Goal: Task Accomplishment & Management: Use online tool/utility

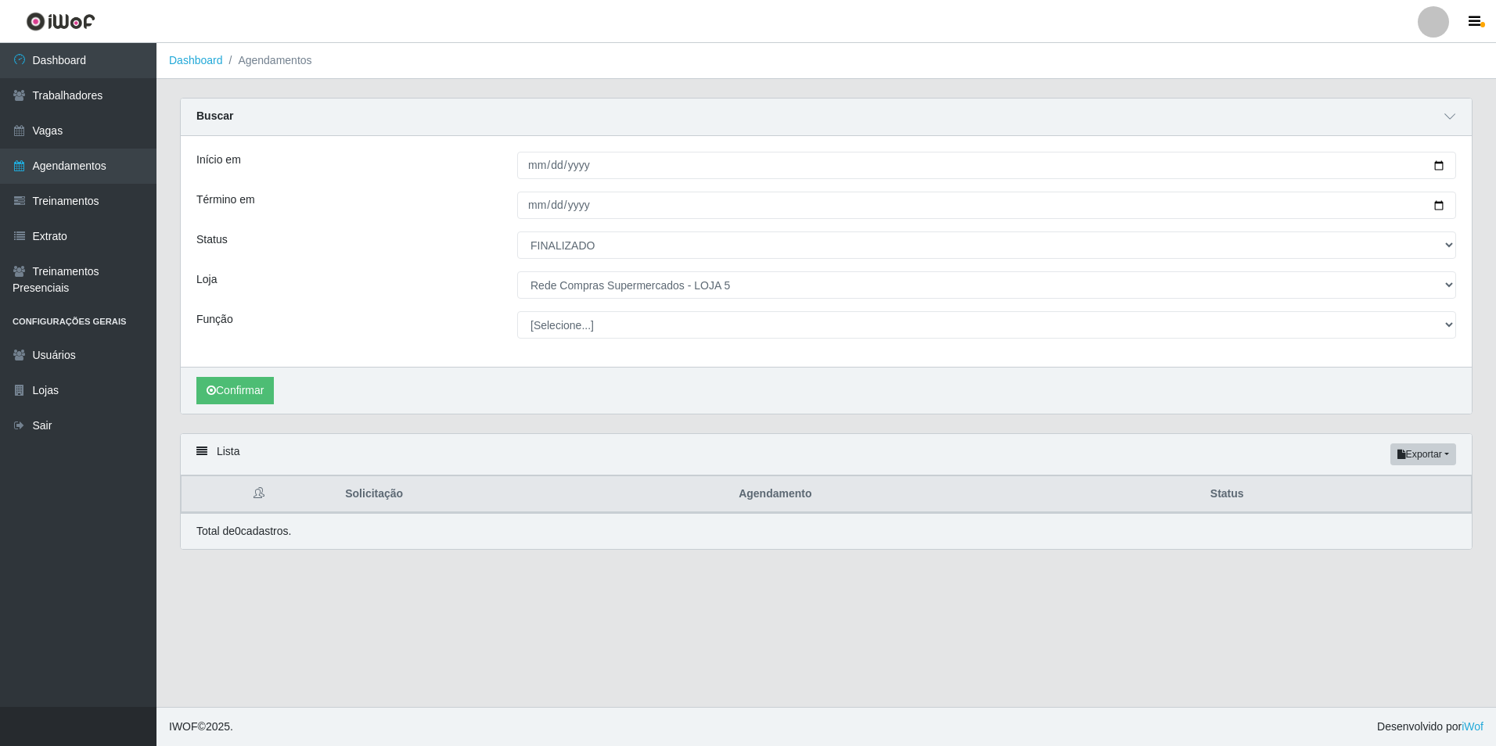
select select "FINALIZADO"
select select "397"
click at [232, 394] on button "Confirmar" at bounding box center [234, 390] width 77 height 27
click at [263, 384] on button "Confirmar" at bounding box center [234, 390] width 77 height 27
click at [243, 397] on button "Confirmar" at bounding box center [234, 390] width 77 height 27
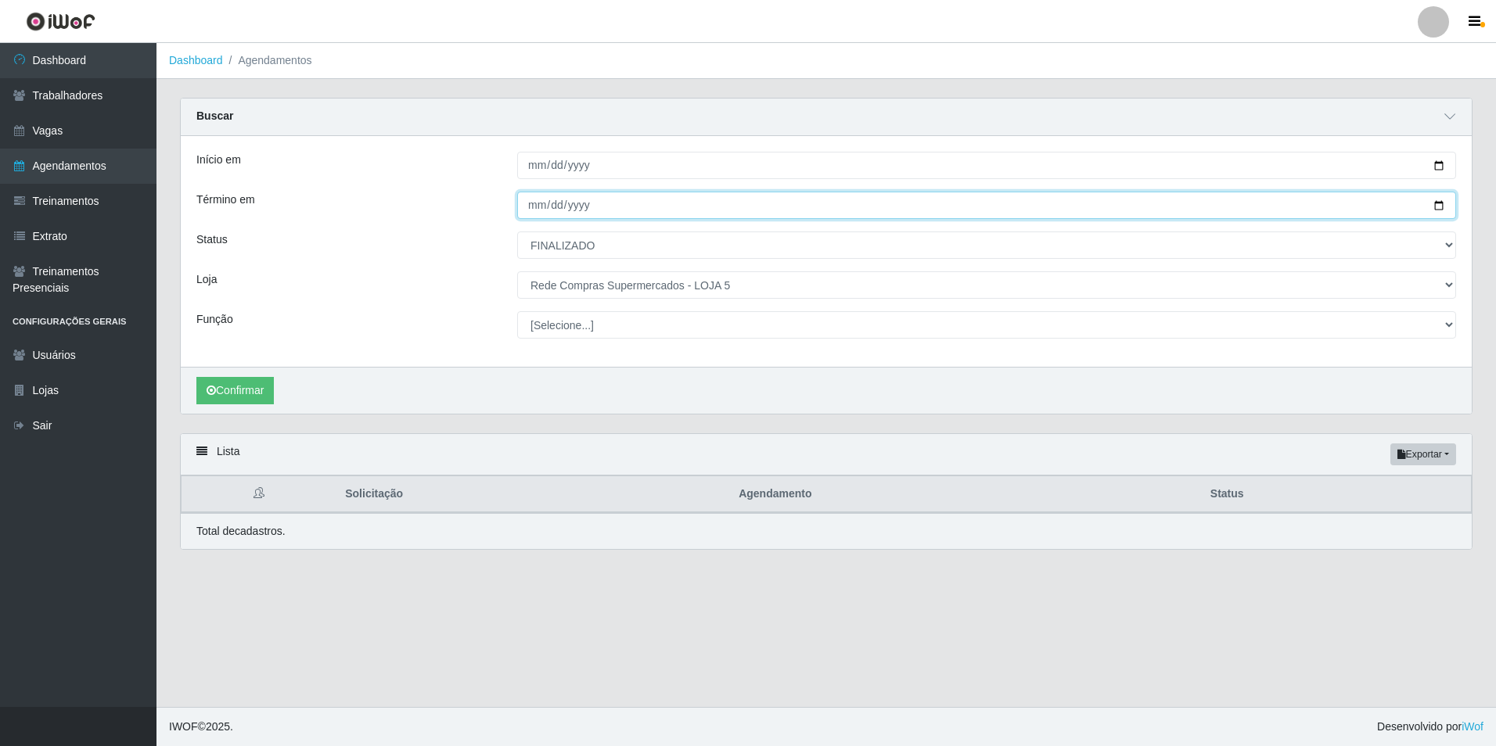
click at [546, 208] on input "2024-06-30" at bounding box center [986, 205] width 939 height 27
drag, startPoint x: 531, startPoint y: 206, endPoint x: 574, endPoint y: 206, distance: 43.0
click at [530, 206] on input "2024-06-30" at bounding box center [986, 205] width 939 height 27
type input "2024-06-03"
type input "2024-12-31"
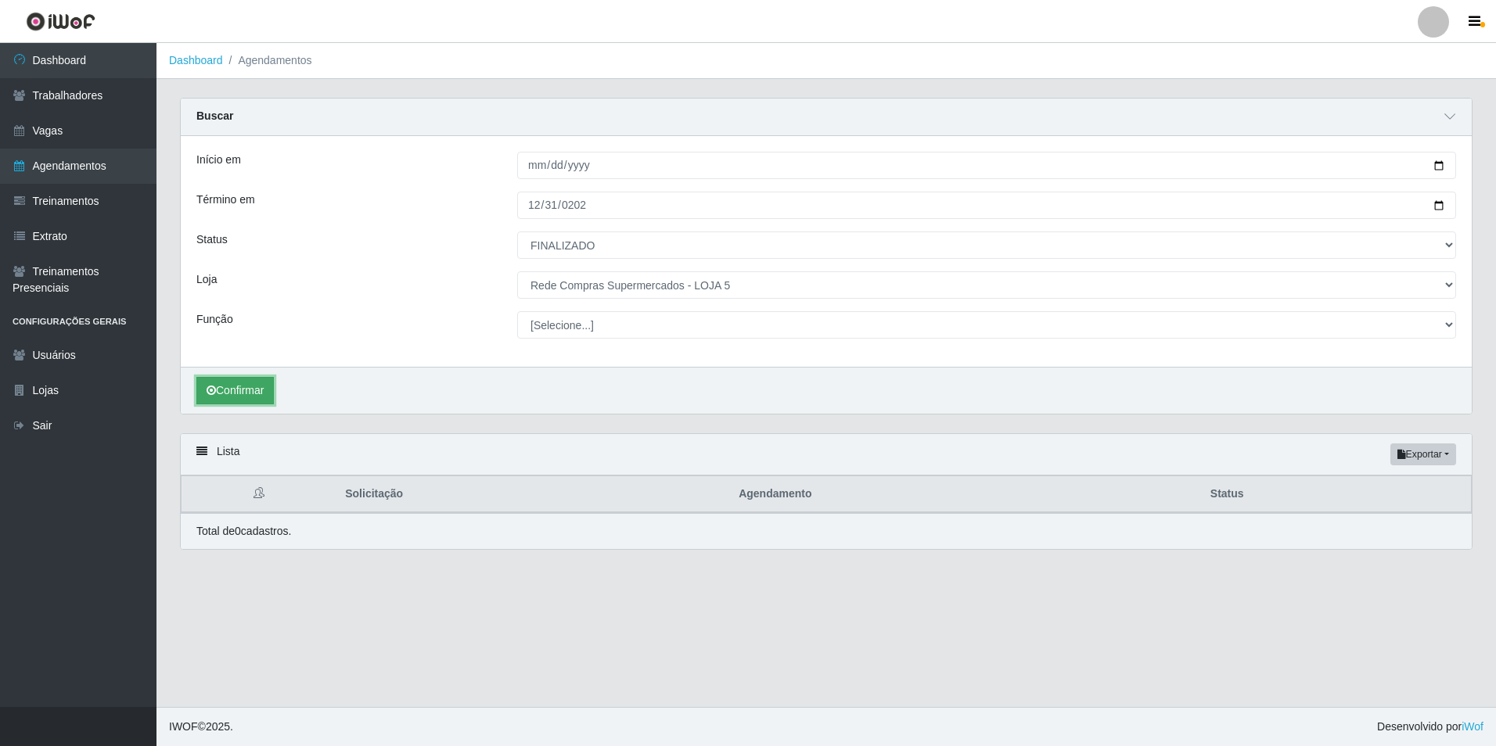
click at [250, 392] on button "Confirmar" at bounding box center [234, 390] width 77 height 27
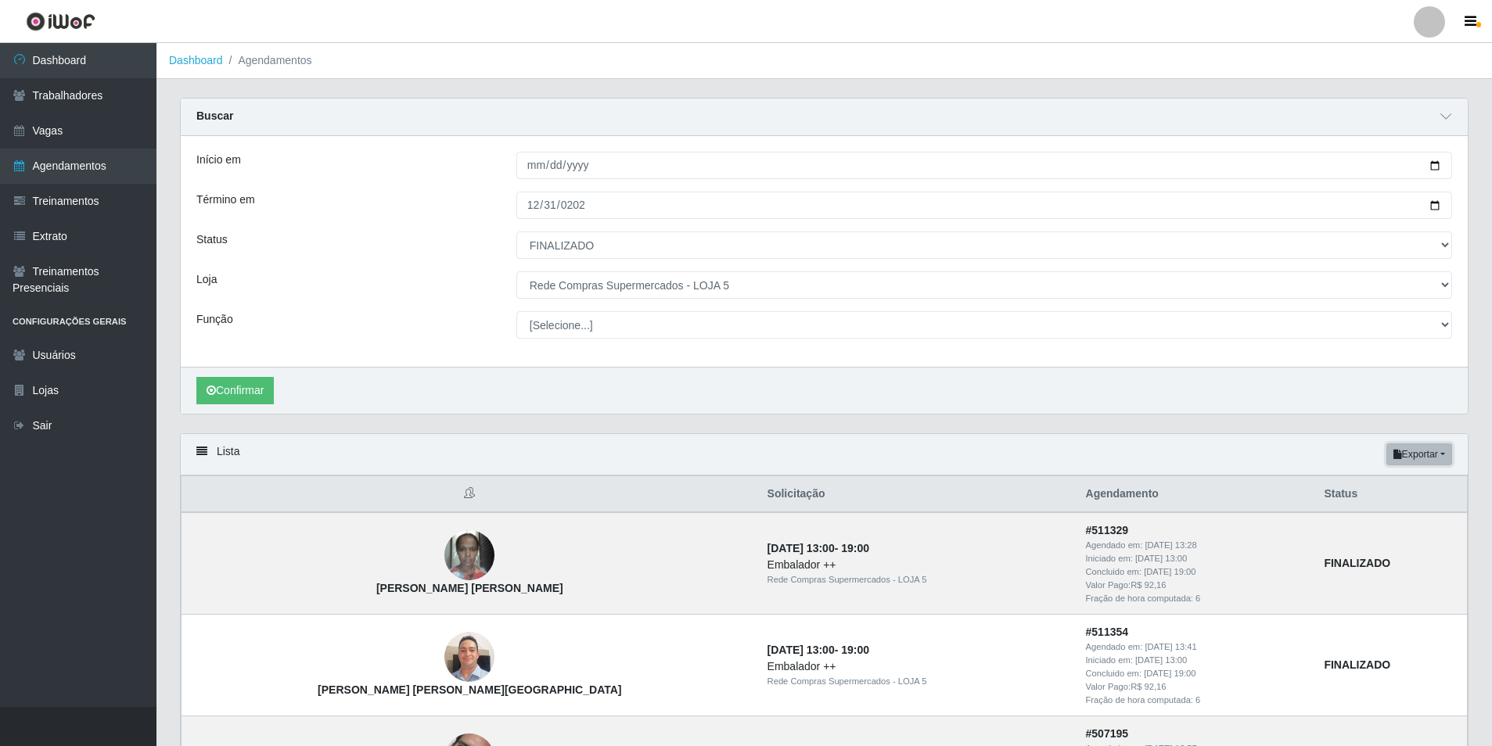
click at [1433, 455] on button "Exportar" at bounding box center [1419, 455] width 66 height 22
drag, startPoint x: 1386, startPoint y: 516, endPoint x: 1378, endPoint y: 522, distance: 9.5
click at [1383, 519] on button "Excel" at bounding box center [1391, 517] width 124 height 32
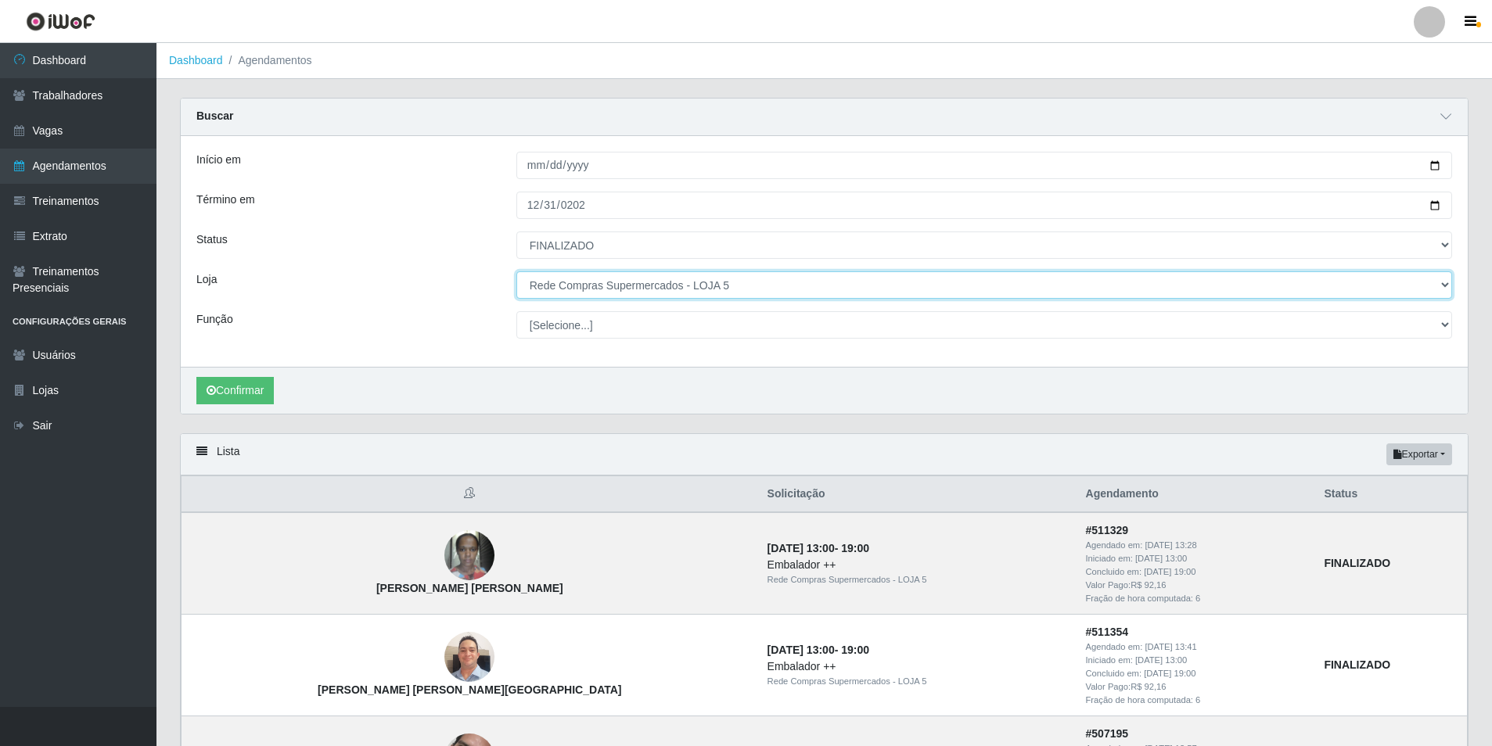
click at [692, 293] on select "[Selecione...] Rede Compras Supermercados - LOJA 1 Rede Compras Supermercados -…" at bounding box center [984, 284] width 936 height 27
select select "398"
click at [516, 272] on select "[Selecione...] Rede Compras Supermercados - LOJA 1 Rede Compras Supermercados -…" at bounding box center [984, 284] width 936 height 27
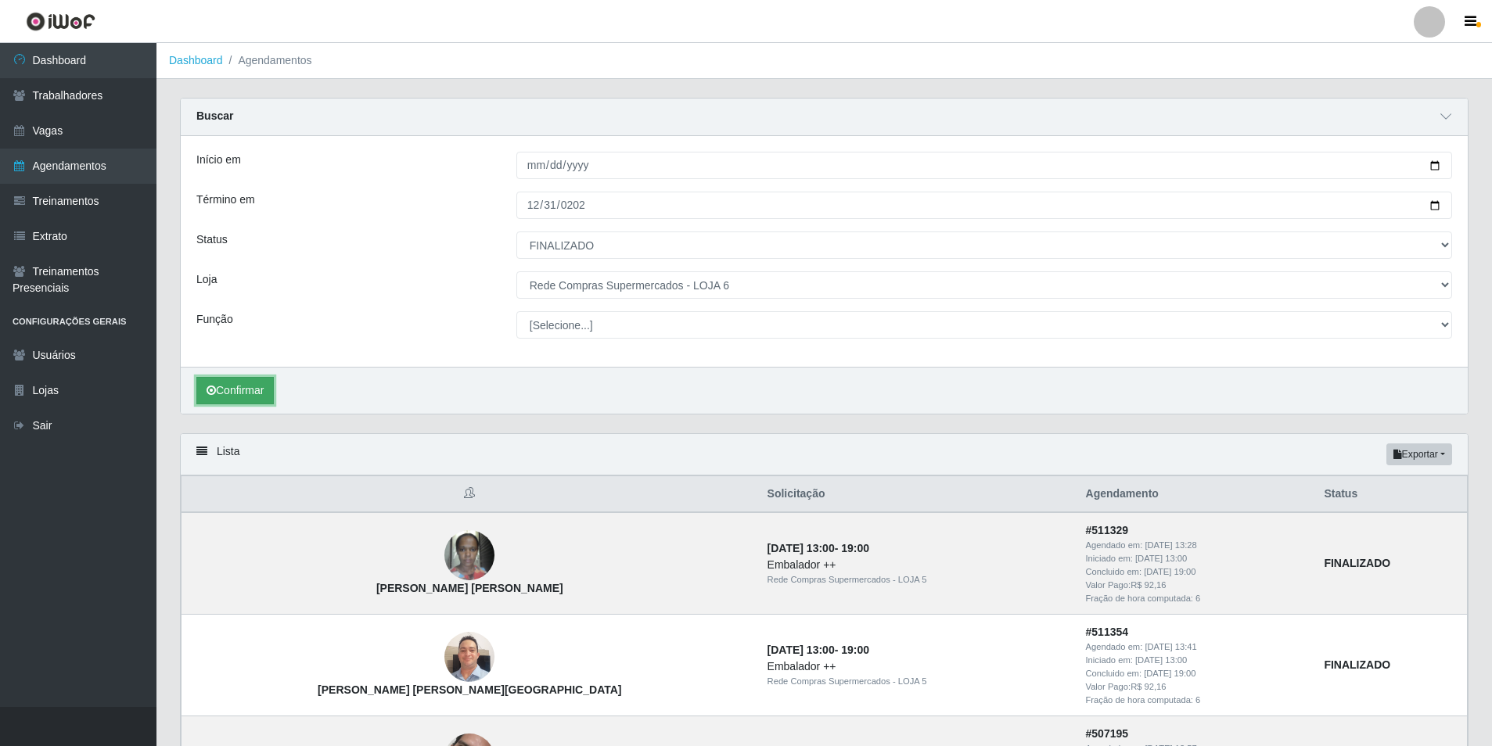
click at [267, 386] on button "Confirmar" at bounding box center [234, 390] width 77 height 27
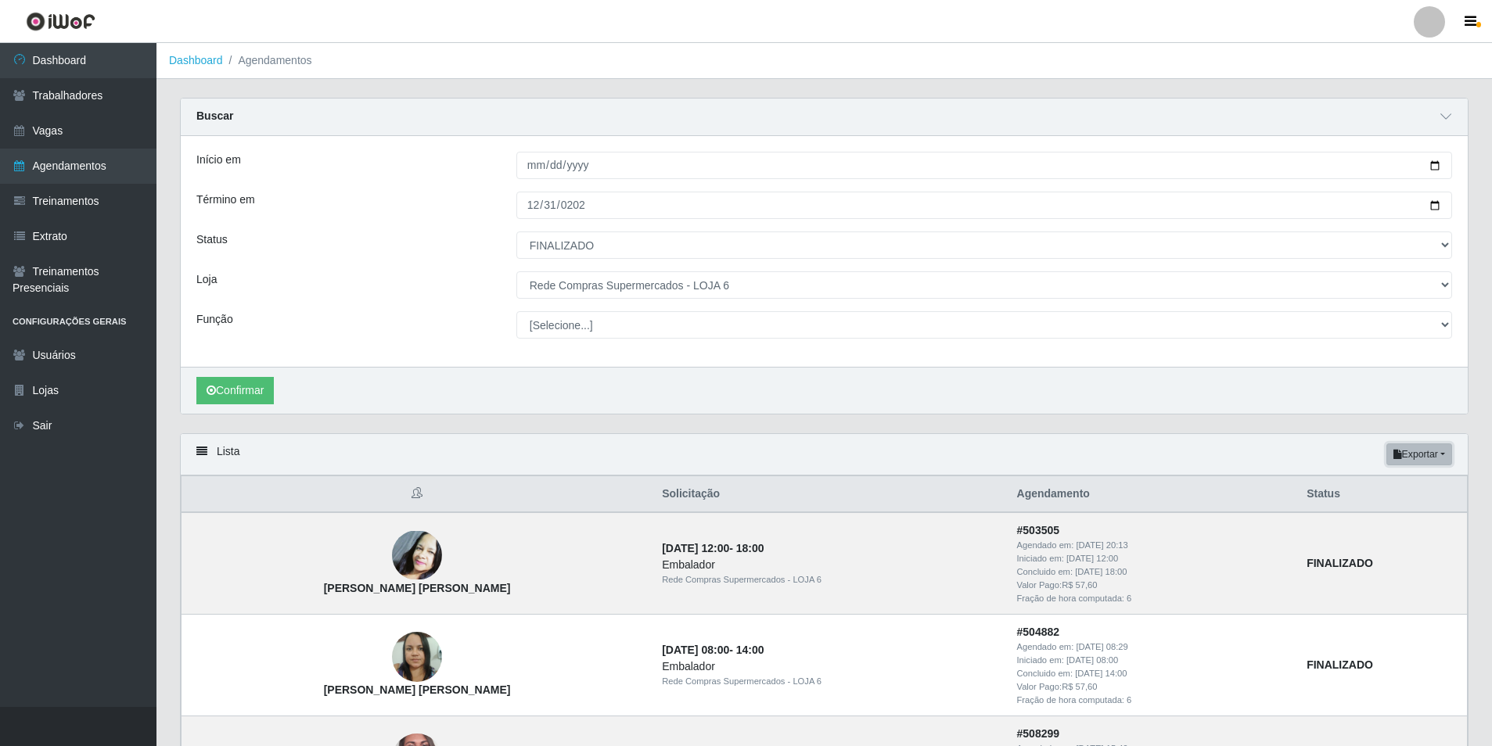
click at [1440, 450] on button "Exportar" at bounding box center [1419, 455] width 66 height 22
click at [1399, 520] on button "Excel" at bounding box center [1391, 517] width 124 height 32
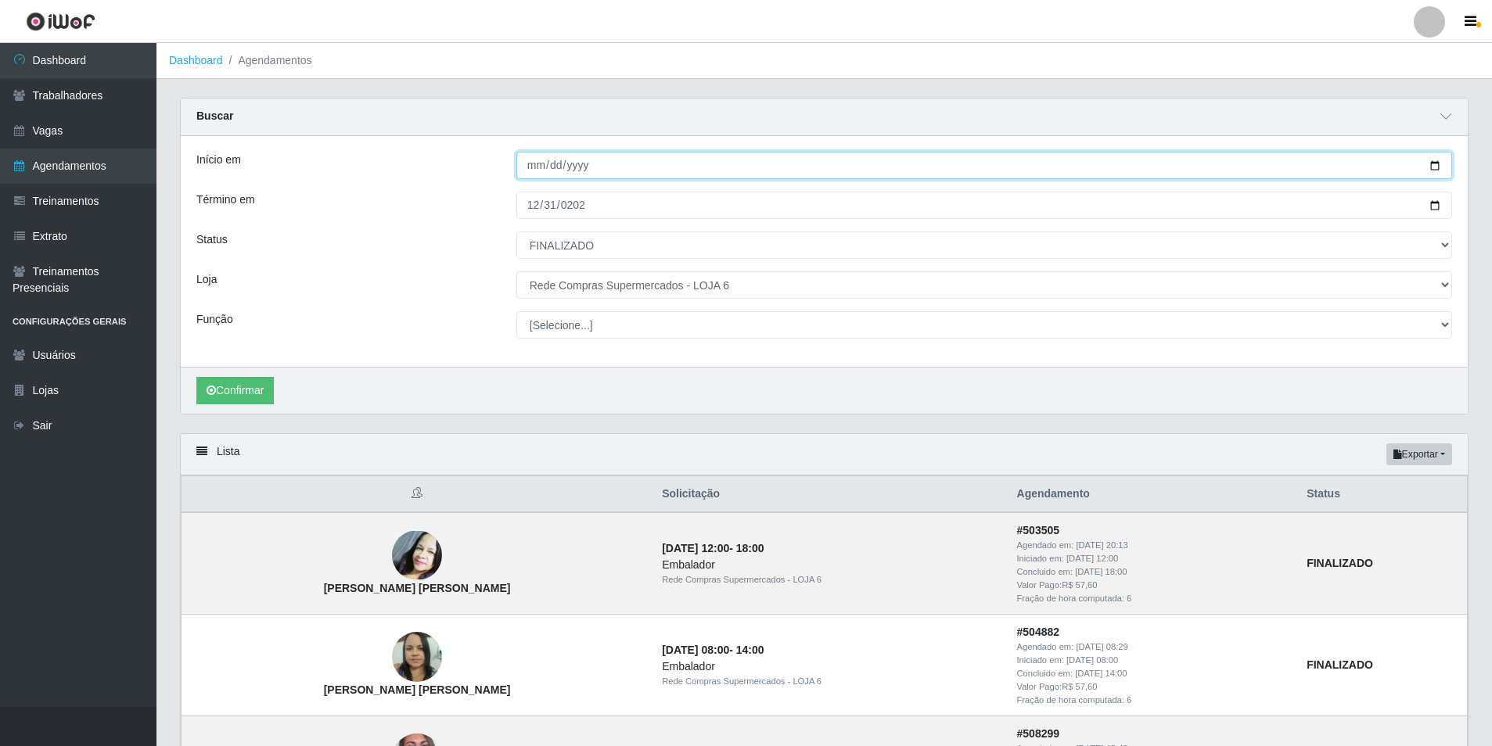
click at [542, 167] on input "2024-01-01" at bounding box center [984, 165] width 936 height 27
click at [580, 167] on input "2024-01-01" at bounding box center [984, 165] width 936 height 27
type input "[DATE]"
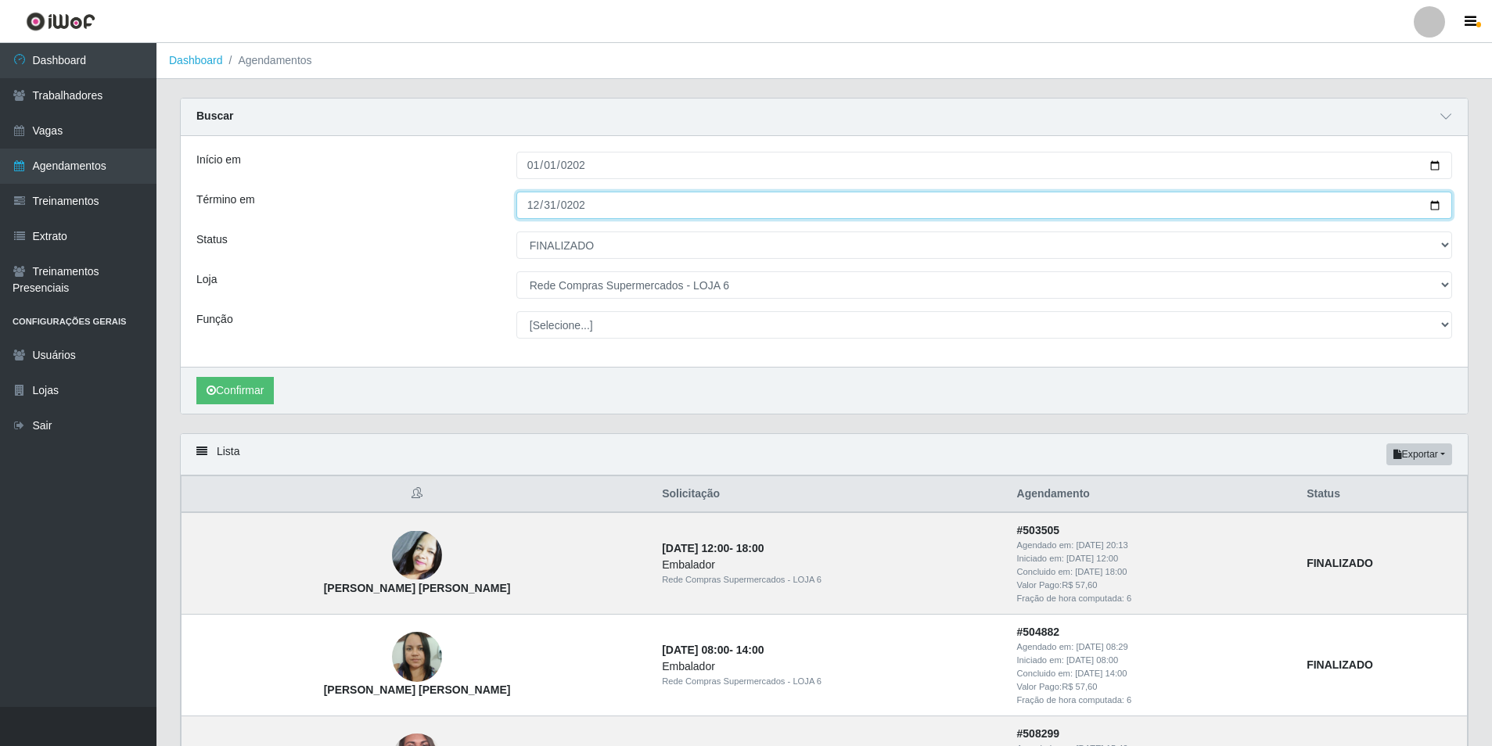
click at [584, 206] on input "2024-12-31" at bounding box center [984, 205] width 936 height 27
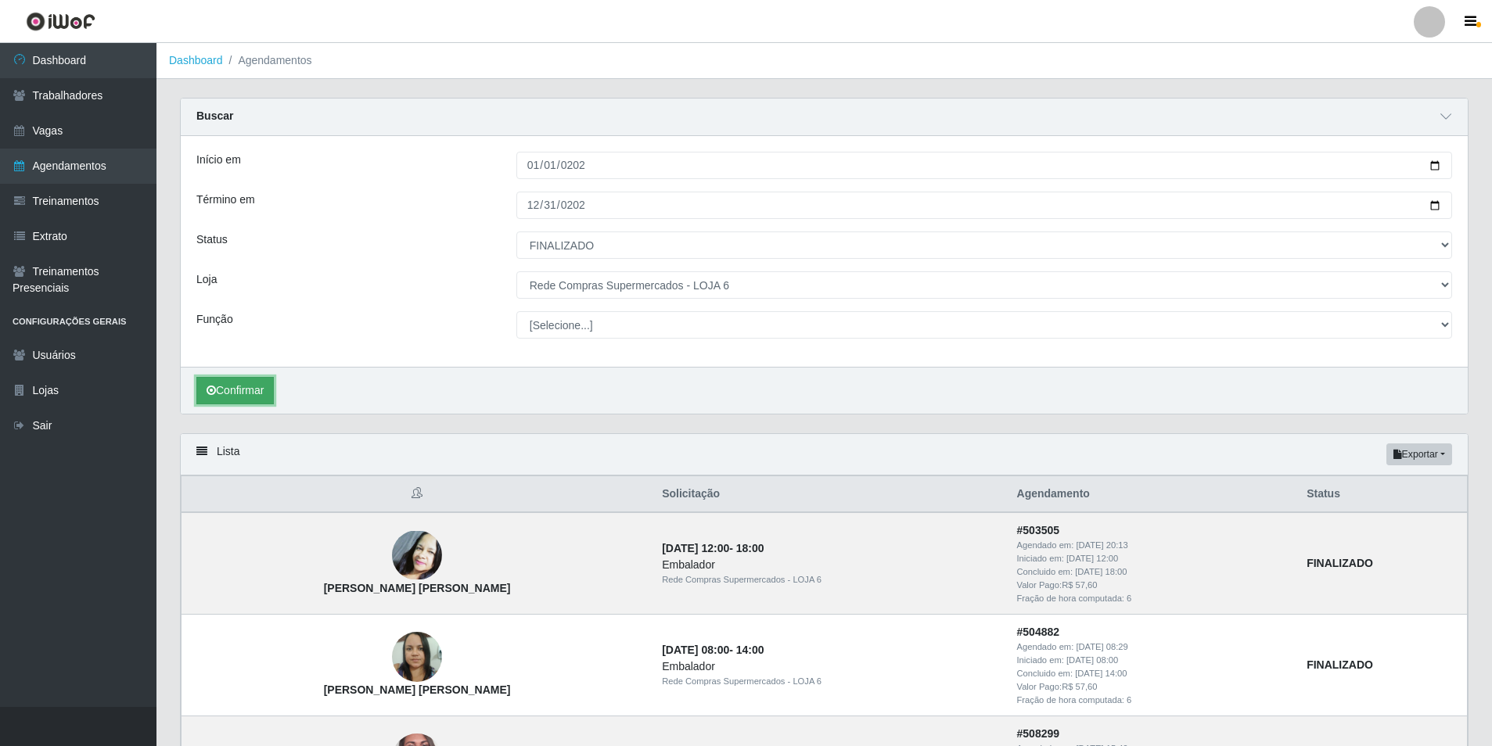
drag, startPoint x: 264, startPoint y: 398, endPoint x: 272, endPoint y: 397, distance: 7.9
click at [262, 398] on button "Confirmar" at bounding box center [234, 390] width 77 height 27
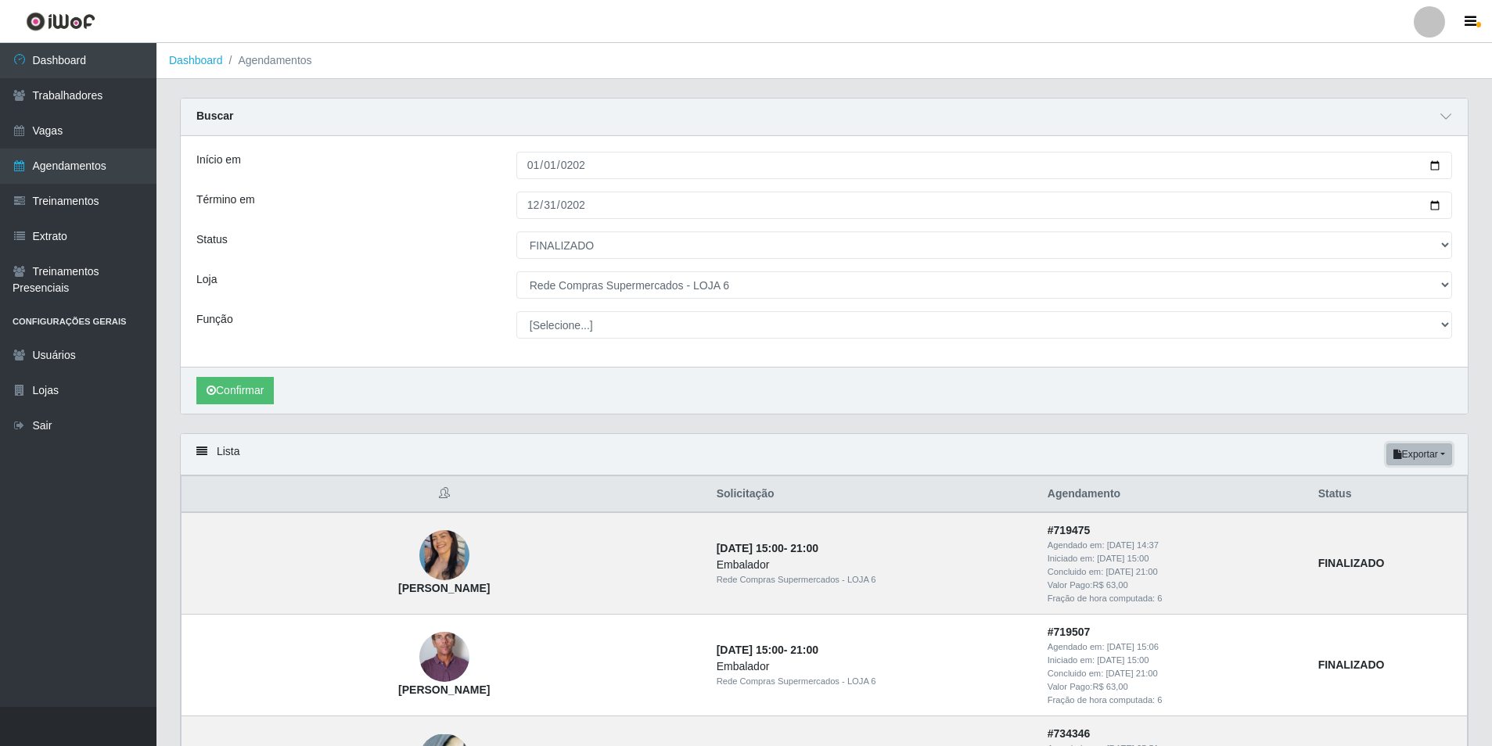
click at [1435, 452] on button "Exportar" at bounding box center [1419, 455] width 66 height 22
click at [1386, 528] on button "Excel" at bounding box center [1391, 517] width 124 height 32
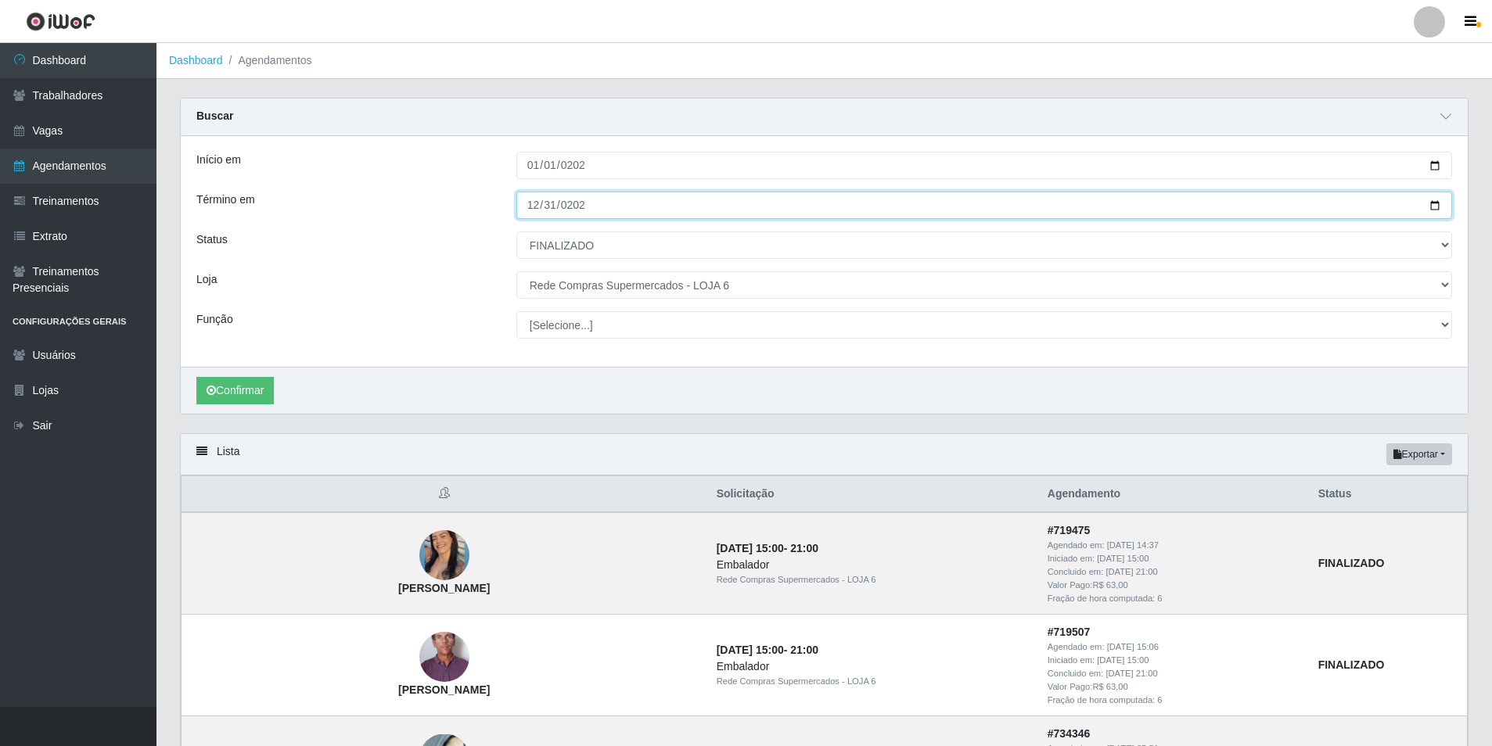
click at [527, 206] on input "2025-12-31" at bounding box center [984, 205] width 936 height 27
type input "2025-12-30"
type input "0200-08-30"
click at [584, 208] on input "20025-08-30" at bounding box center [984, 205] width 936 height 27
type input "252025-08-30"
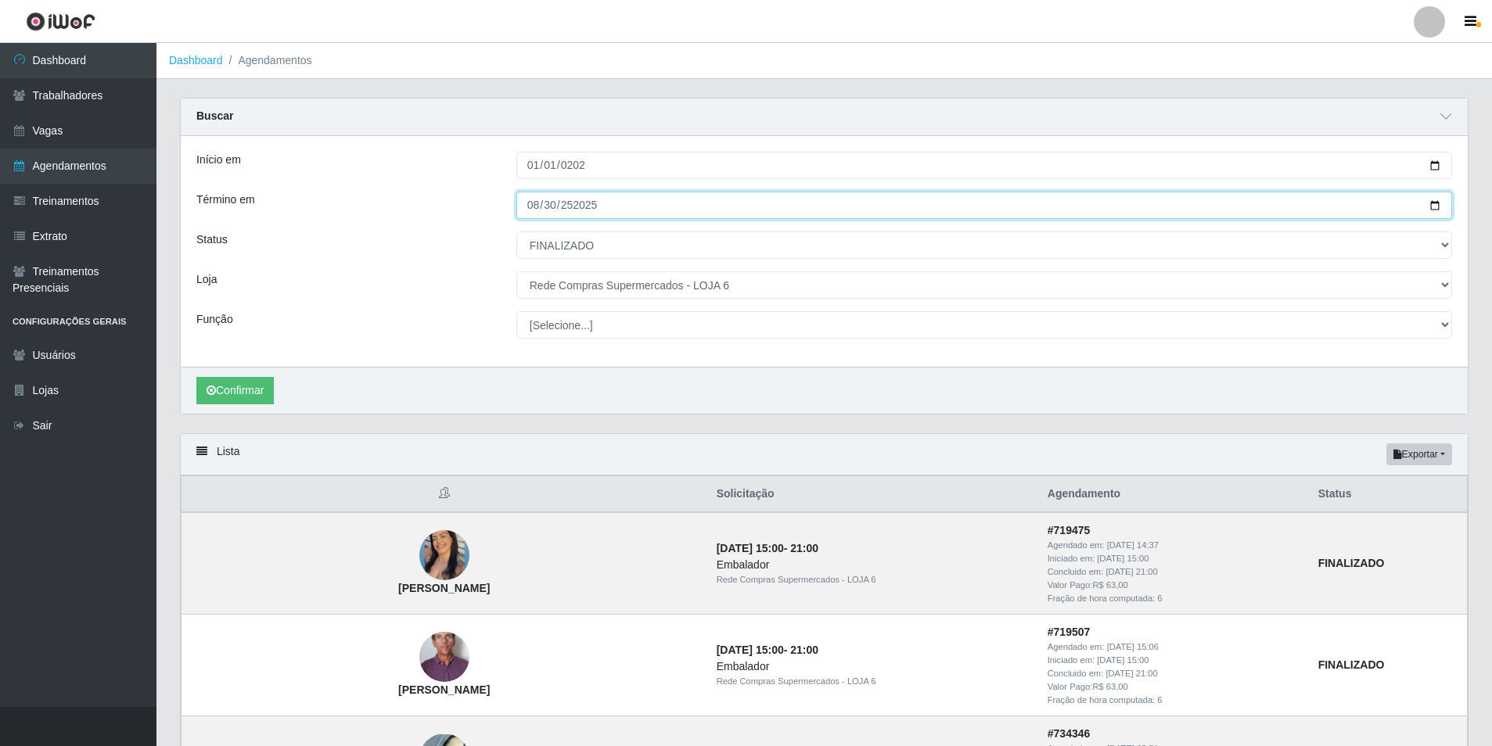
click at [584, 208] on input "252025-08-30" at bounding box center [984, 205] width 936 height 27
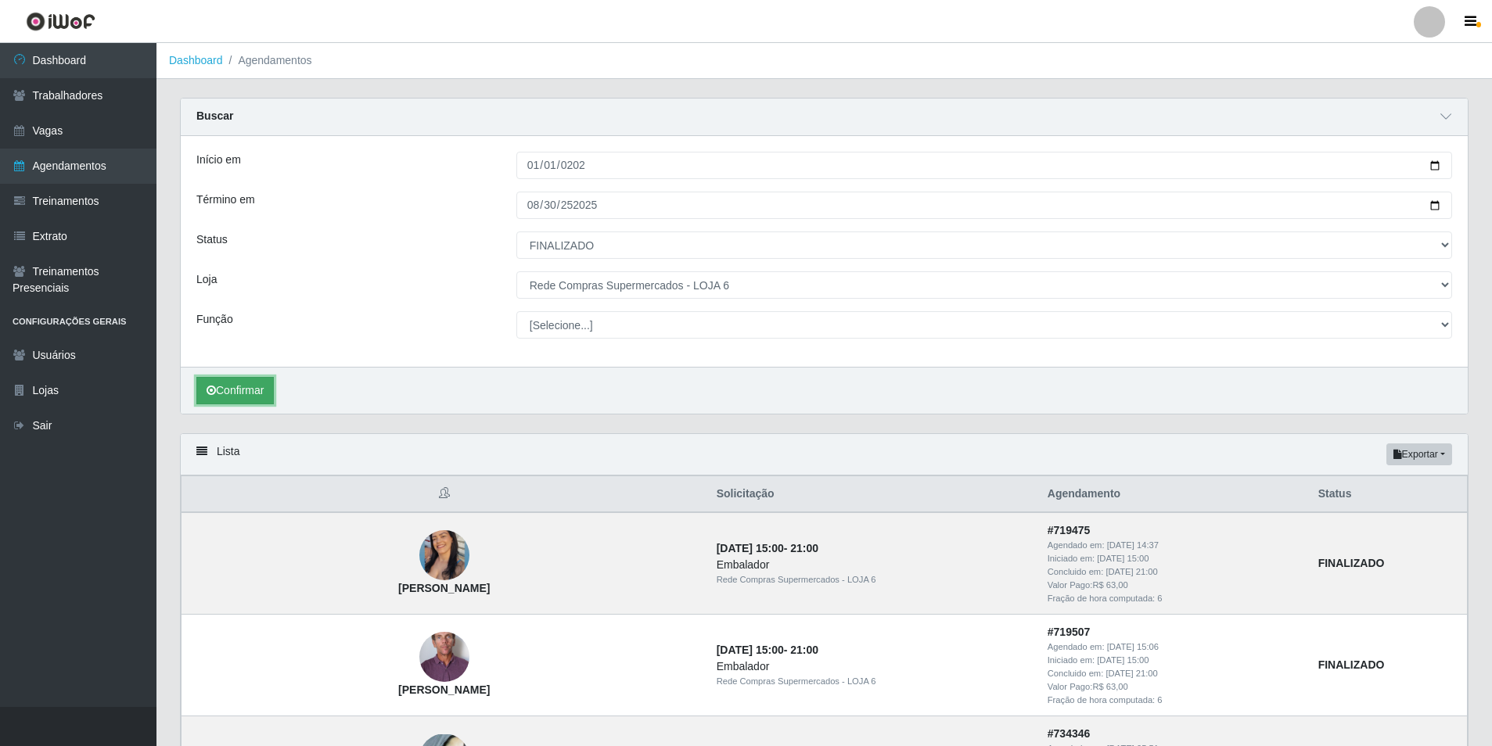
click at [251, 387] on button "Confirmar" at bounding box center [234, 390] width 77 height 27
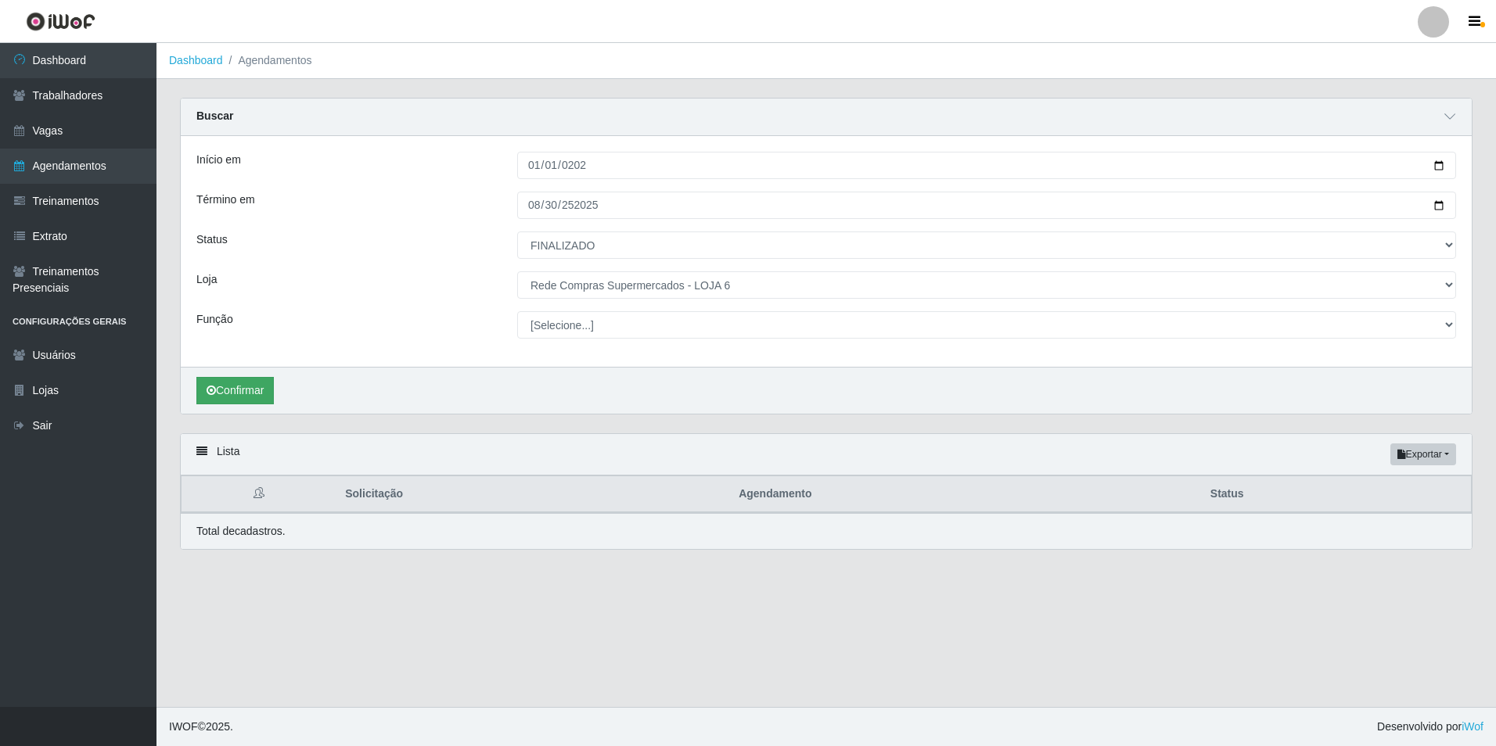
click at [277, 390] on div "Confirmar" at bounding box center [826, 390] width 1291 height 47
click at [257, 387] on button "Confirmar" at bounding box center [234, 390] width 77 height 27
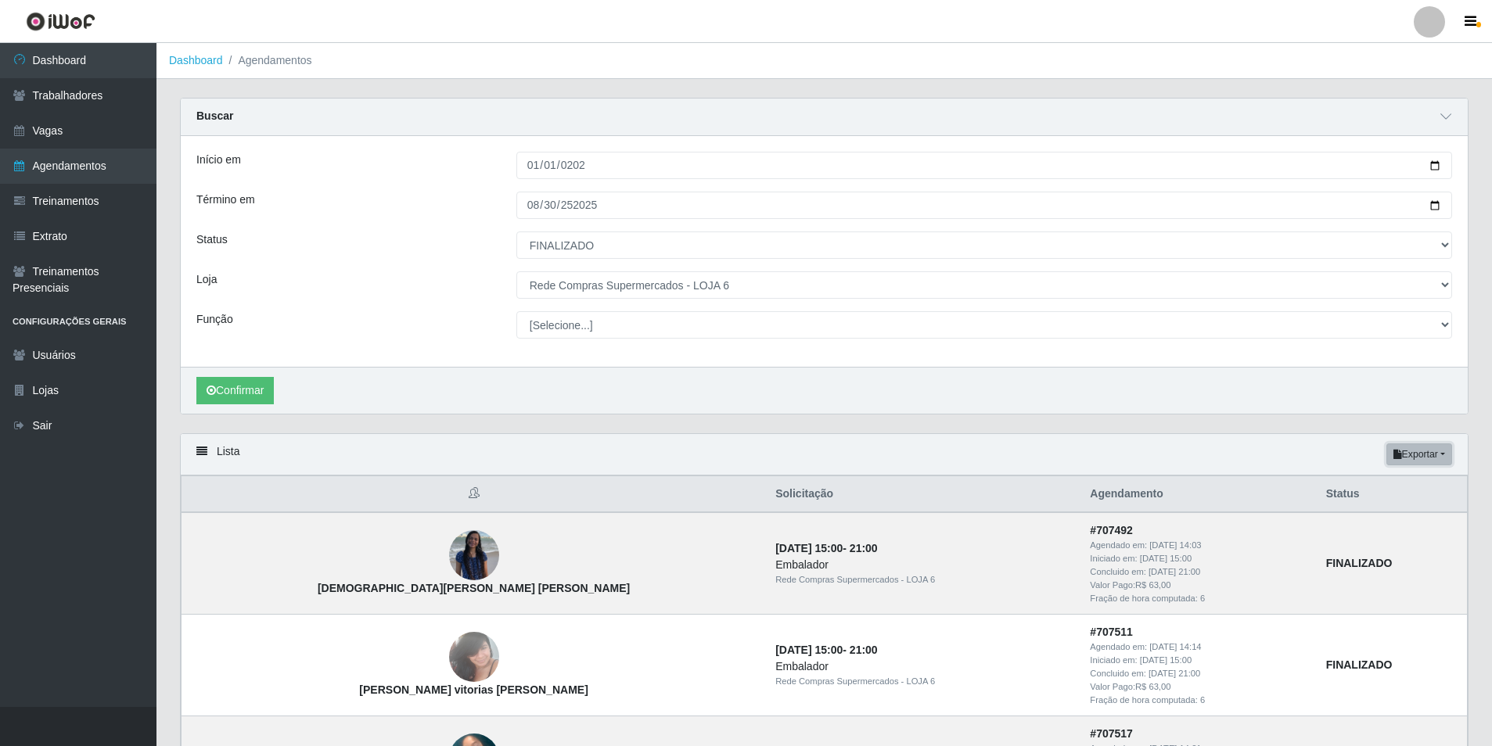
click at [1428, 451] on button "Exportar" at bounding box center [1419, 455] width 66 height 22
click at [1356, 510] on button "Excel" at bounding box center [1391, 517] width 124 height 32
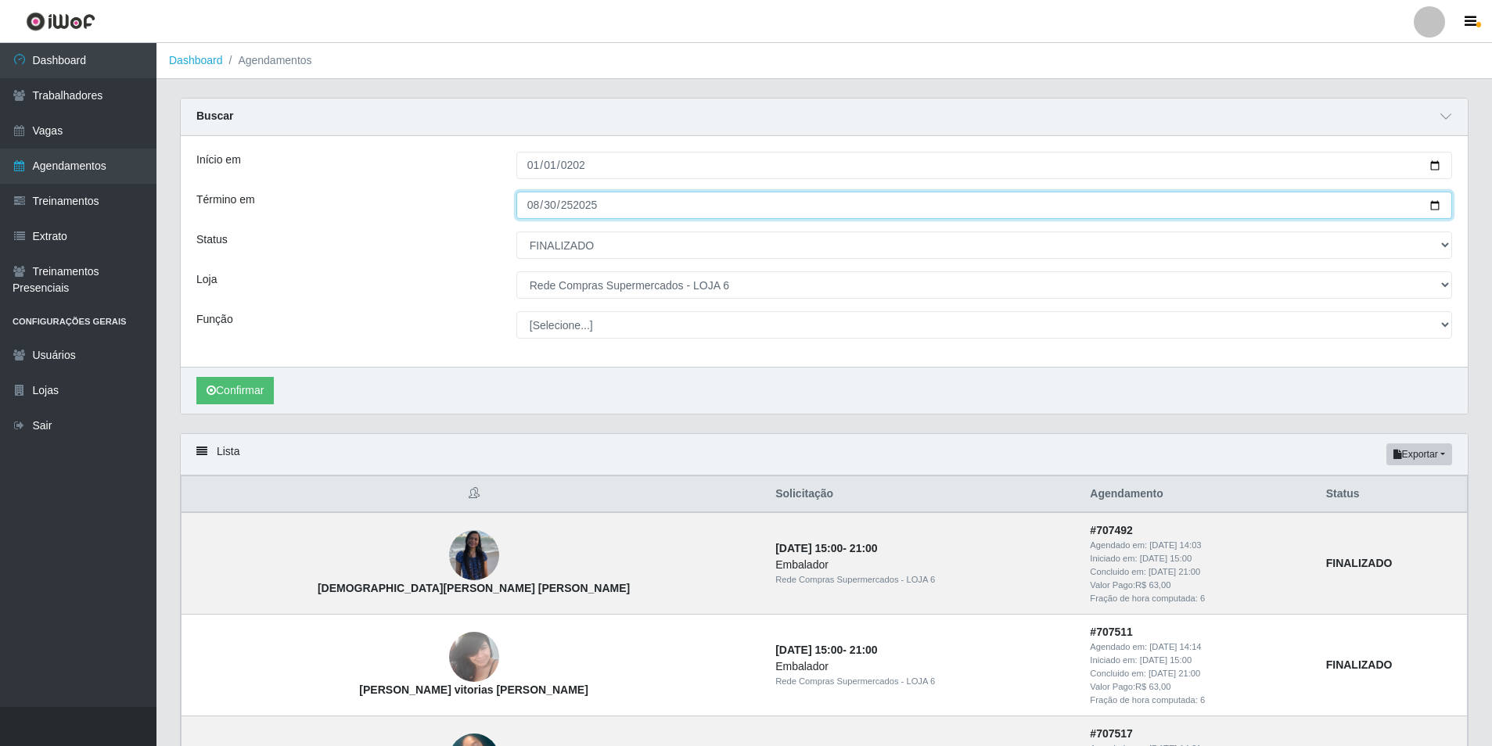
click at [536, 207] on input "2025-08-30" at bounding box center [984, 205] width 936 height 27
type input "[DATE]"
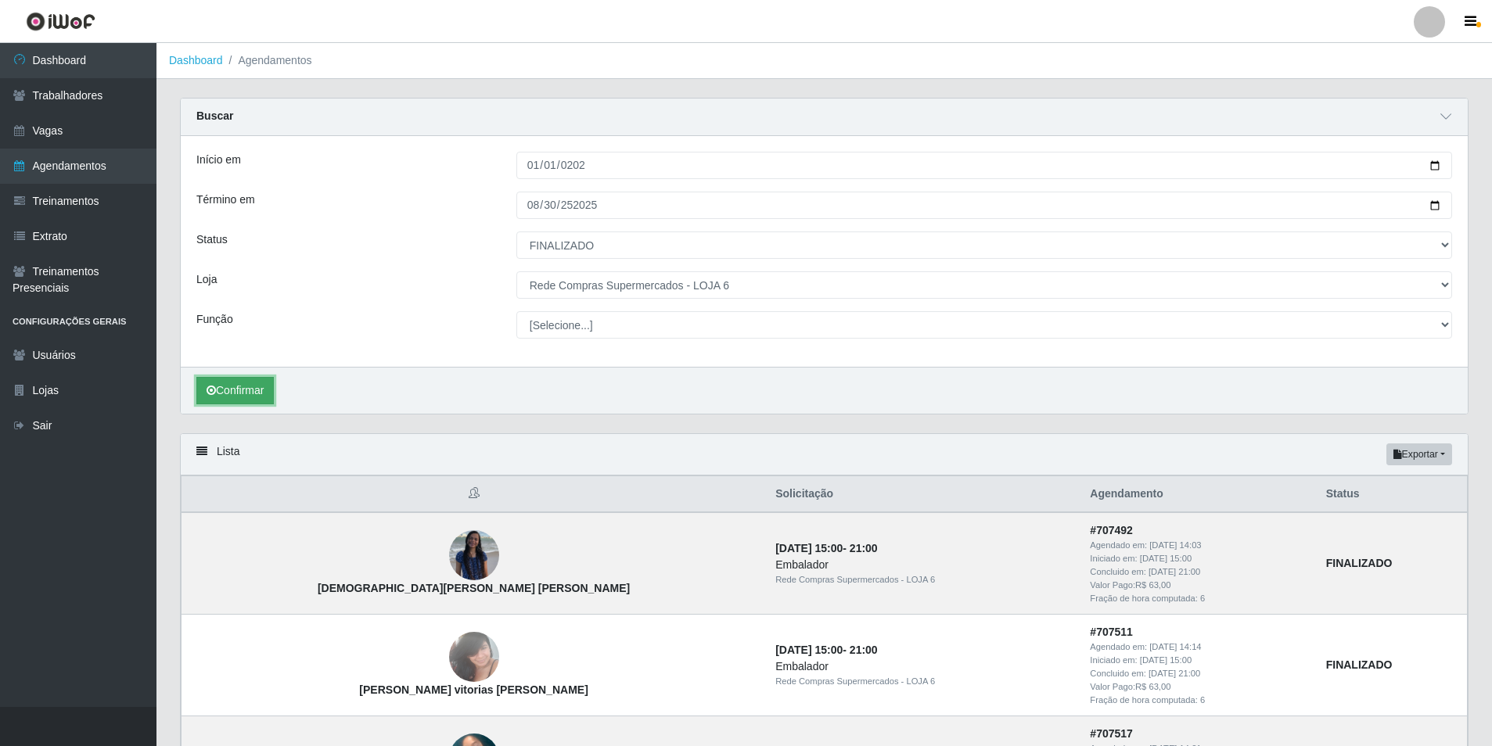
click at [265, 392] on button "Confirmar" at bounding box center [234, 390] width 77 height 27
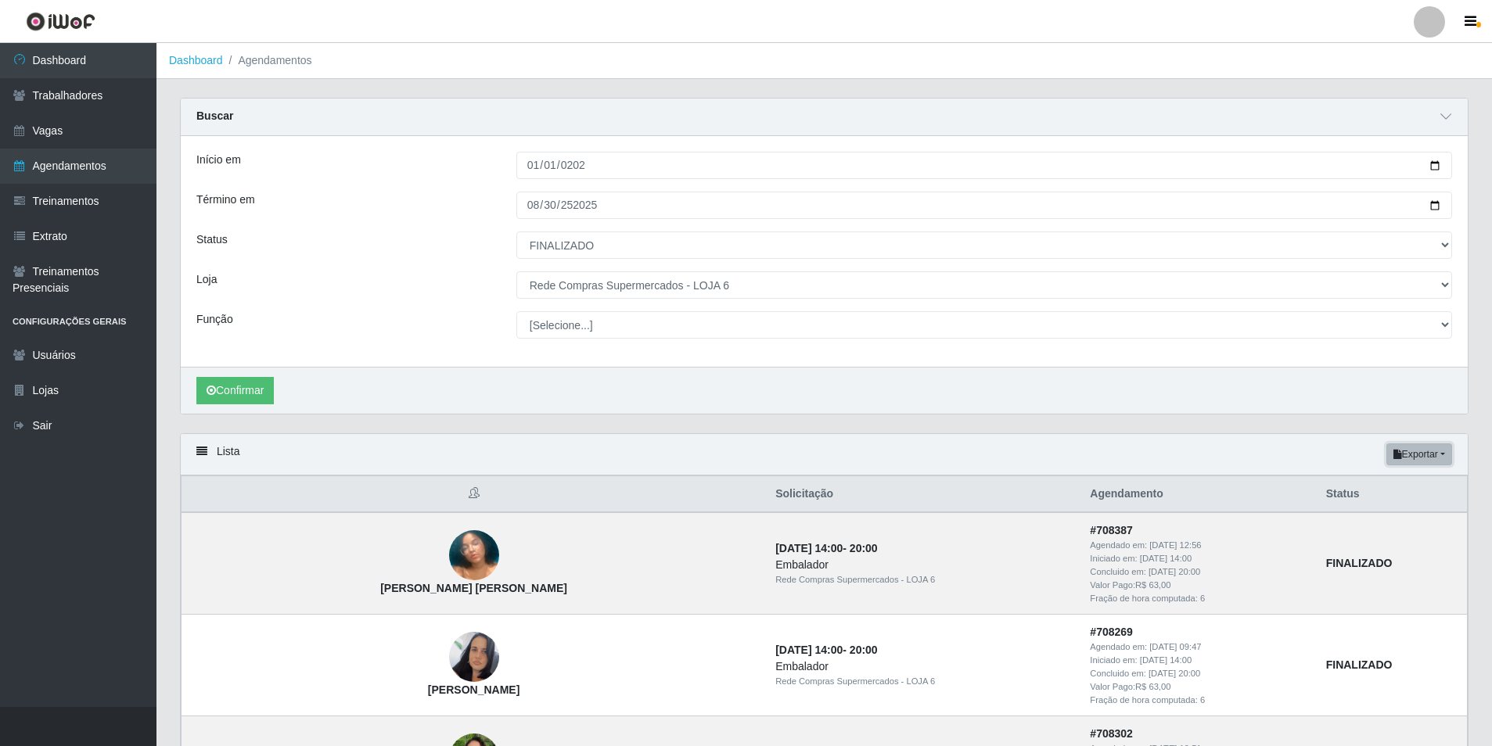
click at [1434, 456] on button "Exportar" at bounding box center [1419, 455] width 66 height 22
click at [1387, 514] on button "Excel" at bounding box center [1391, 517] width 124 height 32
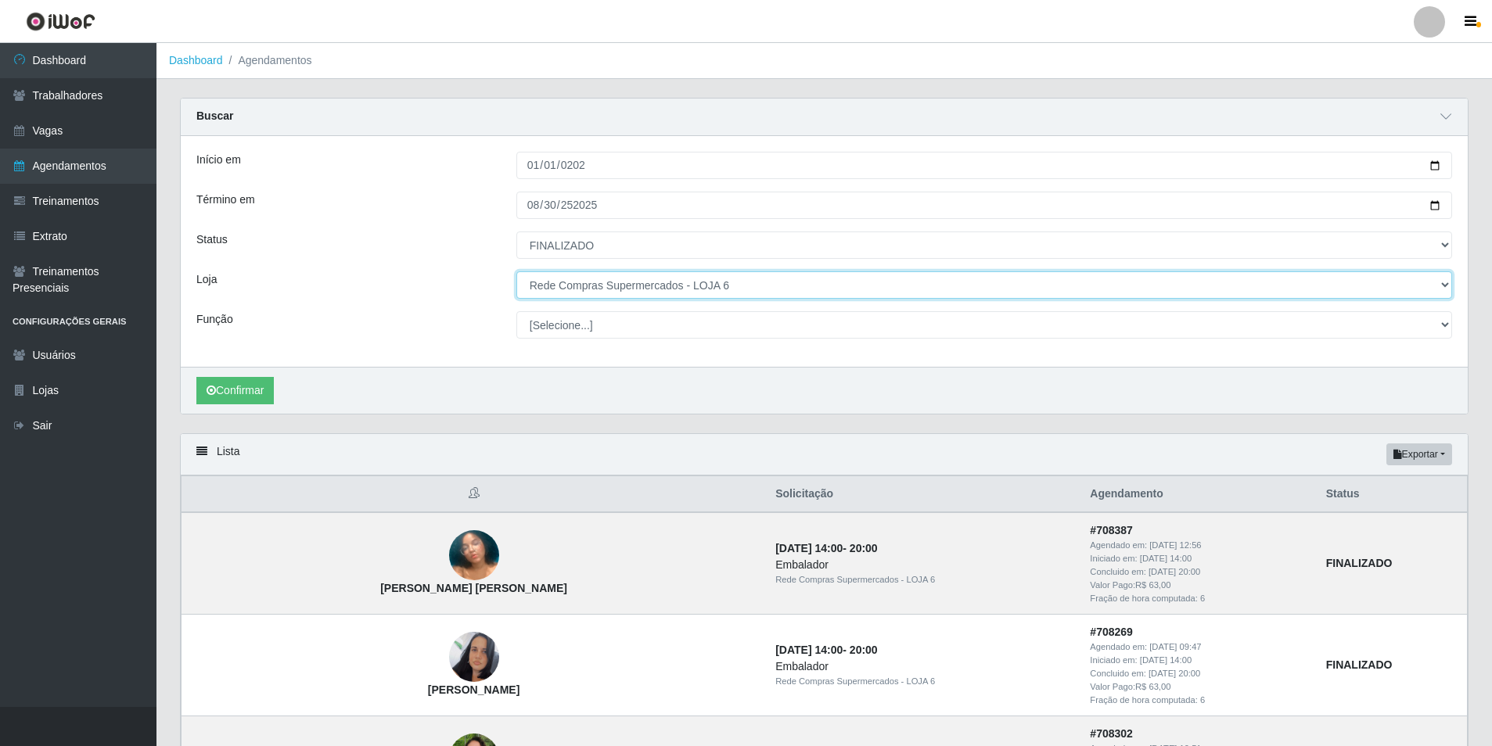
click at [624, 285] on select "[Selecione...] Rede Compras Supermercados - LOJA 1 Rede Compras Supermercados -…" at bounding box center [984, 284] width 936 height 27
click at [516, 272] on select "[Selecione...] Rede Compras Supermercados - LOJA 1 Rede Compras Supermercados -…" at bounding box center [984, 284] width 936 height 27
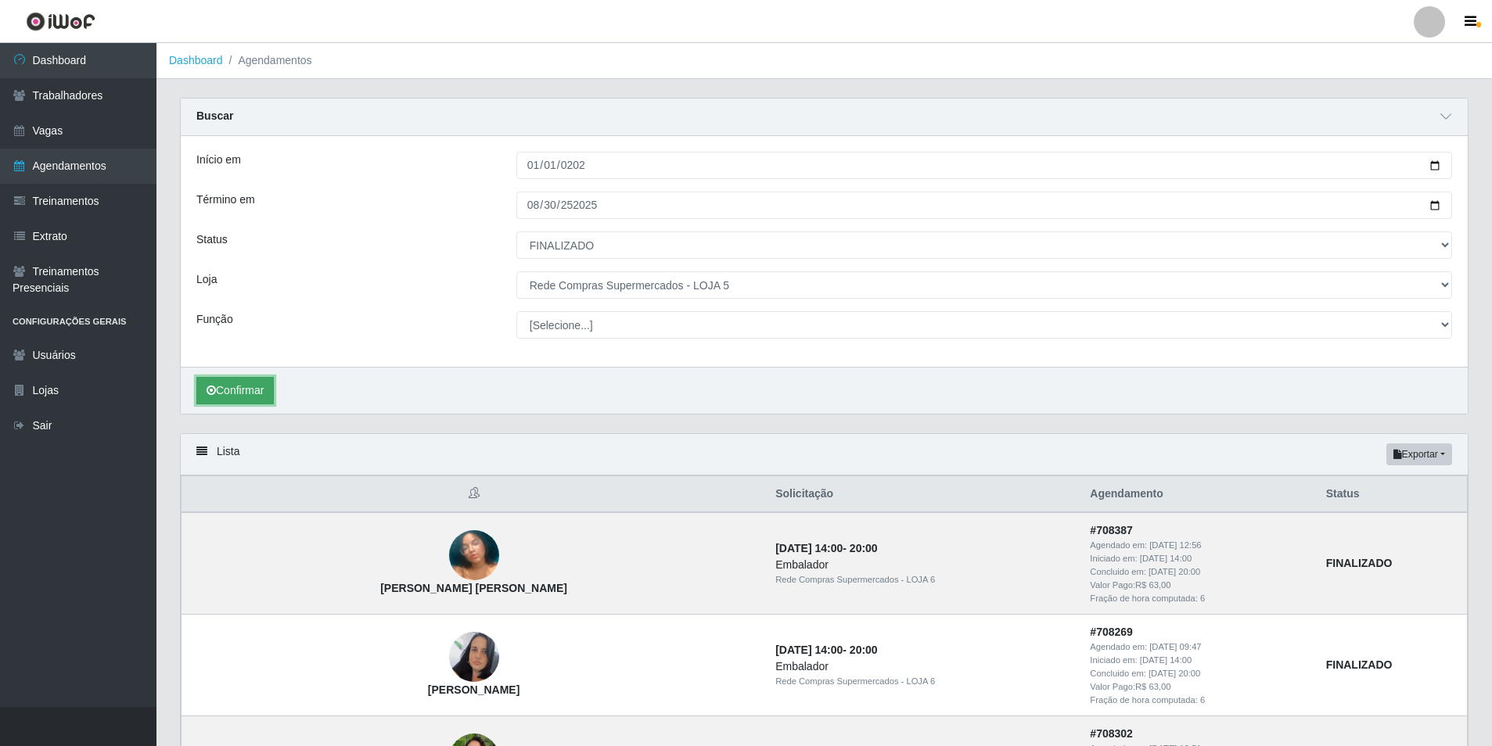
click at [253, 387] on button "Confirmar" at bounding box center [234, 390] width 77 height 27
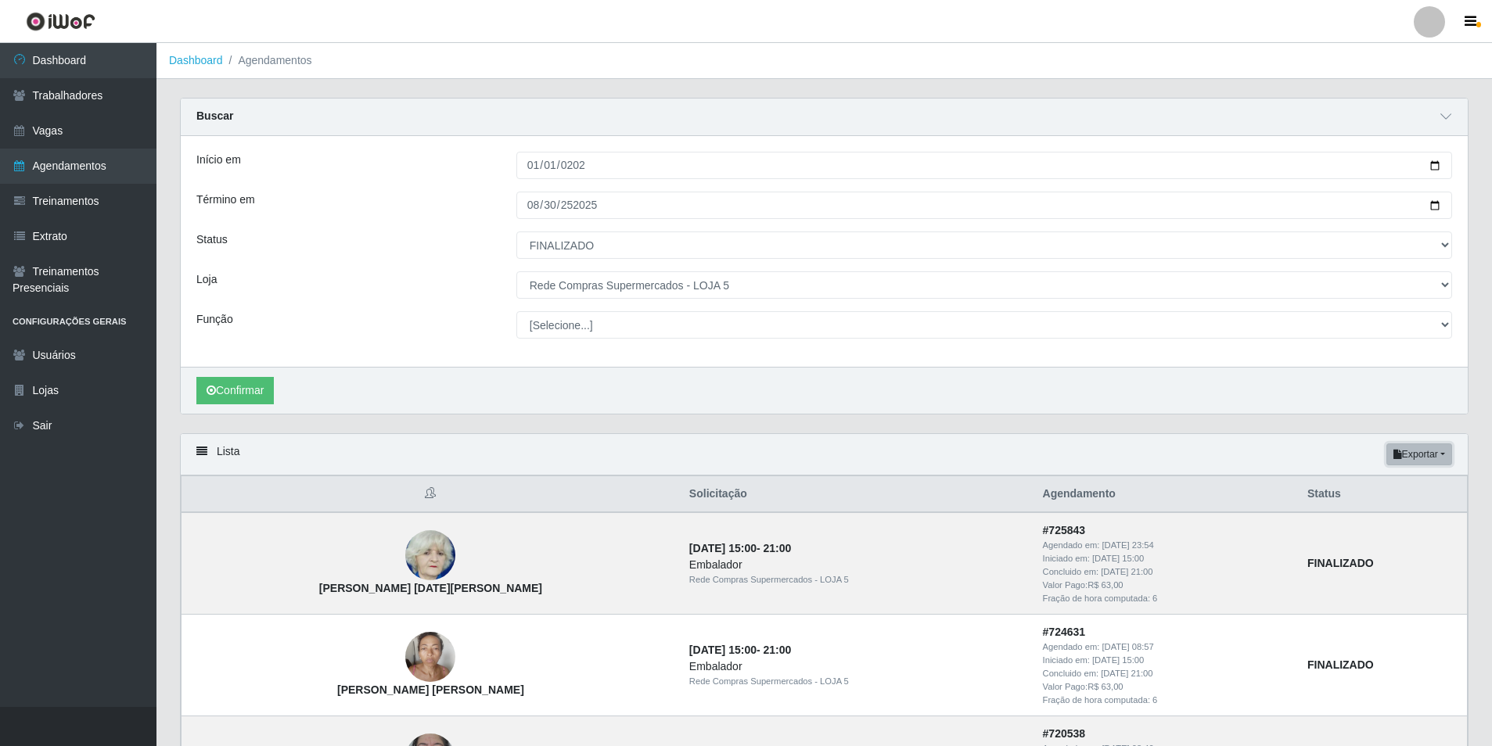
click at [1432, 454] on button "Exportar" at bounding box center [1419, 455] width 66 height 22
click at [1415, 512] on button "Excel" at bounding box center [1391, 517] width 124 height 32
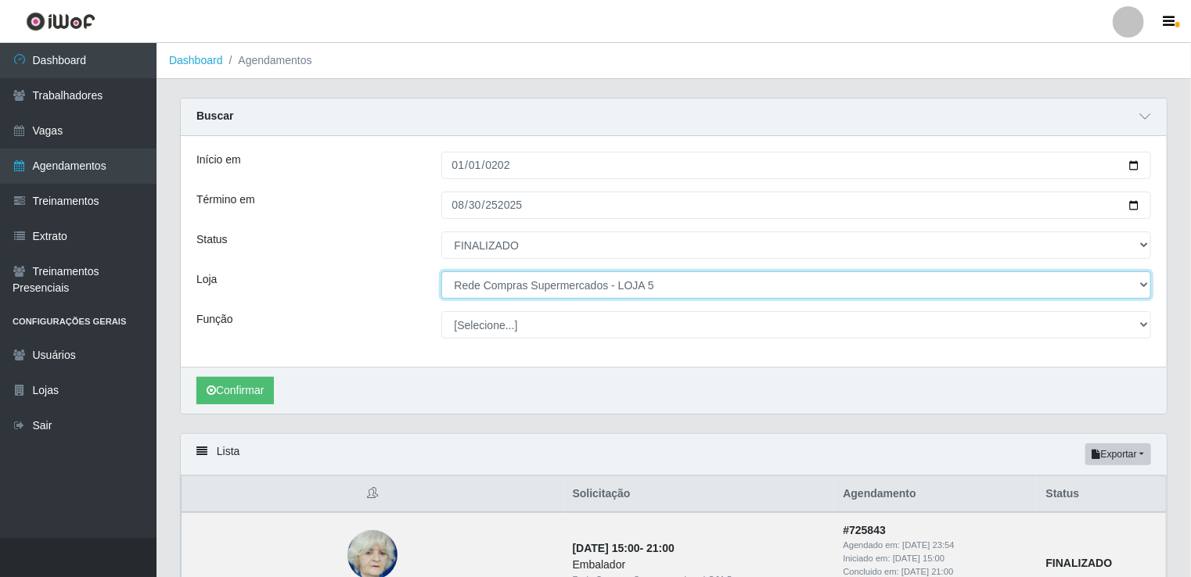
click at [538, 287] on select "[Selecione...] Rede Compras Supermercados - LOJA 1 Rede Compras Supermercados -…" at bounding box center [796, 284] width 710 height 27
select select "158"
click at [441, 271] on select "[Selecione...] Rede Compras Supermercados - LOJA 1 Rede Compras Supermercados -…" at bounding box center [796, 284] width 710 height 27
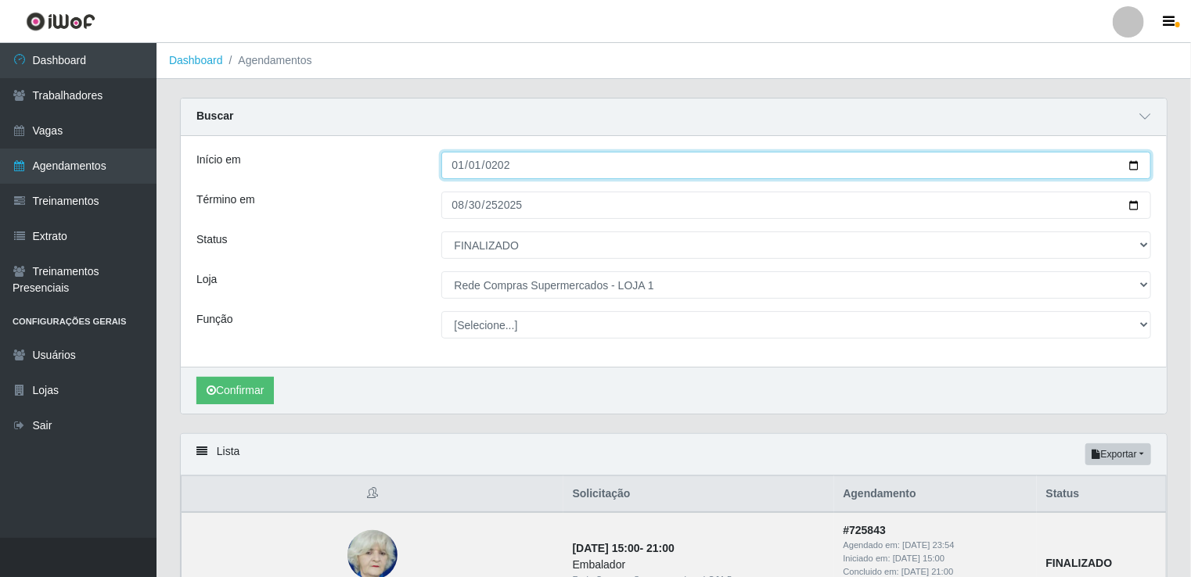
click at [460, 173] on input "[DATE]" at bounding box center [796, 165] width 710 height 27
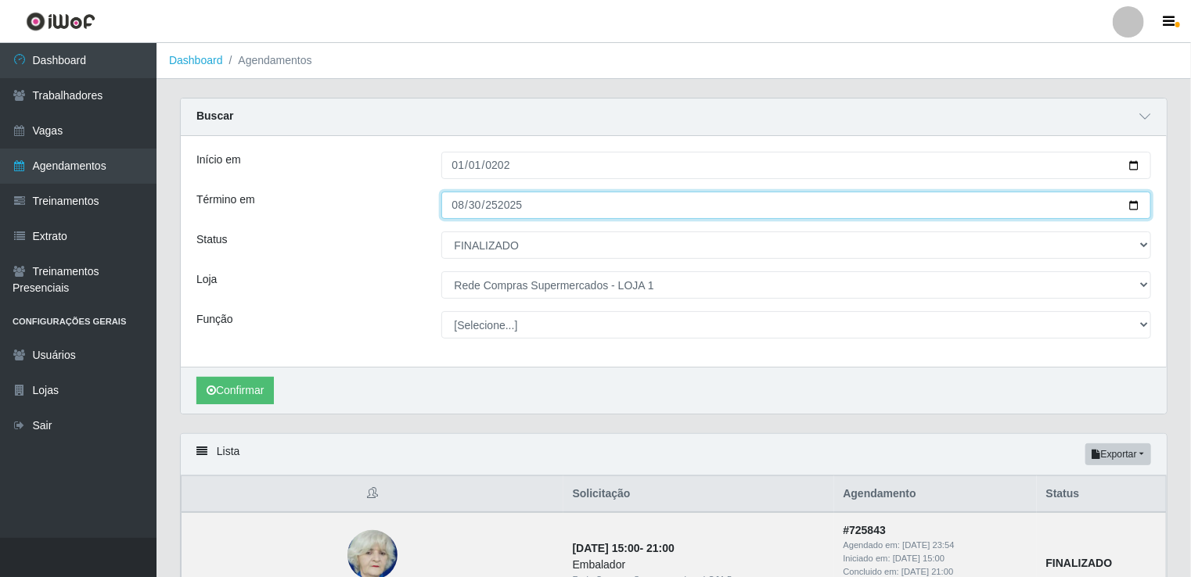
click at [456, 208] on input "[DATE]" at bounding box center [796, 205] width 710 height 27
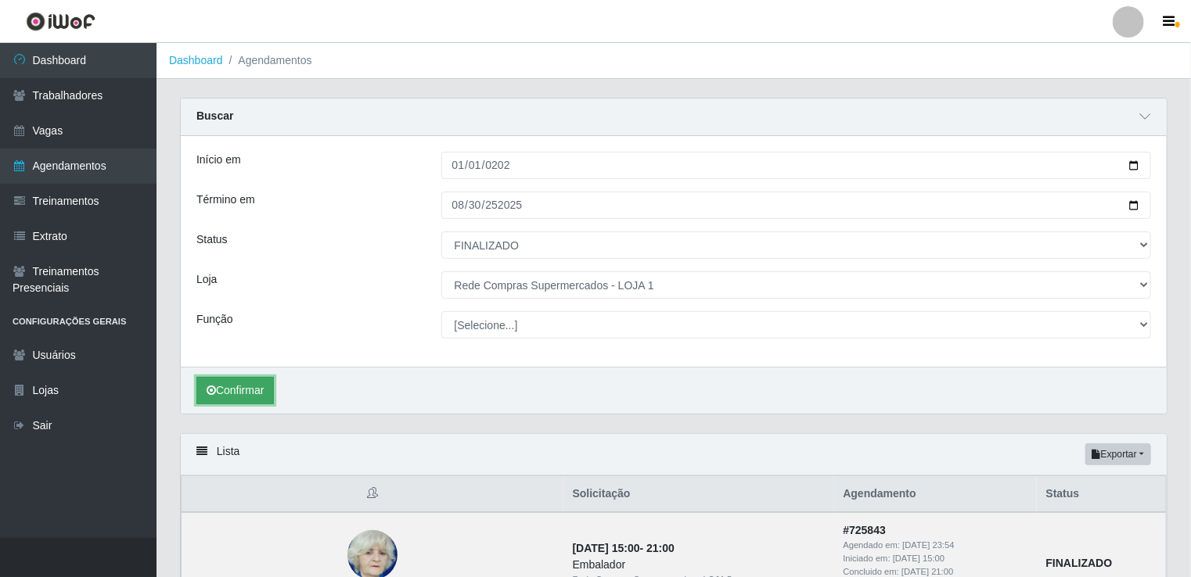
click at [262, 393] on button "Confirmar" at bounding box center [234, 390] width 77 height 27
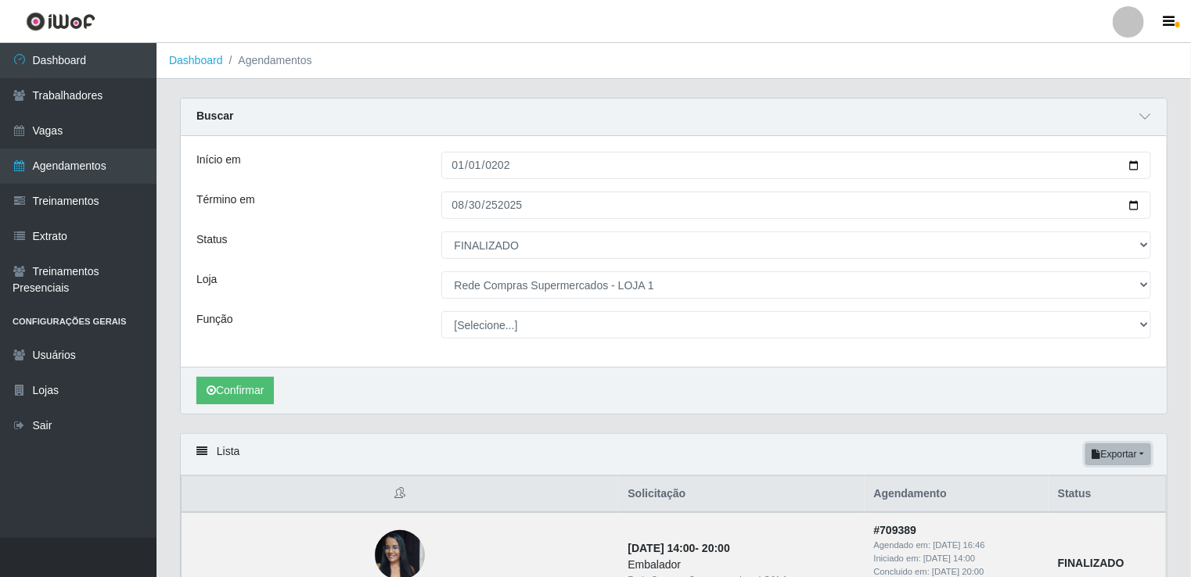
click at [1144, 453] on button "Exportar" at bounding box center [1118, 455] width 66 height 22
click at [1105, 519] on button "Excel" at bounding box center [1090, 517] width 124 height 32
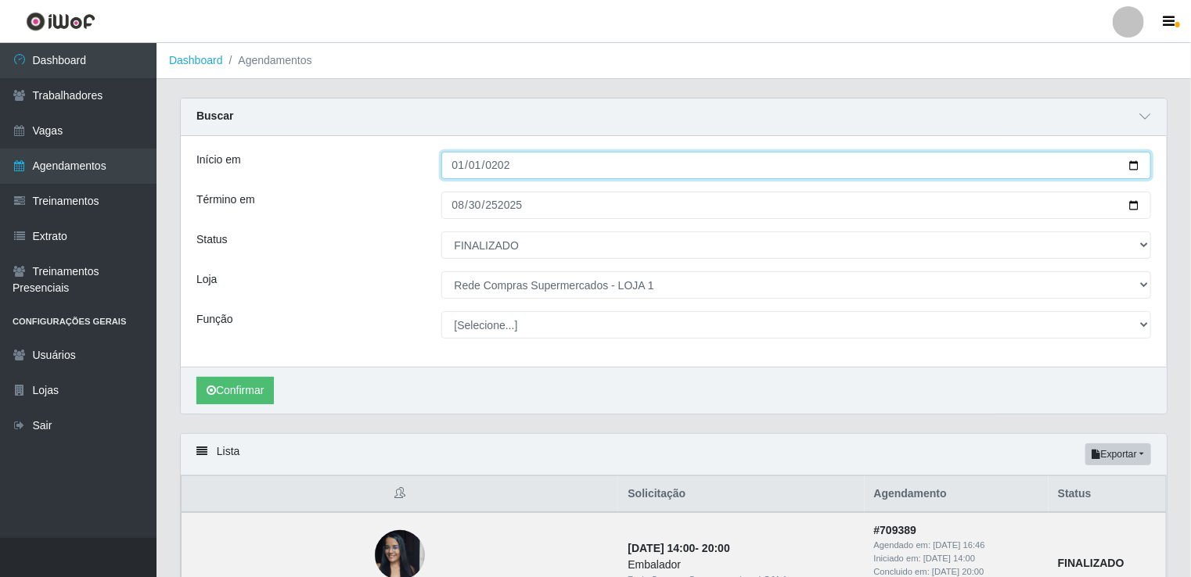
drag, startPoint x: 780, startPoint y: 159, endPoint x: 742, endPoint y: 159, distance: 37.6
click at [778, 159] on input "[DATE]" at bounding box center [796, 165] width 710 height 27
type input "[DATE]"
type input "2023-07-01"
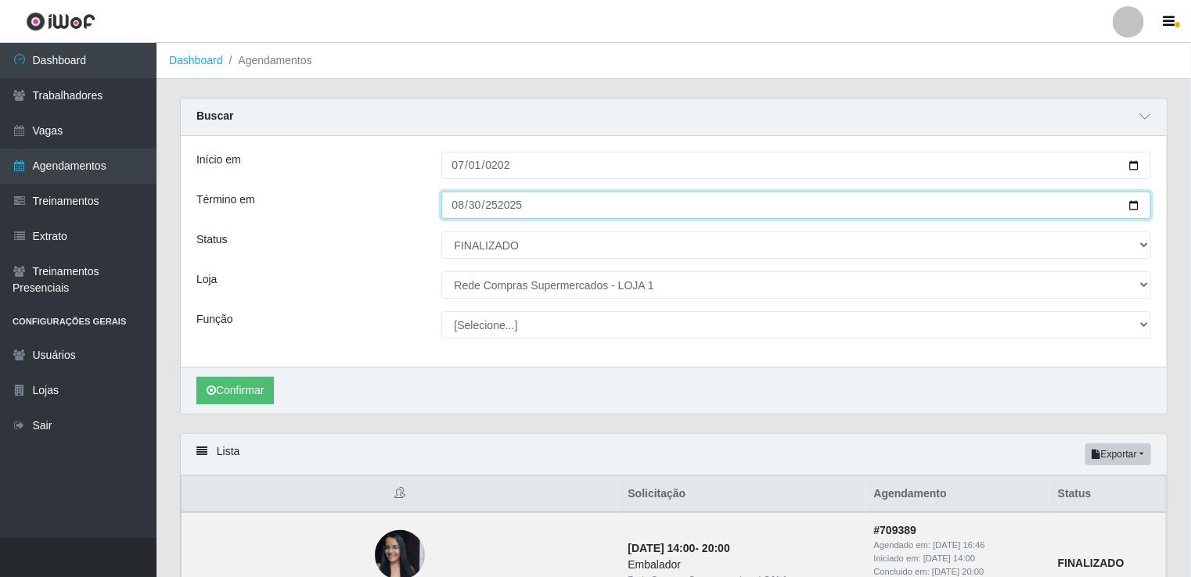
click at [462, 205] on input "[DATE]" at bounding box center [796, 205] width 710 height 27
type input "[DATE]"
click at [501, 199] on input "22023-01-31" at bounding box center [796, 205] width 710 height 27
click at [494, 206] on input "22023-01-31" at bounding box center [796, 205] width 710 height 27
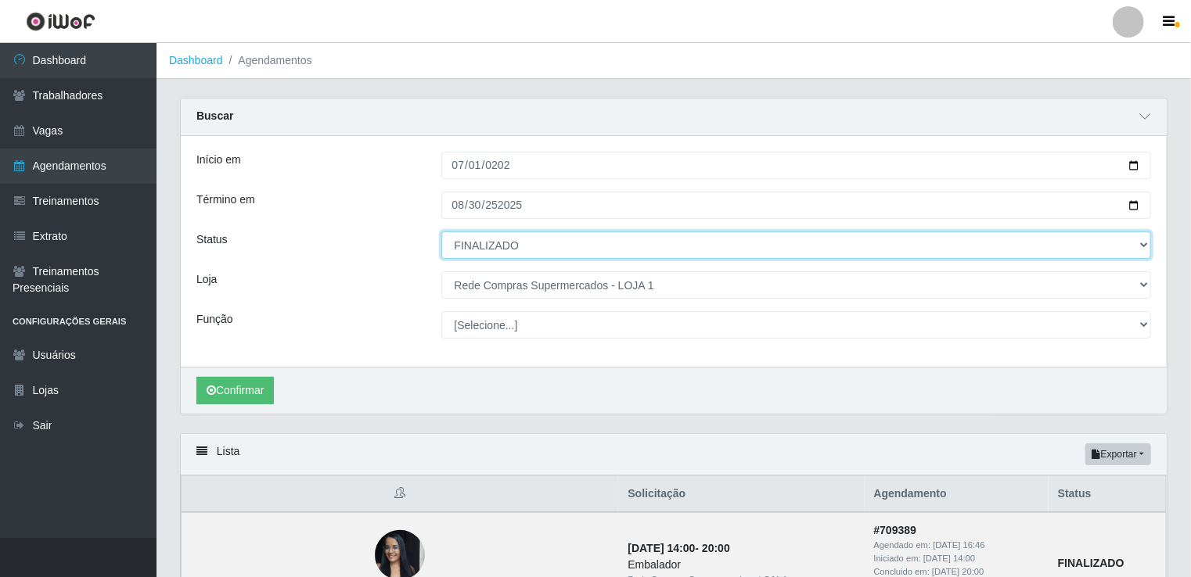
click at [512, 241] on select "[Selecione...] AGENDADO AGUARDANDO LIBERAR EM ANDAMENTO EM REVISÃO FINALIZADO C…" at bounding box center [796, 245] width 710 height 27
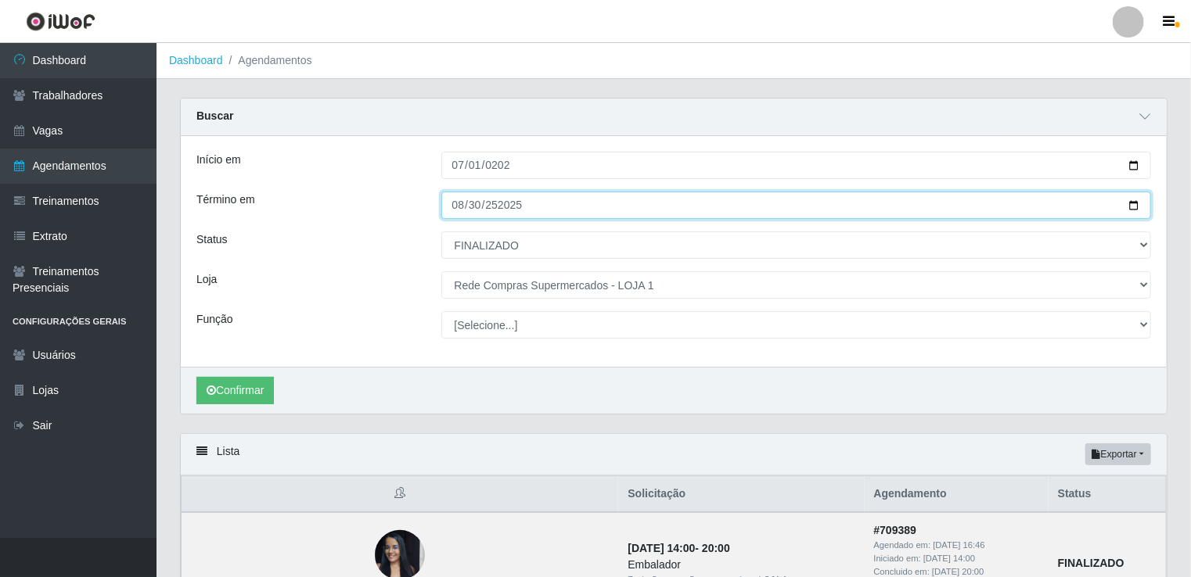
click at [514, 203] on input "22023-01-31" at bounding box center [796, 205] width 710 height 27
type input "2023-01-31"
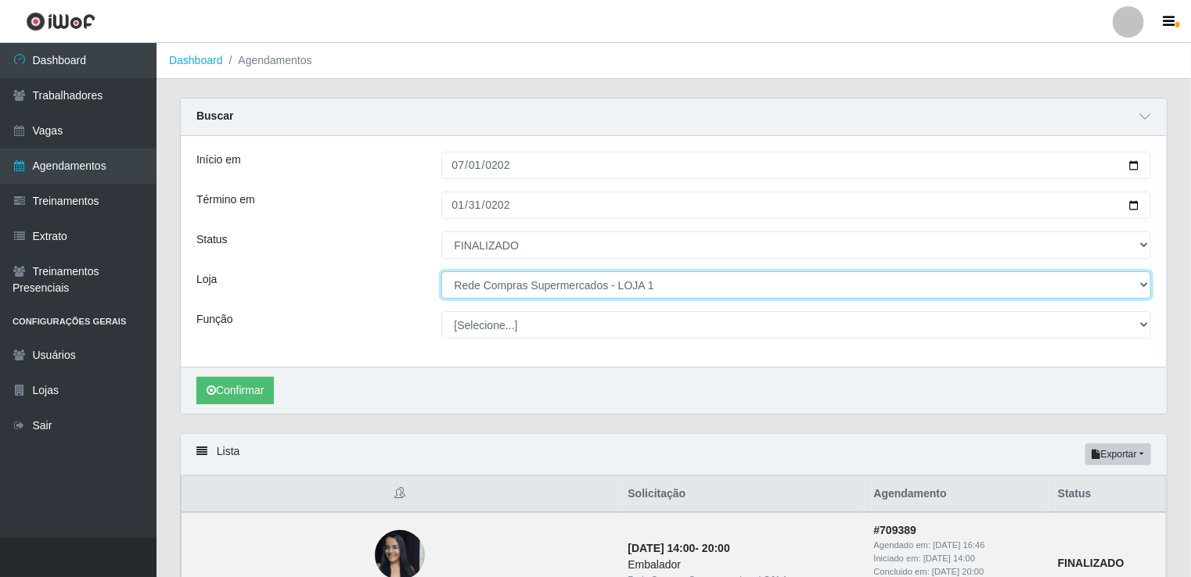
click at [570, 288] on select "[Selecione...] Rede Compras Supermercados - LOJA 1 Rede Compras Supermercados -…" at bounding box center [796, 284] width 710 height 27
select select "161"
click at [441, 271] on select "[Selecione...] Rede Compras Supermercados - LOJA 1 Rede Compras Supermercados -…" at bounding box center [796, 284] width 710 height 27
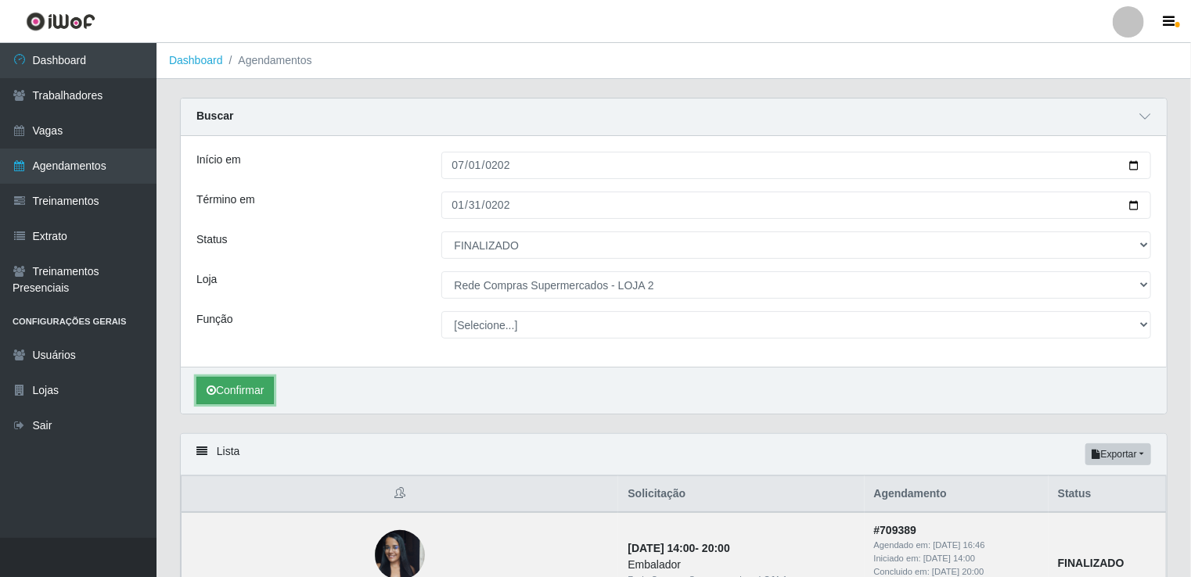
click at [220, 383] on button "Confirmar" at bounding box center [234, 390] width 77 height 27
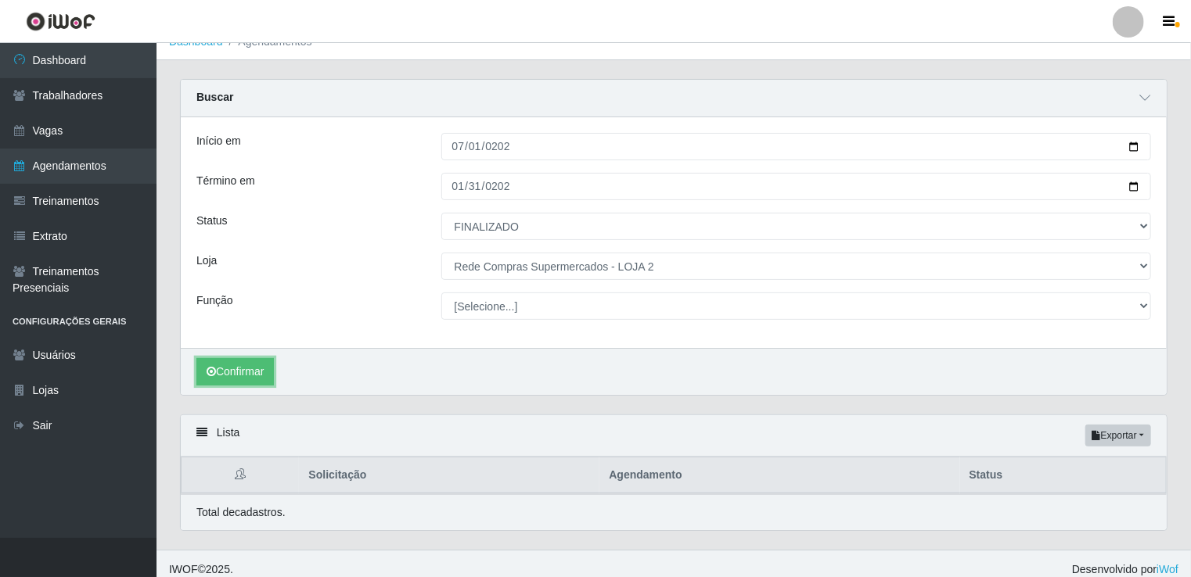
scroll to position [28, 0]
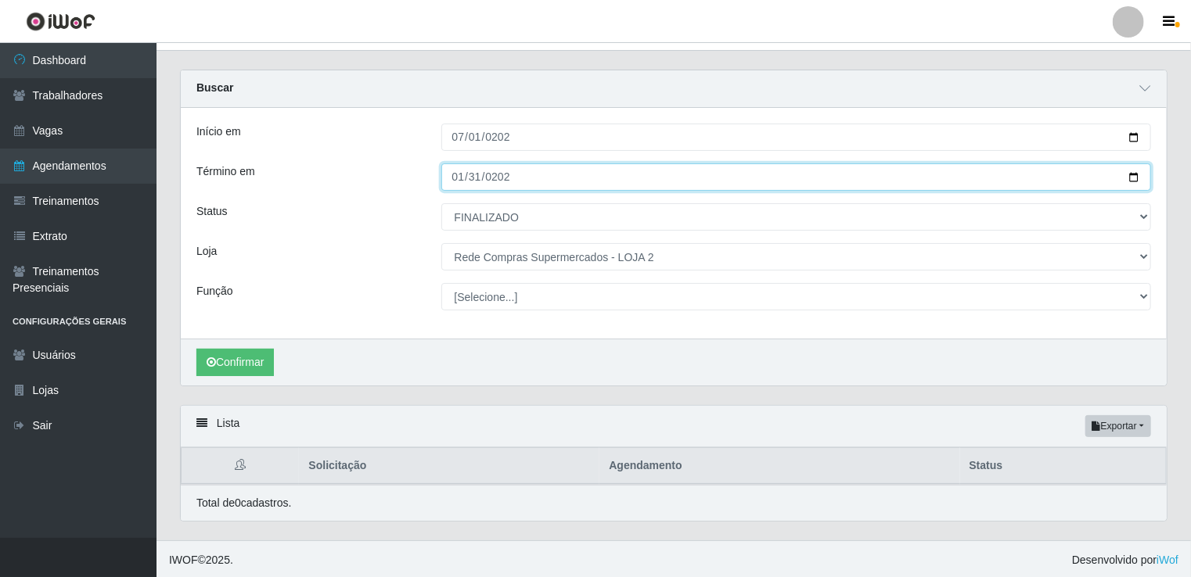
click at [460, 179] on input "2023-01-31" at bounding box center [796, 177] width 710 height 27
click at [478, 179] on input "2023-01-31" at bounding box center [796, 177] width 710 height 27
type input "2023-12-31"
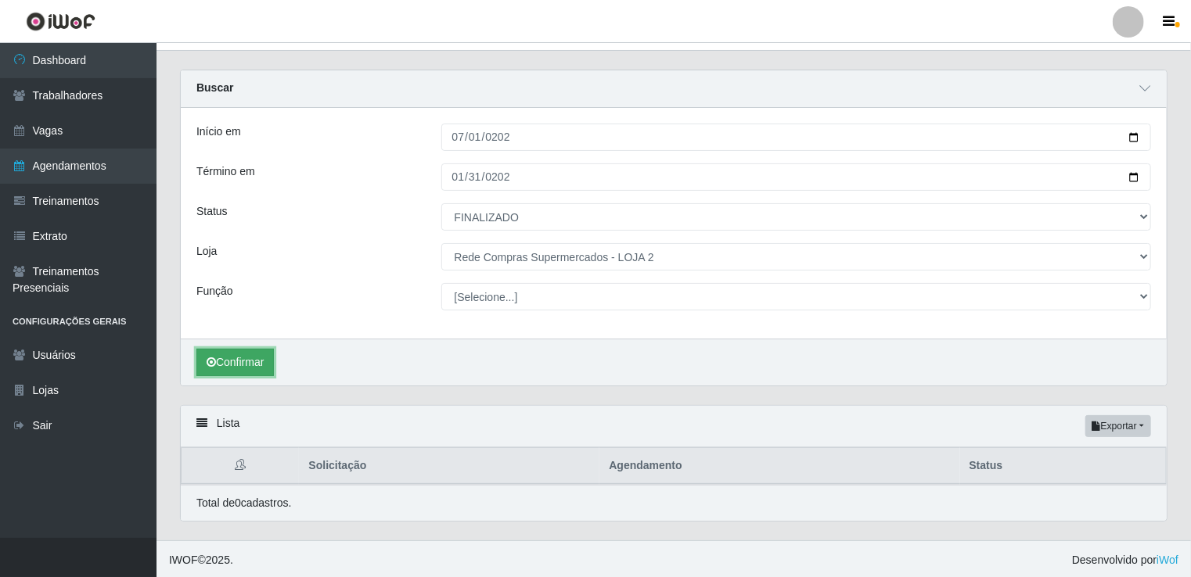
click at [245, 361] on button "Confirmar" at bounding box center [234, 362] width 77 height 27
click at [232, 363] on button "Confirmar" at bounding box center [234, 362] width 77 height 27
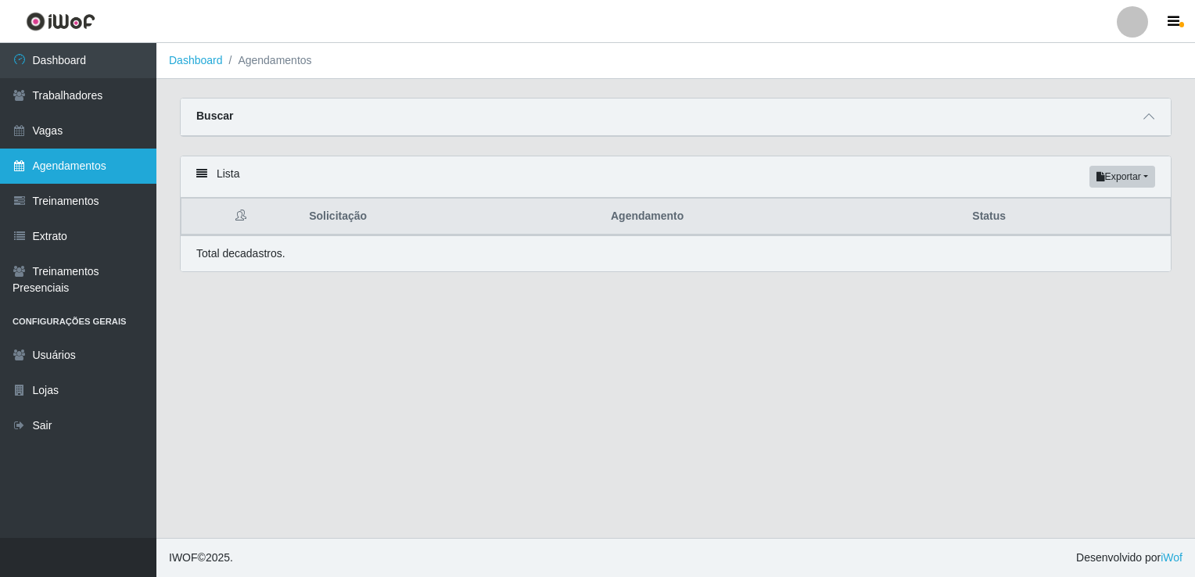
click at [89, 163] on link "Agendamentos" at bounding box center [78, 166] width 156 height 35
click at [1145, 116] on icon at bounding box center [1149, 116] width 11 height 11
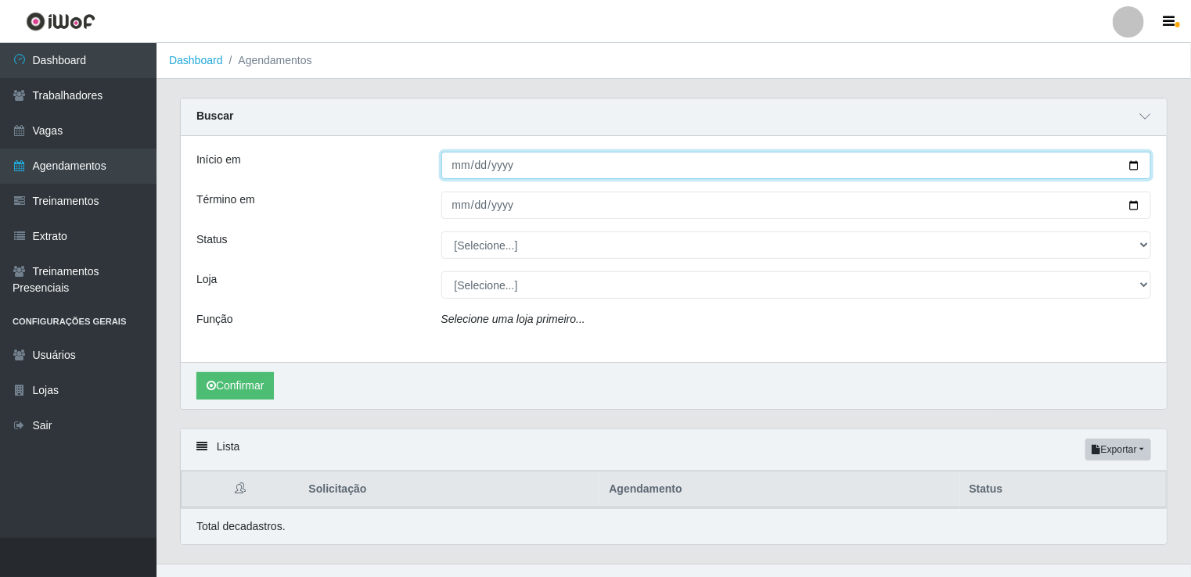
click at [451, 161] on input "Início em" at bounding box center [796, 165] width 710 height 27
type input "2023-07-01"
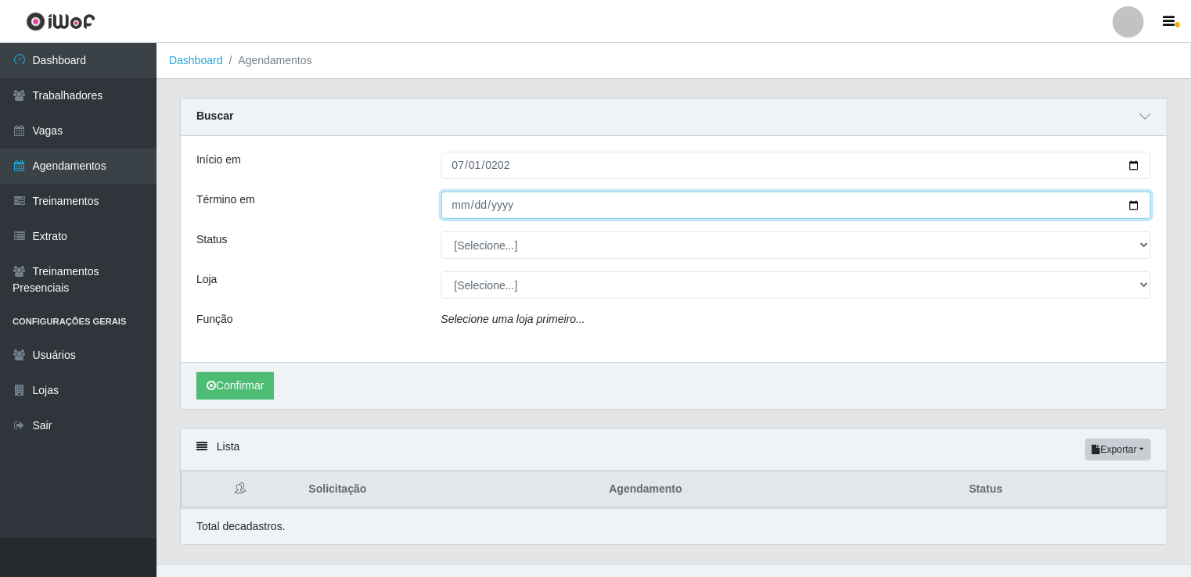
click at [451, 208] on input "Término em" at bounding box center [796, 205] width 710 height 27
type input "2023-12-31"
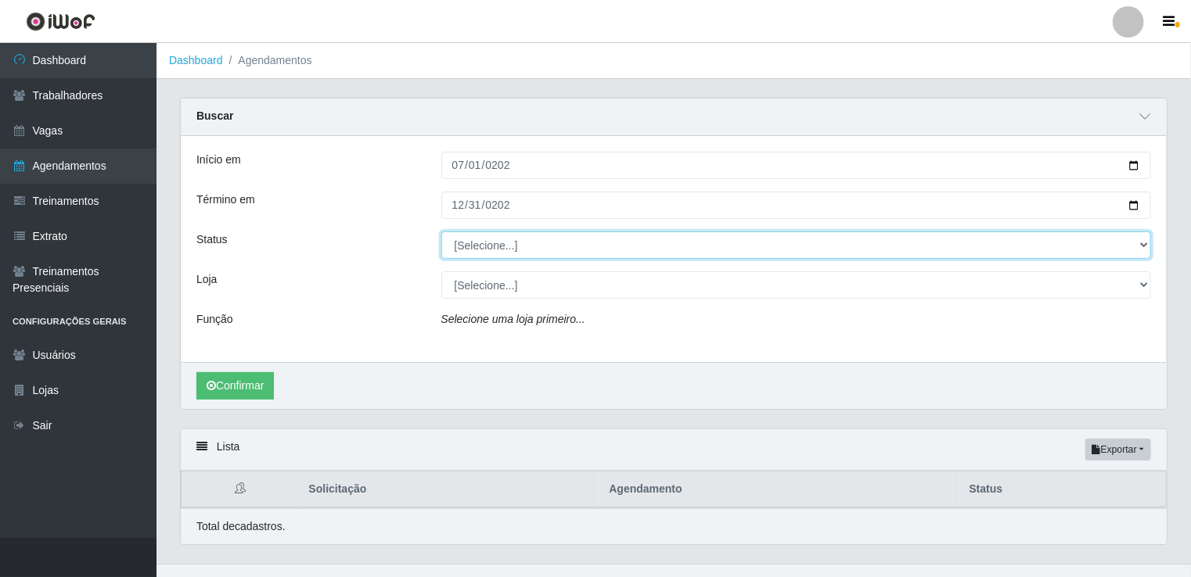
click at [480, 238] on select "[Selecione...] AGENDADO AGUARDANDO LIBERAR EM ANDAMENTO EM REVISÃO FINALIZADO C…" at bounding box center [796, 245] width 710 height 27
select select "FINALIZADO"
click at [441, 232] on select "[Selecione...] AGENDADO AGUARDANDO LIBERAR EM ANDAMENTO EM REVISÃO FINALIZADO C…" at bounding box center [796, 245] width 710 height 27
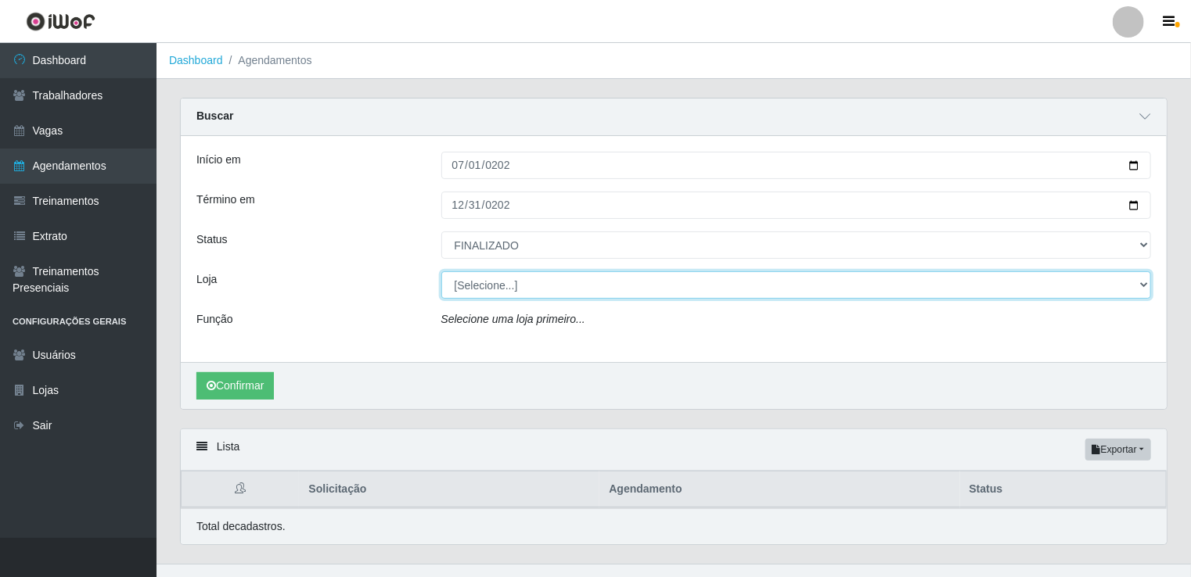
click at [512, 279] on select "[Selecione...] Rede Compras Supermercados - LOJA 1 Rede Compras Supermercados -…" at bounding box center [796, 284] width 710 height 27
select select "161"
click at [441, 271] on select "[Selecione...] Rede Compras Supermercados - LOJA 1 Rede Compras Supermercados -…" at bounding box center [796, 284] width 710 height 27
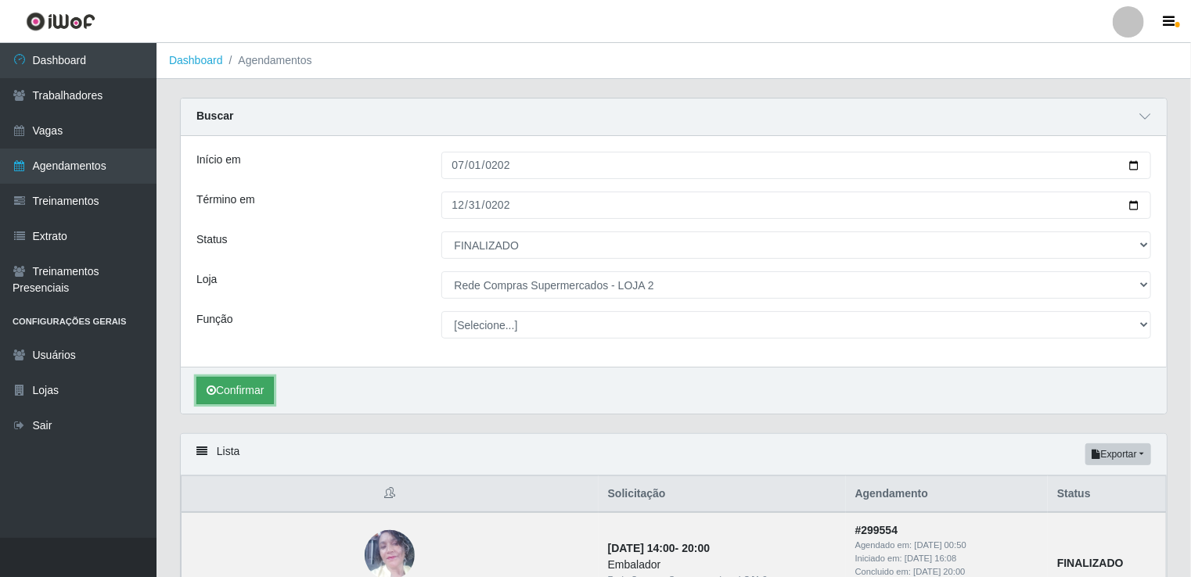
click at [222, 386] on button "Confirmar" at bounding box center [234, 390] width 77 height 27
click at [1116, 454] on button "Exportar" at bounding box center [1118, 455] width 66 height 22
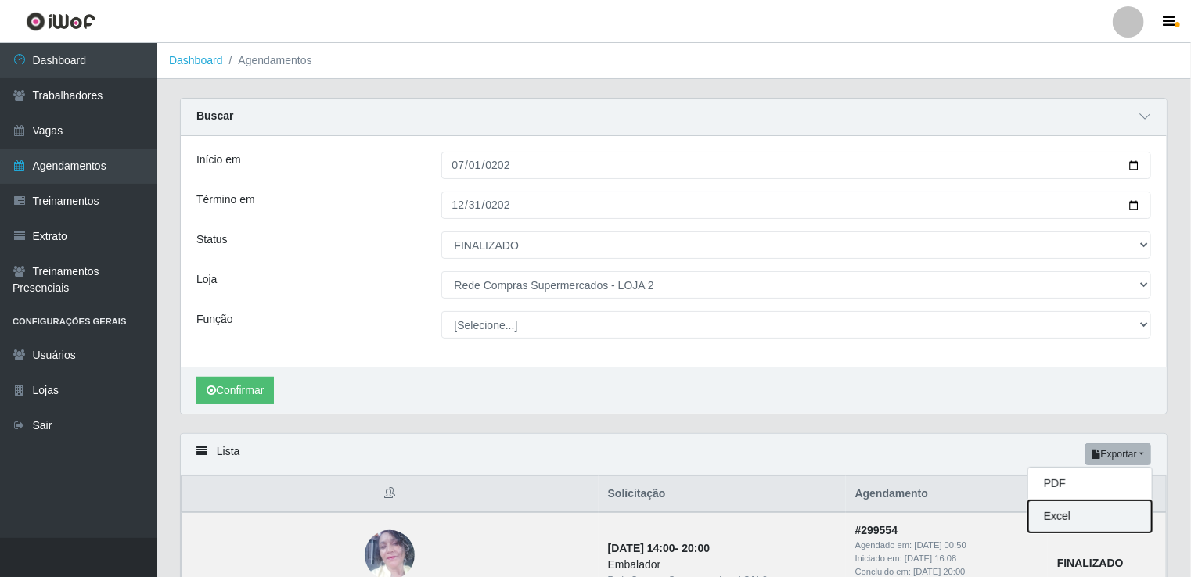
click at [1067, 512] on button "Excel" at bounding box center [1090, 517] width 124 height 32
click at [591, 64] on ol "Dashboard Agendamentos" at bounding box center [673, 61] width 1034 height 36
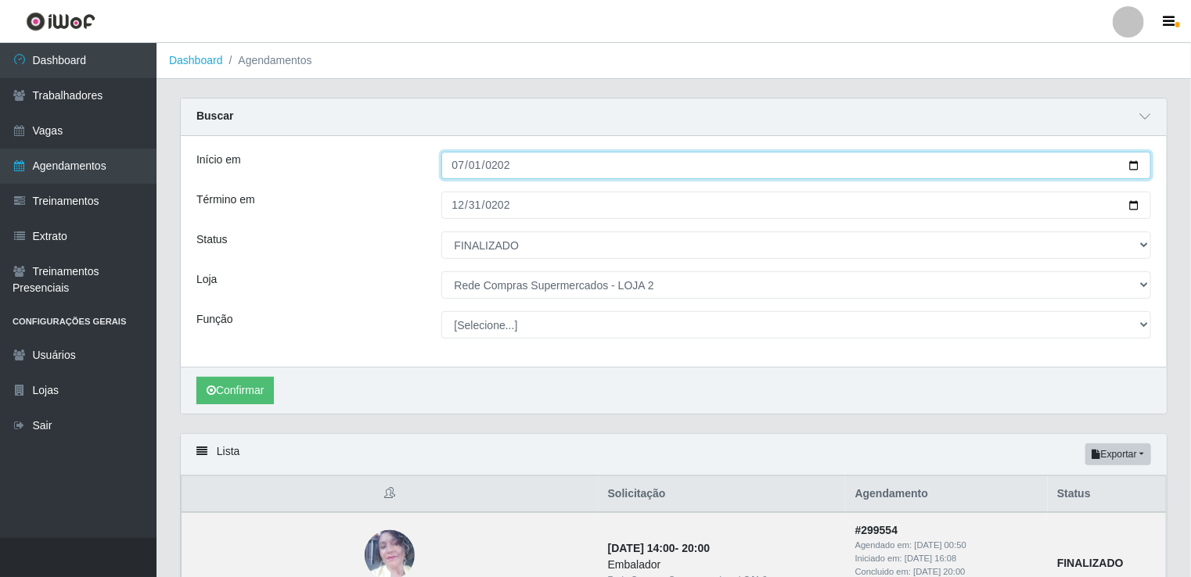
click at [454, 165] on input "2023-07-01" at bounding box center [796, 165] width 710 height 27
click at [458, 164] on input "2023-07-01" at bounding box center [796, 165] width 710 height 27
click at [458, 171] on input "2023-07-01" at bounding box center [796, 165] width 710 height 27
type input "2023-07-01"
type input "2024-01-01"
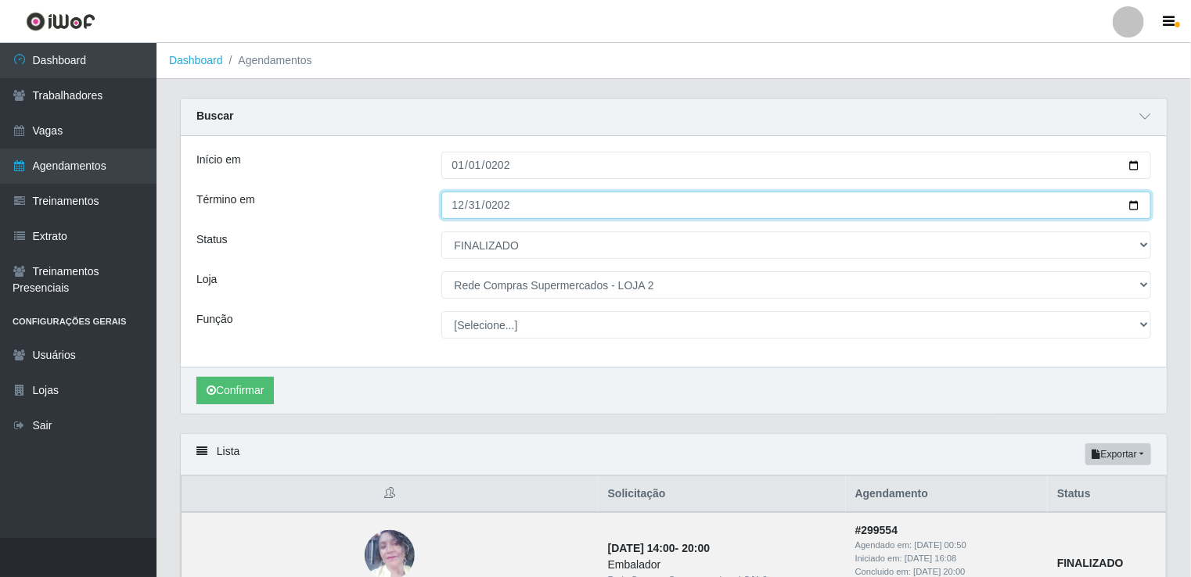
click at [458, 203] on input "2023-12-31" at bounding box center [796, 205] width 710 height 27
type input "2023-12-30"
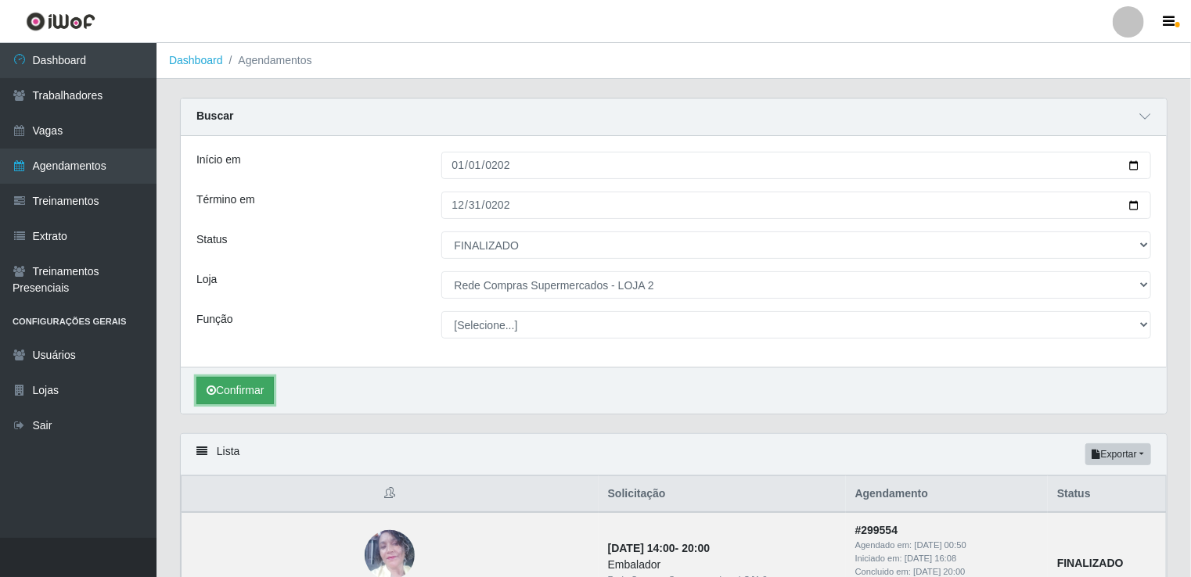
click at [256, 390] on button "Confirmar" at bounding box center [234, 390] width 77 height 27
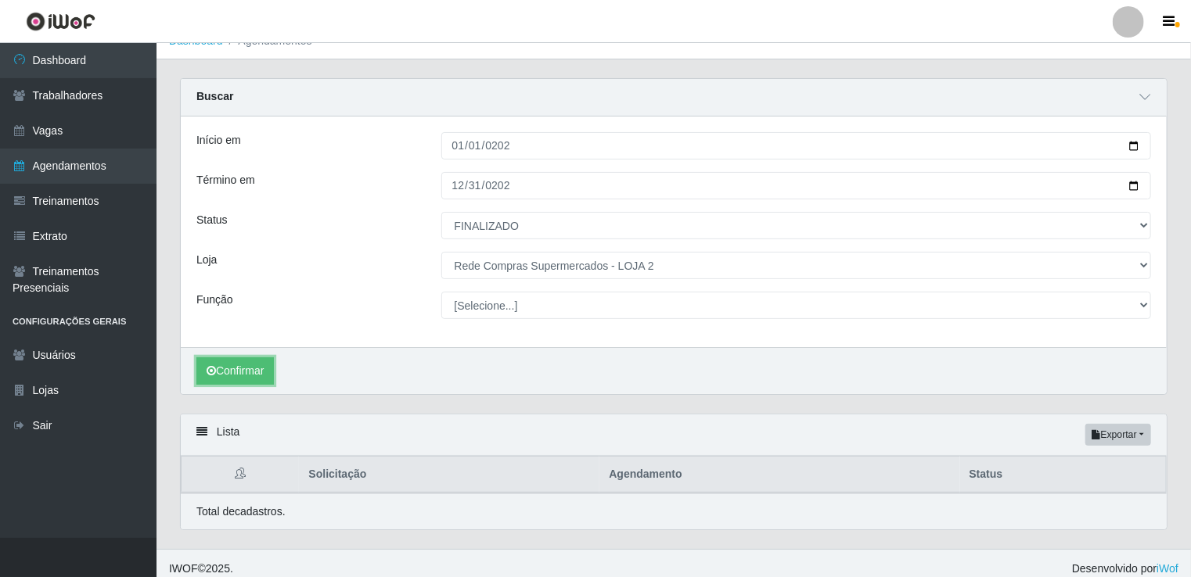
scroll to position [28, 0]
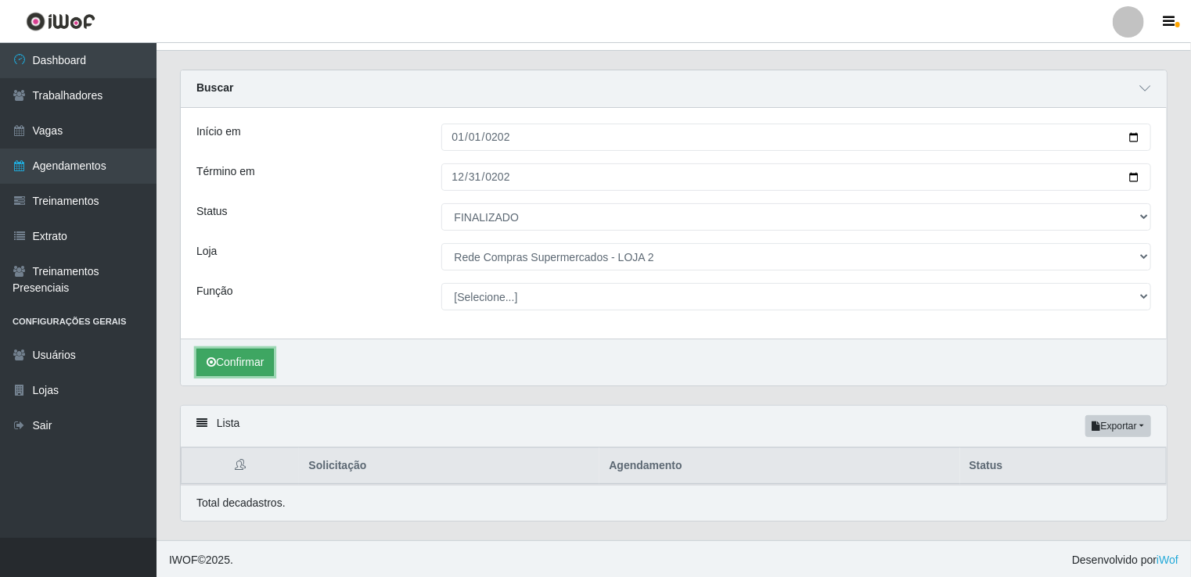
click at [257, 356] on button "Confirmar" at bounding box center [234, 362] width 77 height 27
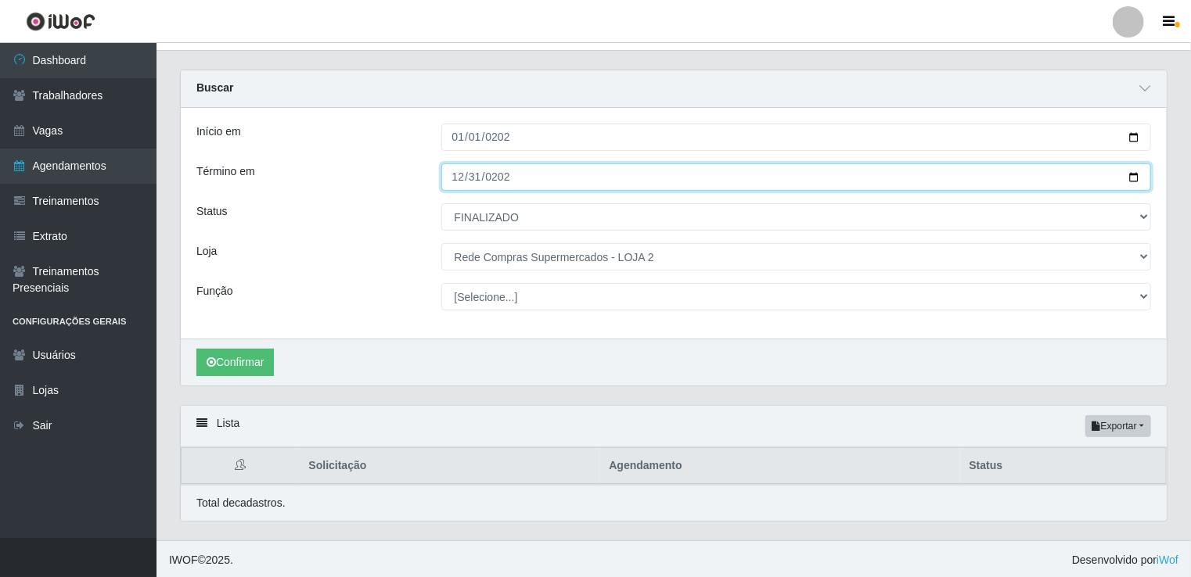
click at [458, 177] on input "2024-06-30" at bounding box center [796, 177] width 710 height 27
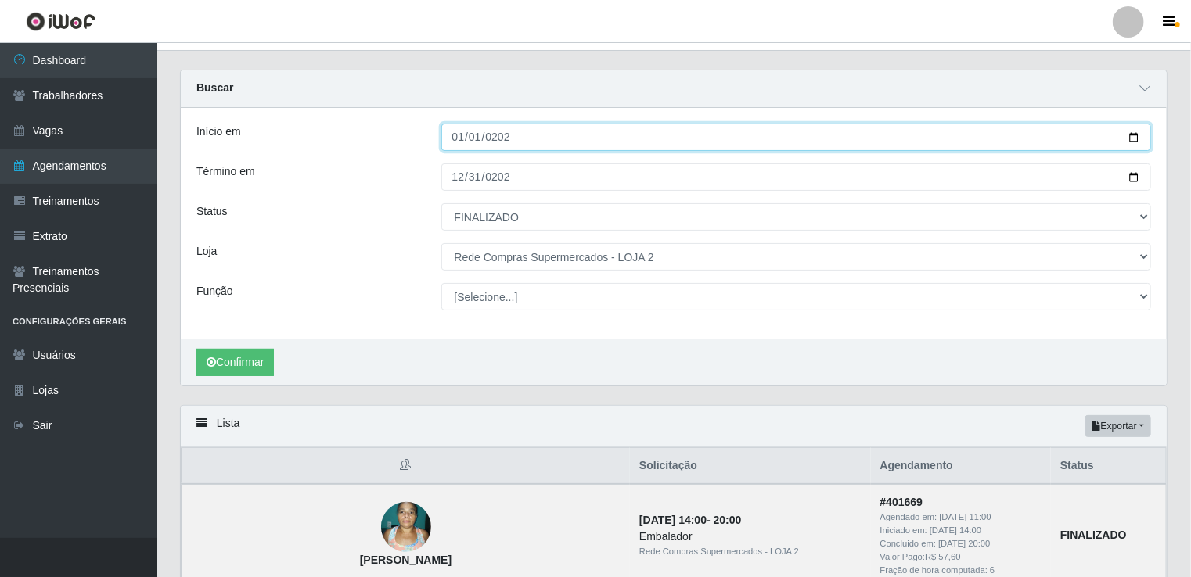
click at [460, 142] on input "2024-01-01" at bounding box center [796, 137] width 710 height 27
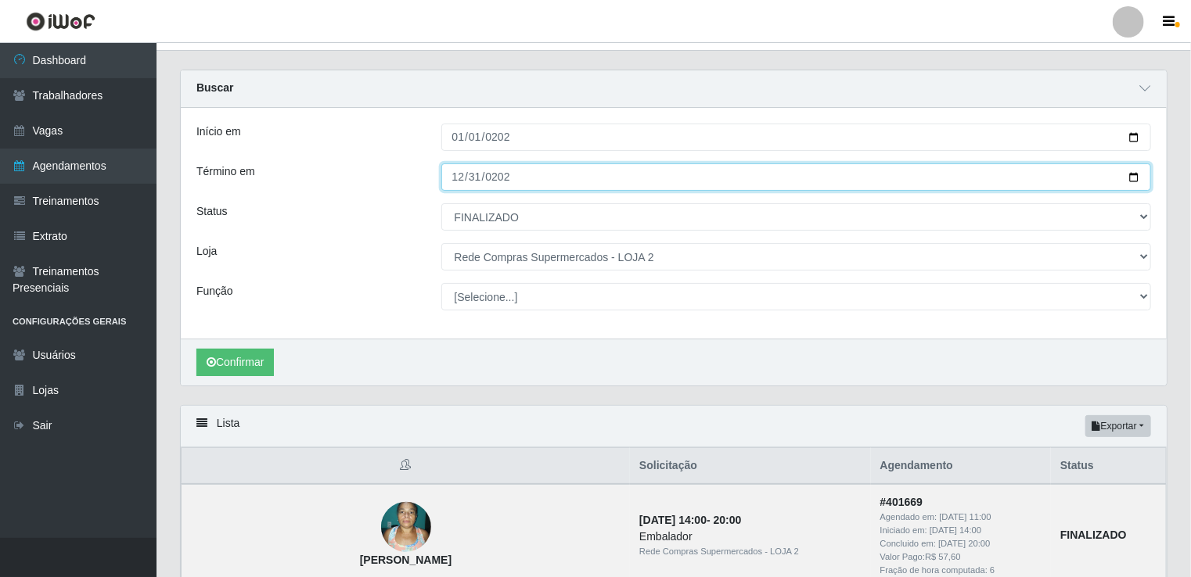
click at [460, 180] on input "2024-06-30" at bounding box center [796, 177] width 710 height 27
type input "2024-06-30"
type input "2024-04-30"
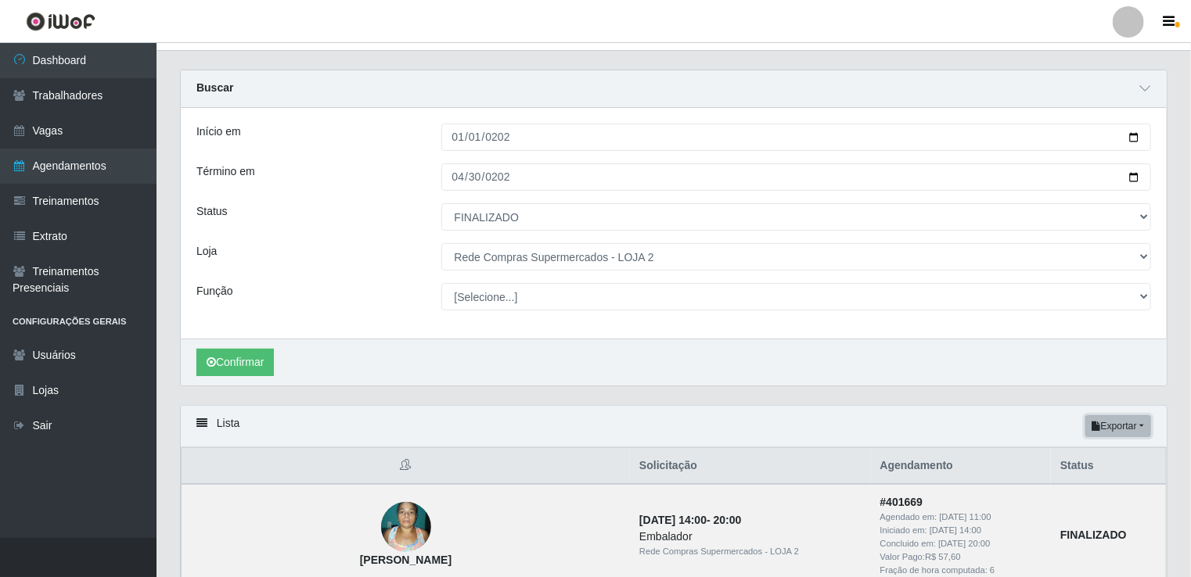
click at [1132, 426] on button "Exportar" at bounding box center [1118, 426] width 66 height 22
click at [1110, 487] on button "Excel" at bounding box center [1090, 489] width 124 height 32
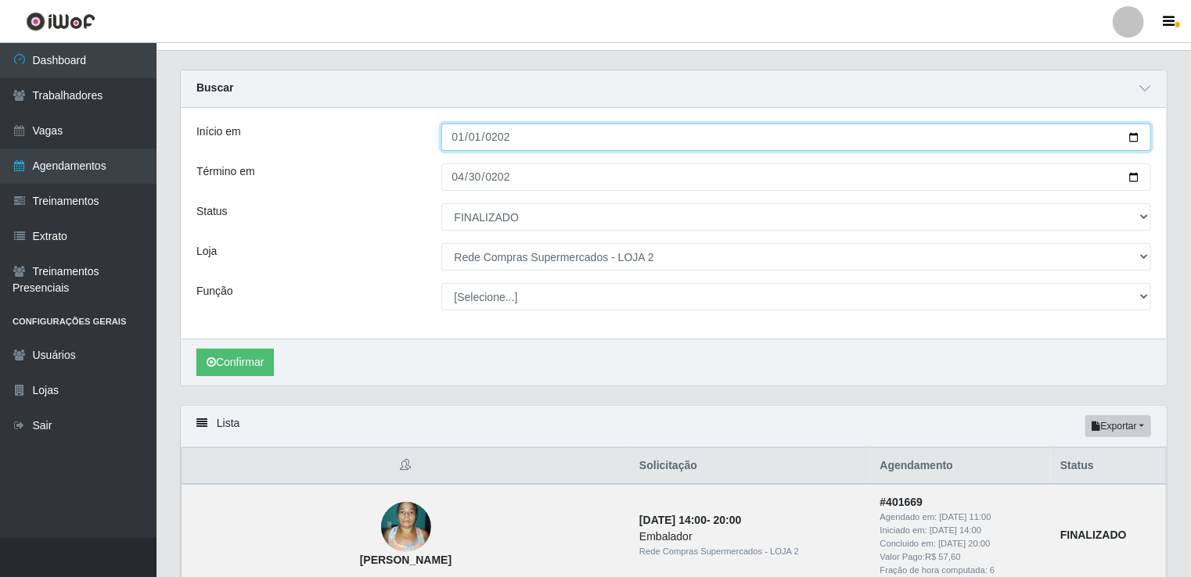
click at [460, 133] on input "2024-01-01" at bounding box center [796, 137] width 710 height 27
type input "2024-01-01"
type input "2024-07-01"
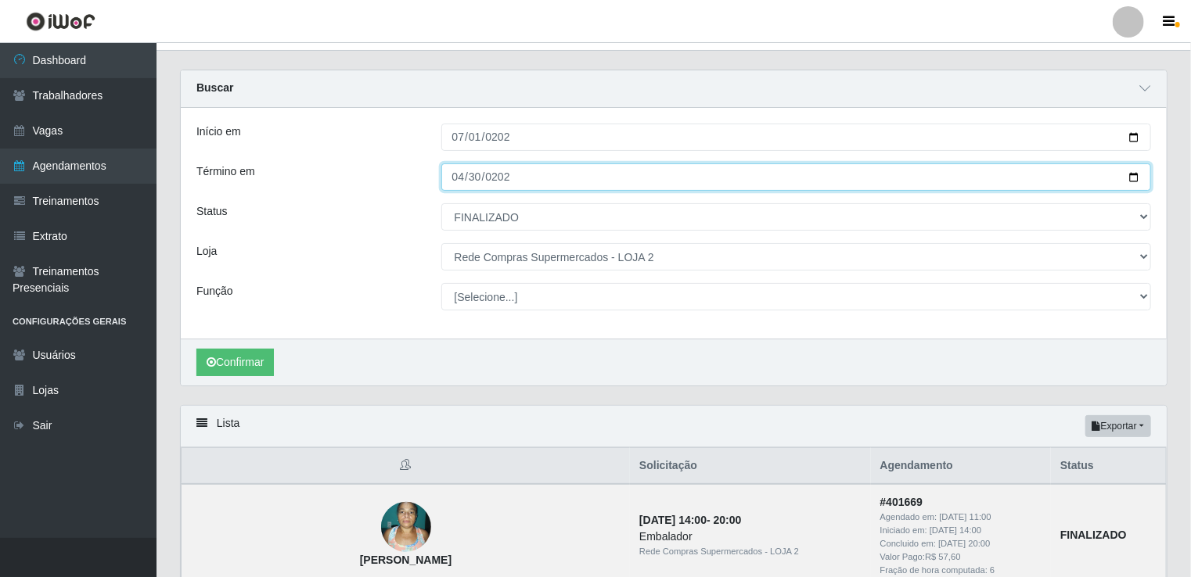
click at [455, 175] on input "2024-04-30" at bounding box center [796, 177] width 710 height 27
type input "2024-04-01"
type input "2024-04-03"
type input "2024-12-31"
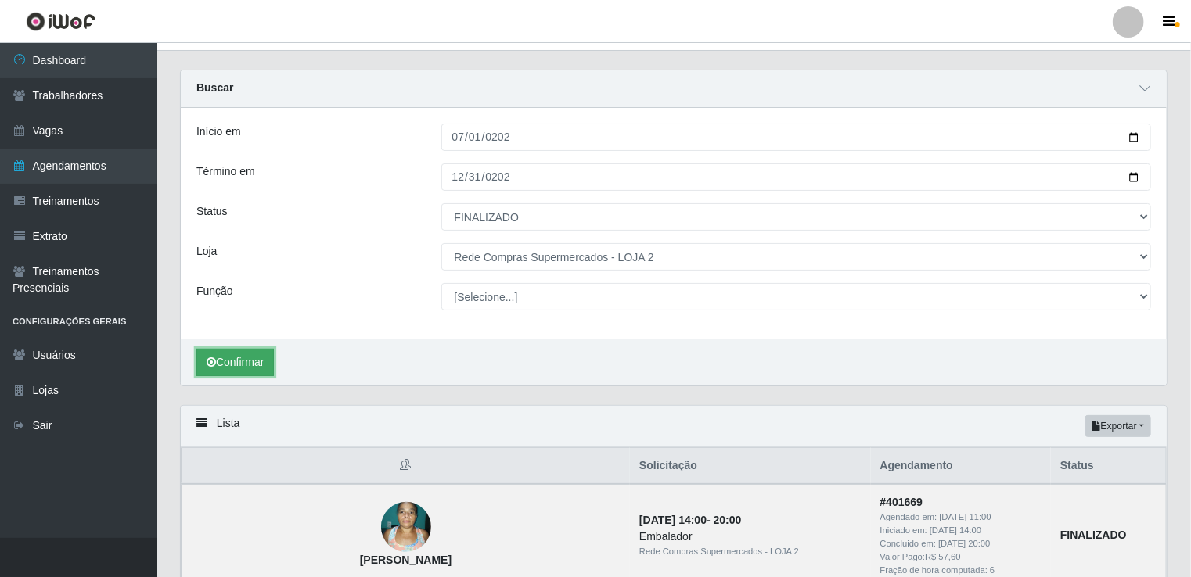
click at [255, 360] on button "Confirmar" at bounding box center [234, 362] width 77 height 27
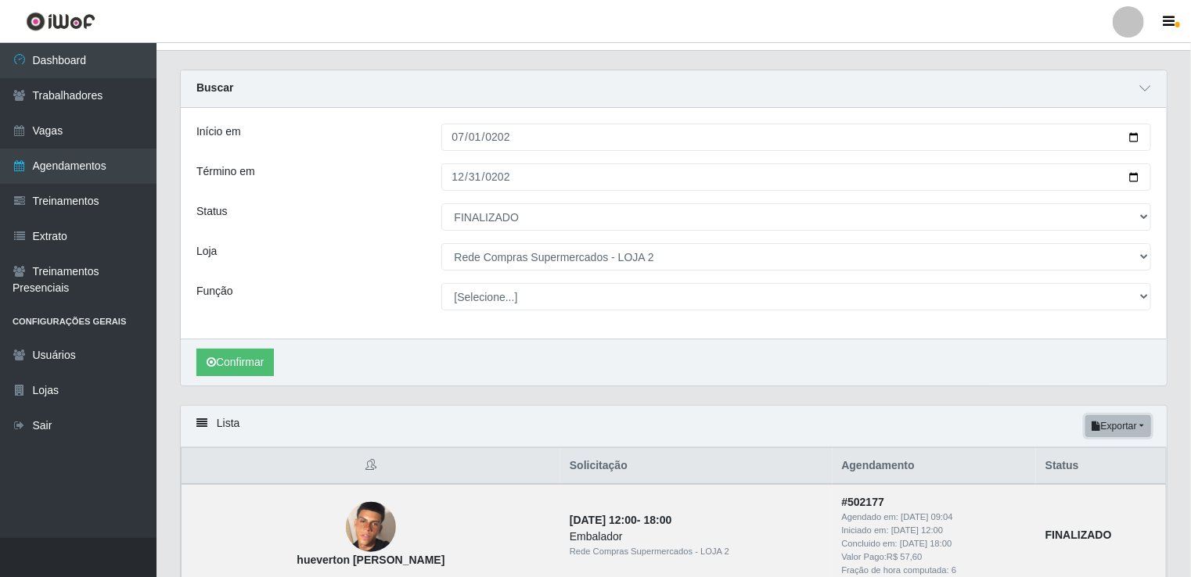
click at [1130, 421] on button "Exportar" at bounding box center [1118, 426] width 66 height 22
click at [1062, 488] on button "Excel" at bounding box center [1090, 489] width 124 height 32
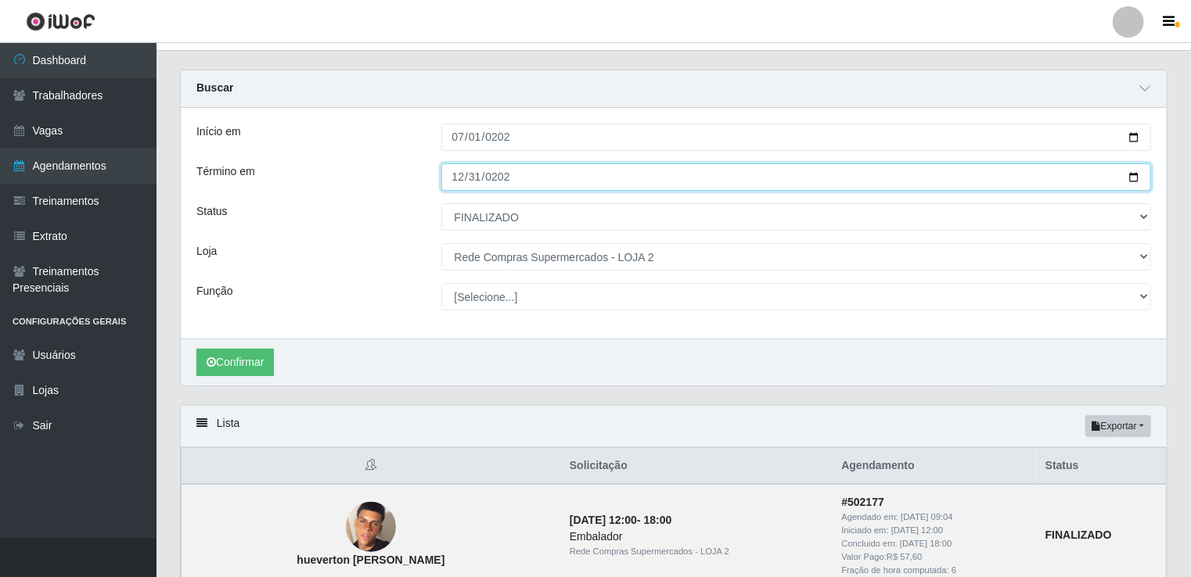
click at [660, 177] on input "2024-12-31" at bounding box center [796, 177] width 710 height 27
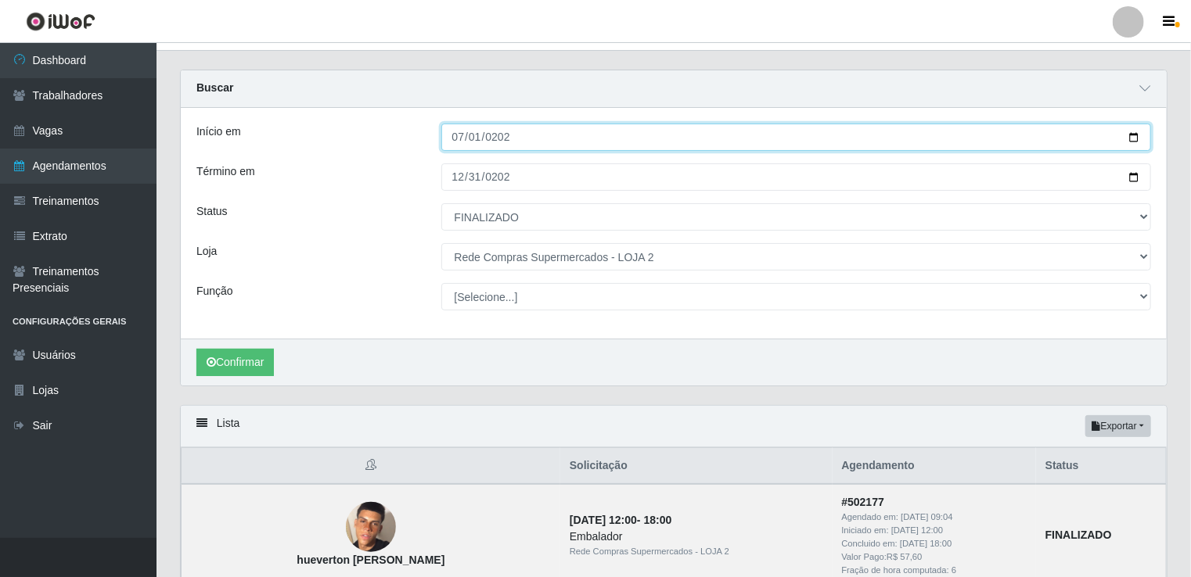
drag, startPoint x: 444, startPoint y: 138, endPoint x: 453, endPoint y: 139, distance: 8.7
click at [444, 138] on input "2024-07-01" at bounding box center [796, 137] width 710 height 27
type input "2024-07-01"
type input "[DATE]"
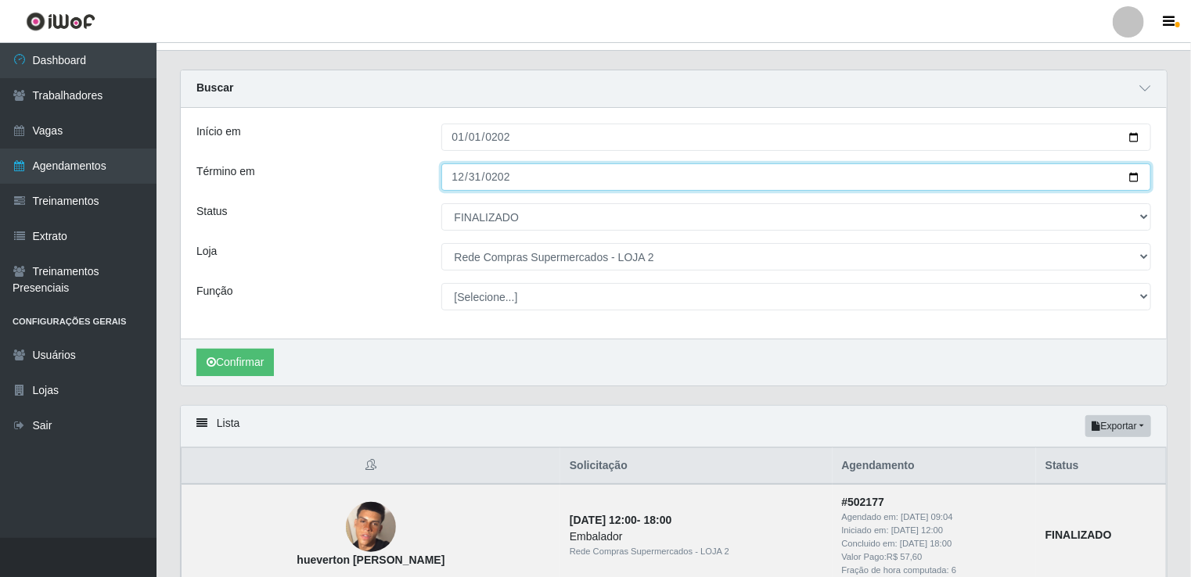
click at [452, 176] on input "2024-12-31" at bounding box center [796, 177] width 710 height 27
type input "2024-12-30"
type input "[DATE]"
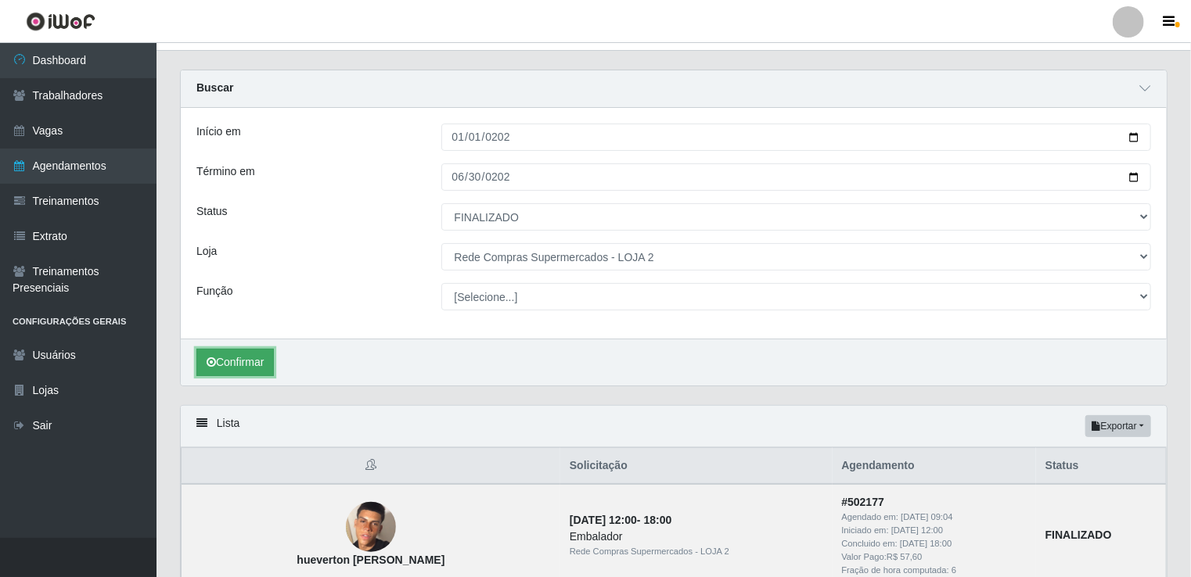
click at [248, 361] on button "Confirmar" at bounding box center [234, 362] width 77 height 27
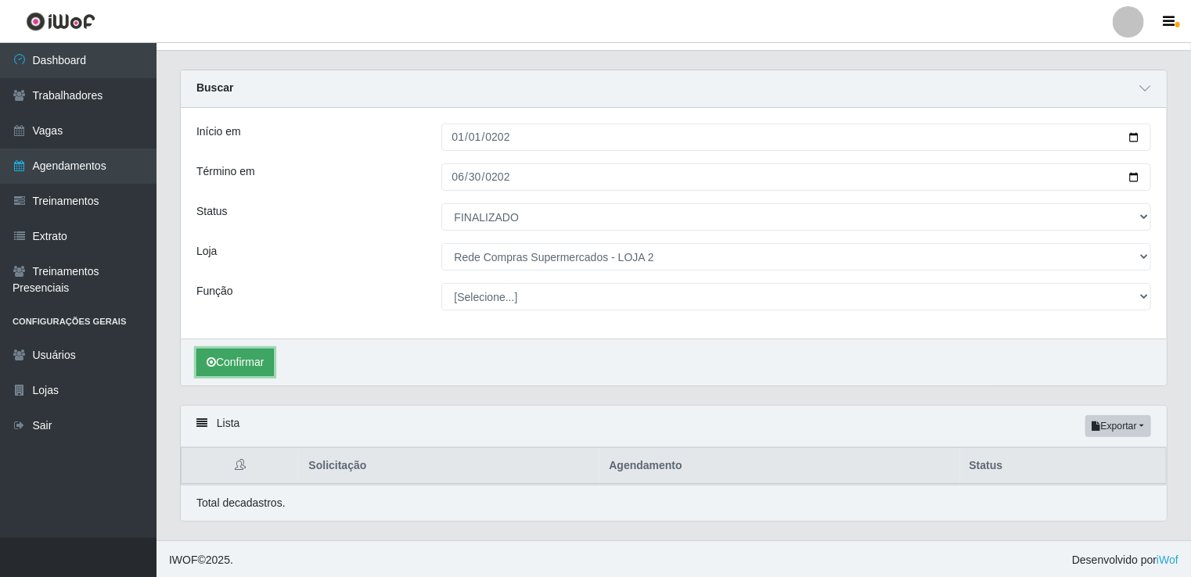
click at [237, 355] on button "Confirmar" at bounding box center [234, 362] width 77 height 27
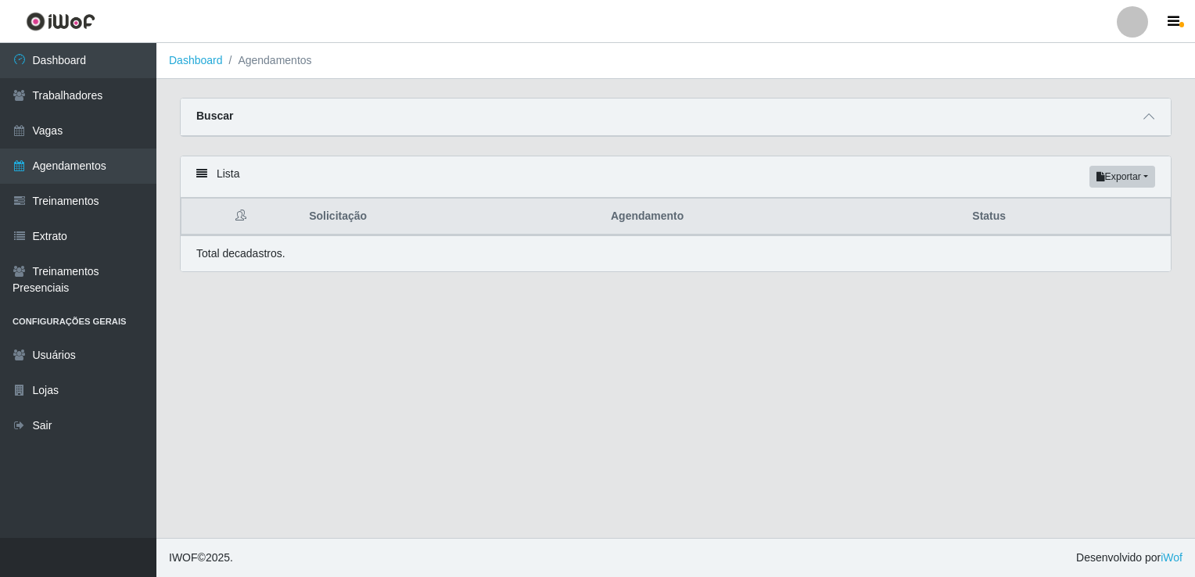
select select "FINALIZADO"
select select "161"
click at [1146, 113] on icon at bounding box center [1149, 116] width 11 height 11
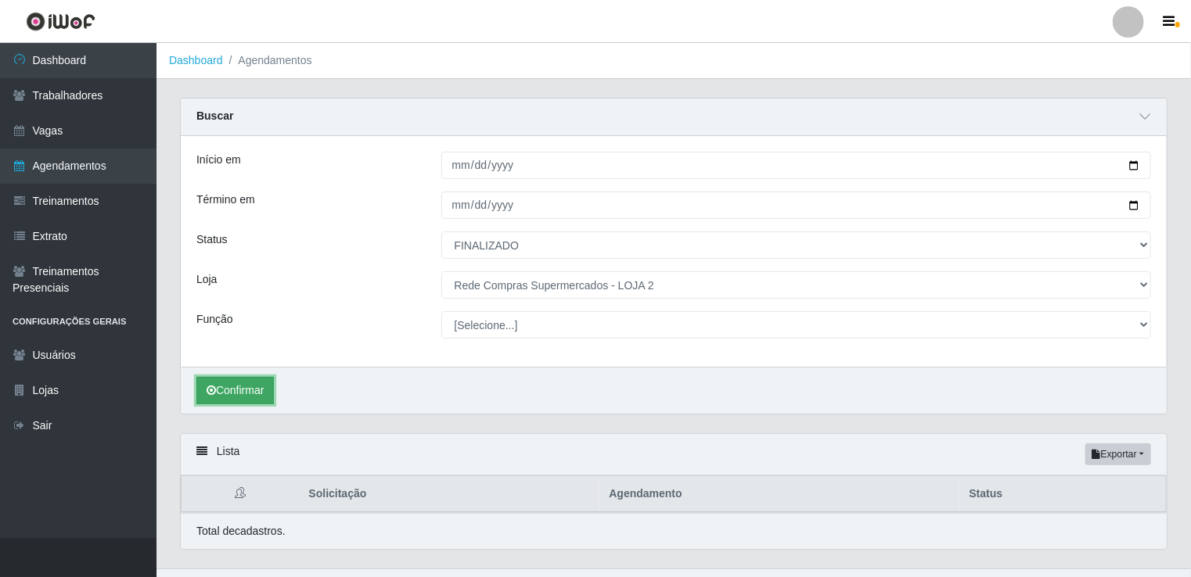
click at [243, 391] on button "Confirmar" at bounding box center [234, 390] width 77 height 27
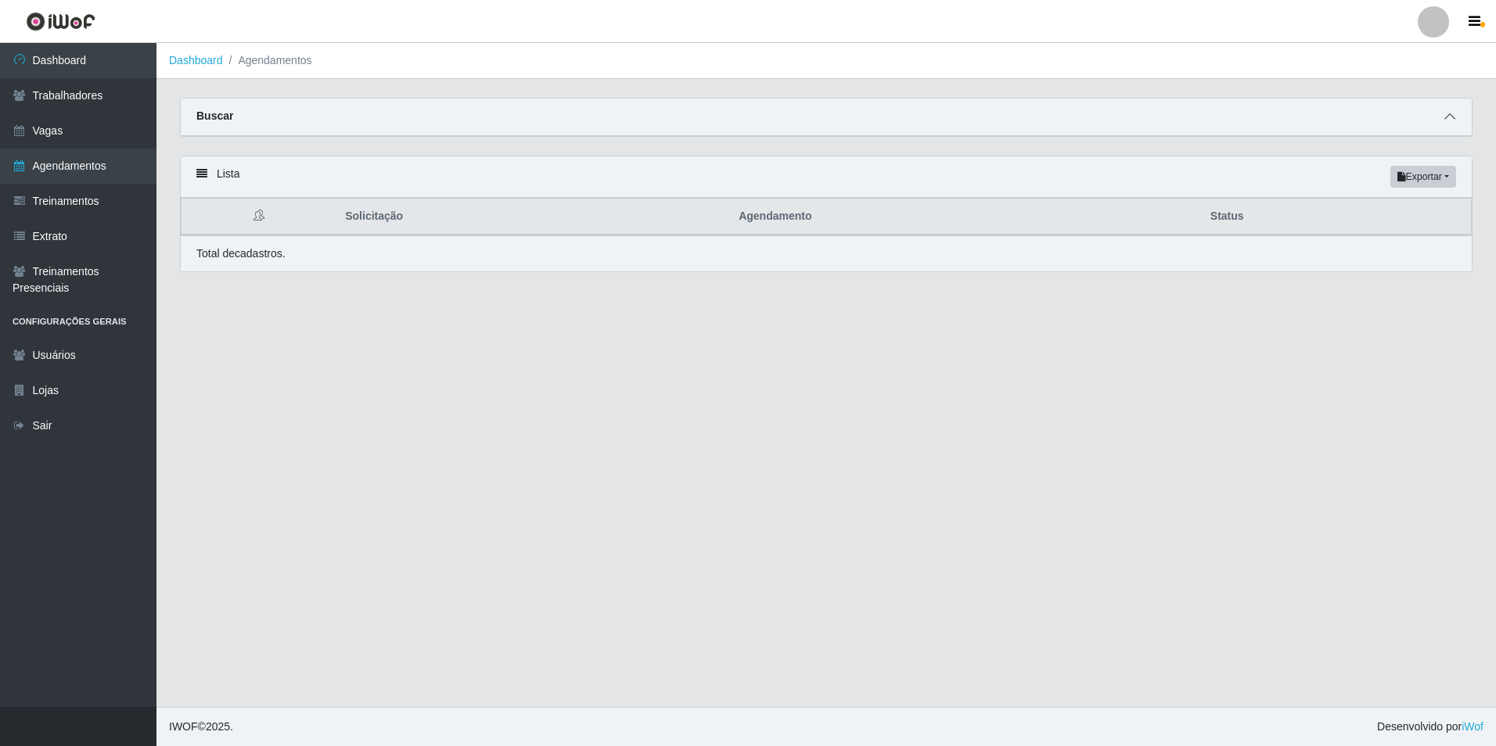
click at [1458, 114] on span at bounding box center [1449, 117] width 19 height 18
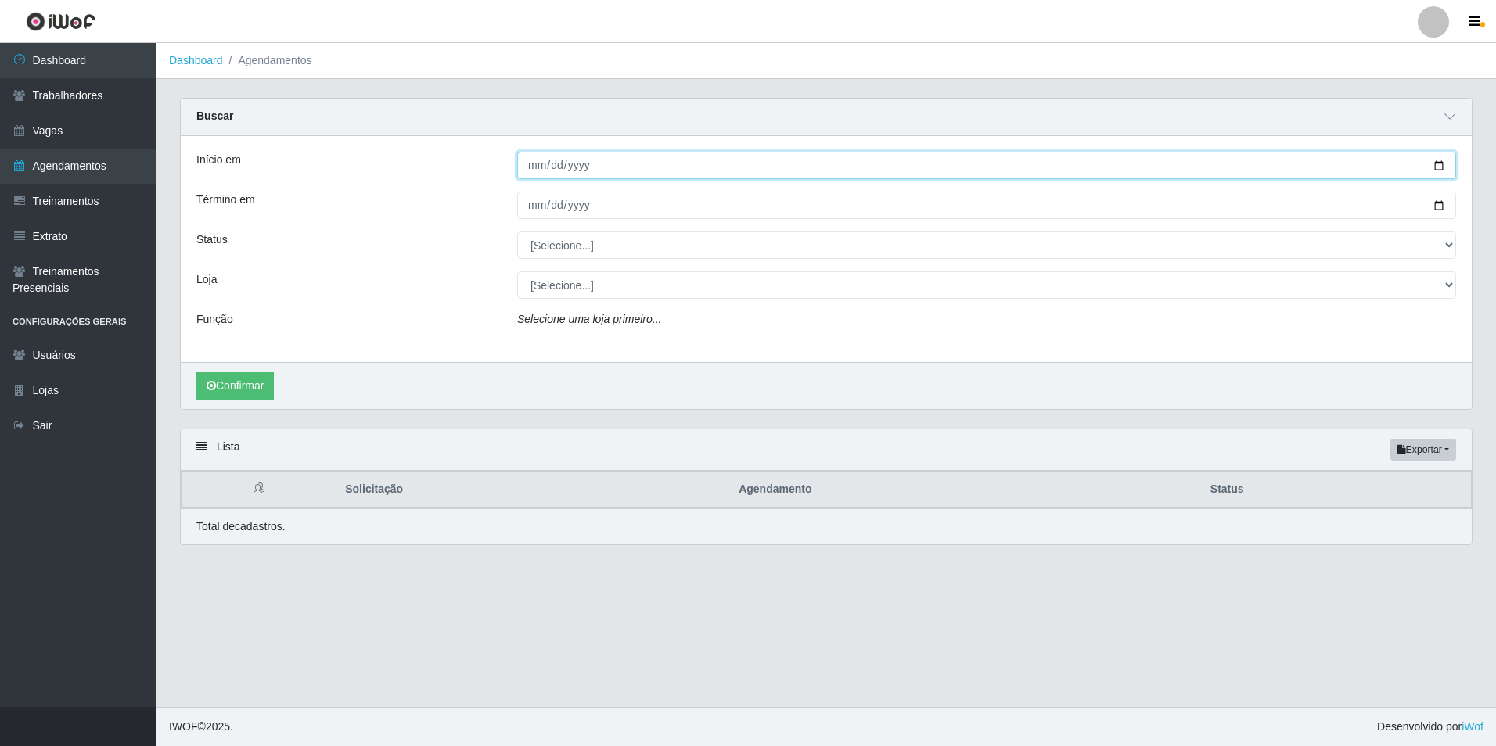
click at [531, 171] on input "Início em" at bounding box center [986, 165] width 939 height 27
type input "[DATE]"
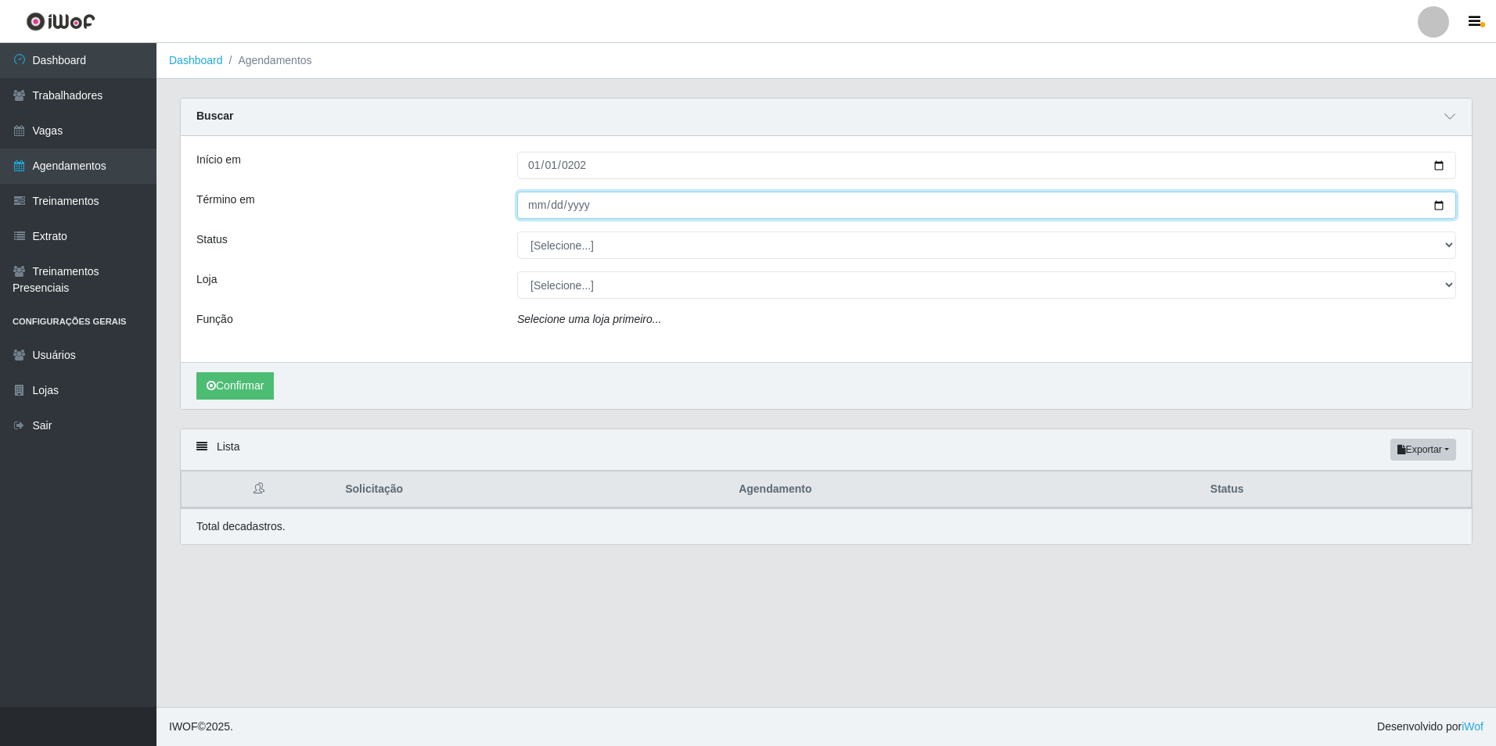
click at [535, 206] on input "Término em" at bounding box center [986, 205] width 939 height 27
type input "[DATE]"
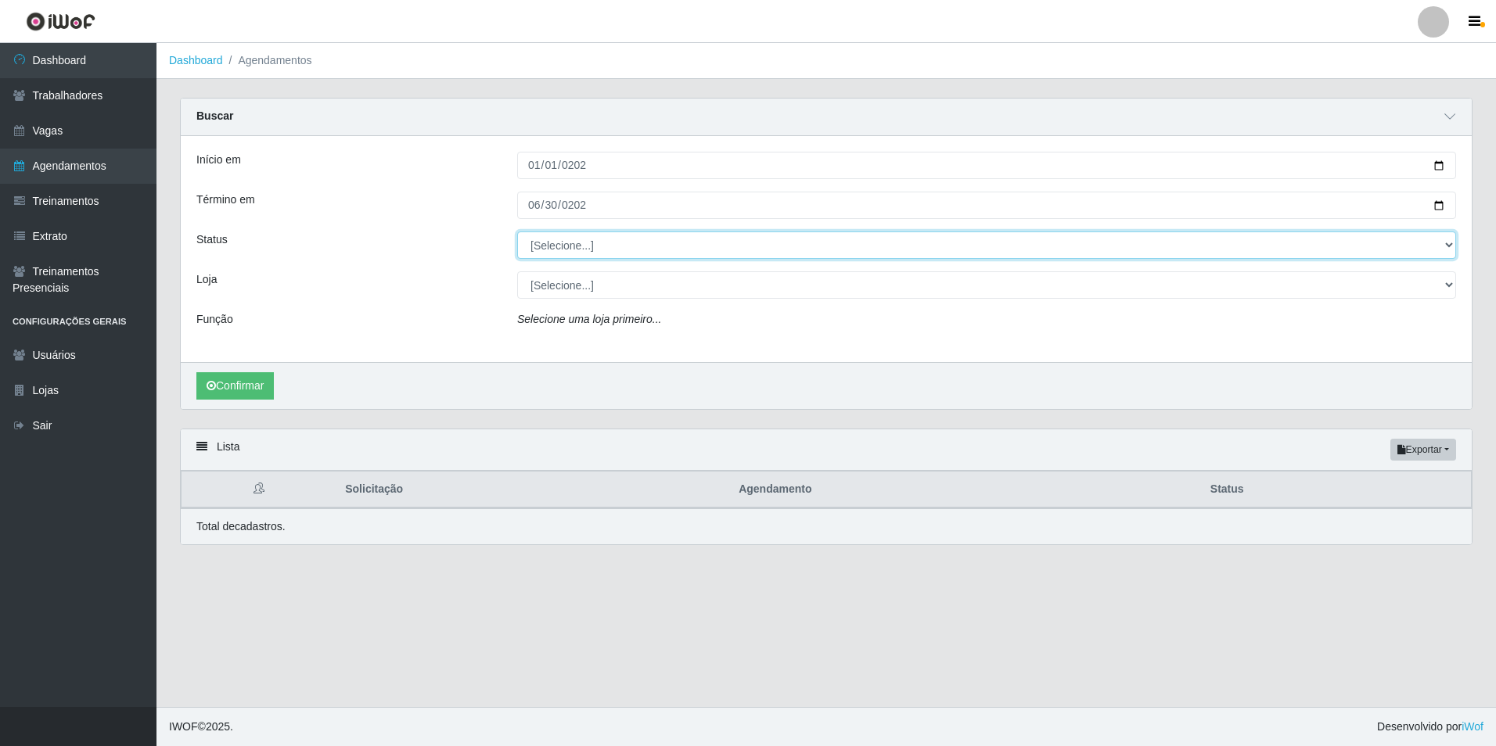
click at [609, 246] on select "[Selecione...] AGENDADO AGUARDANDO LIBERAR EM ANDAMENTO EM REVISÃO FINALIZADO C…" at bounding box center [986, 245] width 939 height 27
select select "FINALIZADO"
click at [517, 232] on select "[Selecione...] AGENDADO AGUARDANDO LIBERAR EM ANDAMENTO EM REVISÃO FINALIZADO C…" at bounding box center [986, 245] width 939 height 27
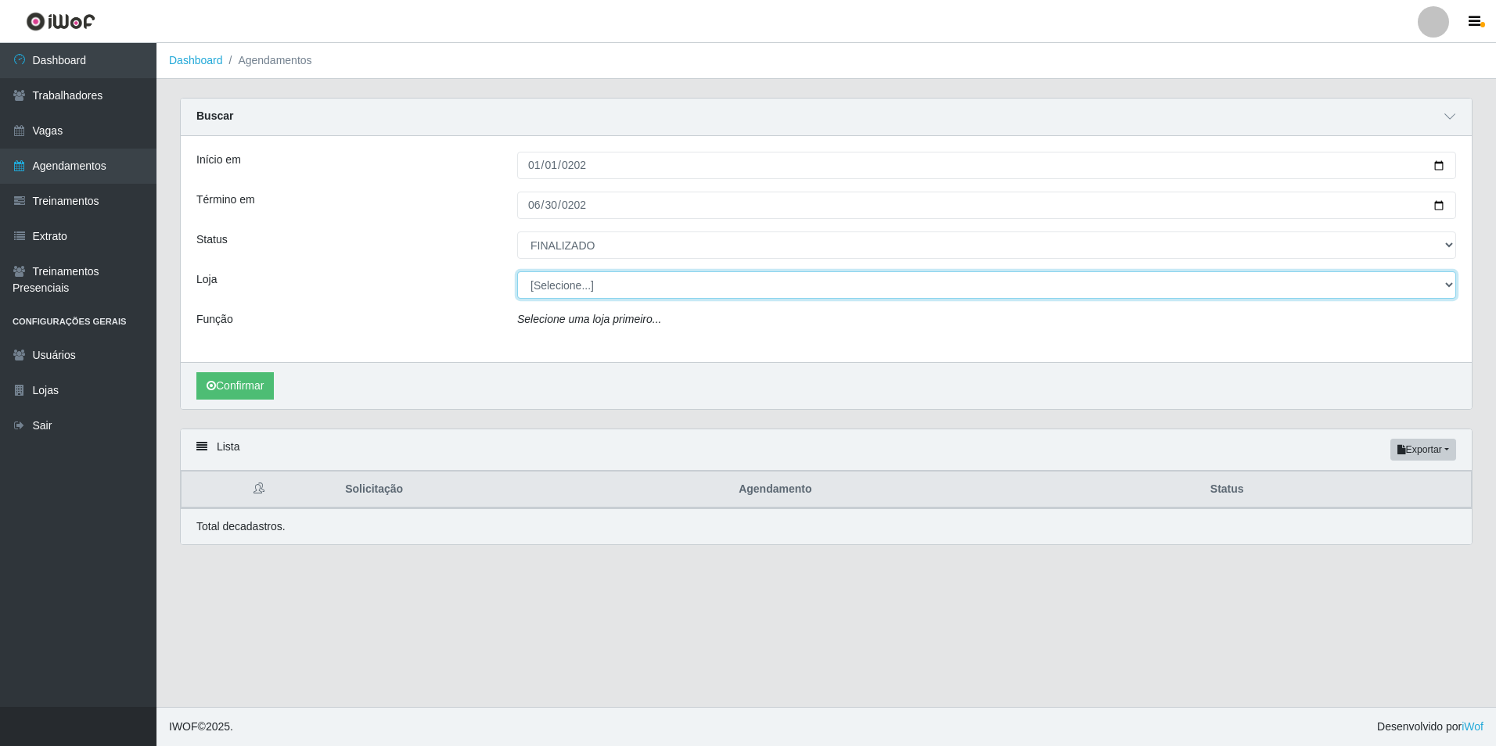
click at [578, 282] on select "[Selecione...] Rede Compras Supermercados - LOJA 1 Rede Compras Supermercados -…" at bounding box center [986, 284] width 939 height 27
select select "161"
click at [517, 272] on select "[Selecione...] Rede Compras Supermercados - LOJA 1 Rede Compras Supermercados -…" at bounding box center [986, 284] width 939 height 27
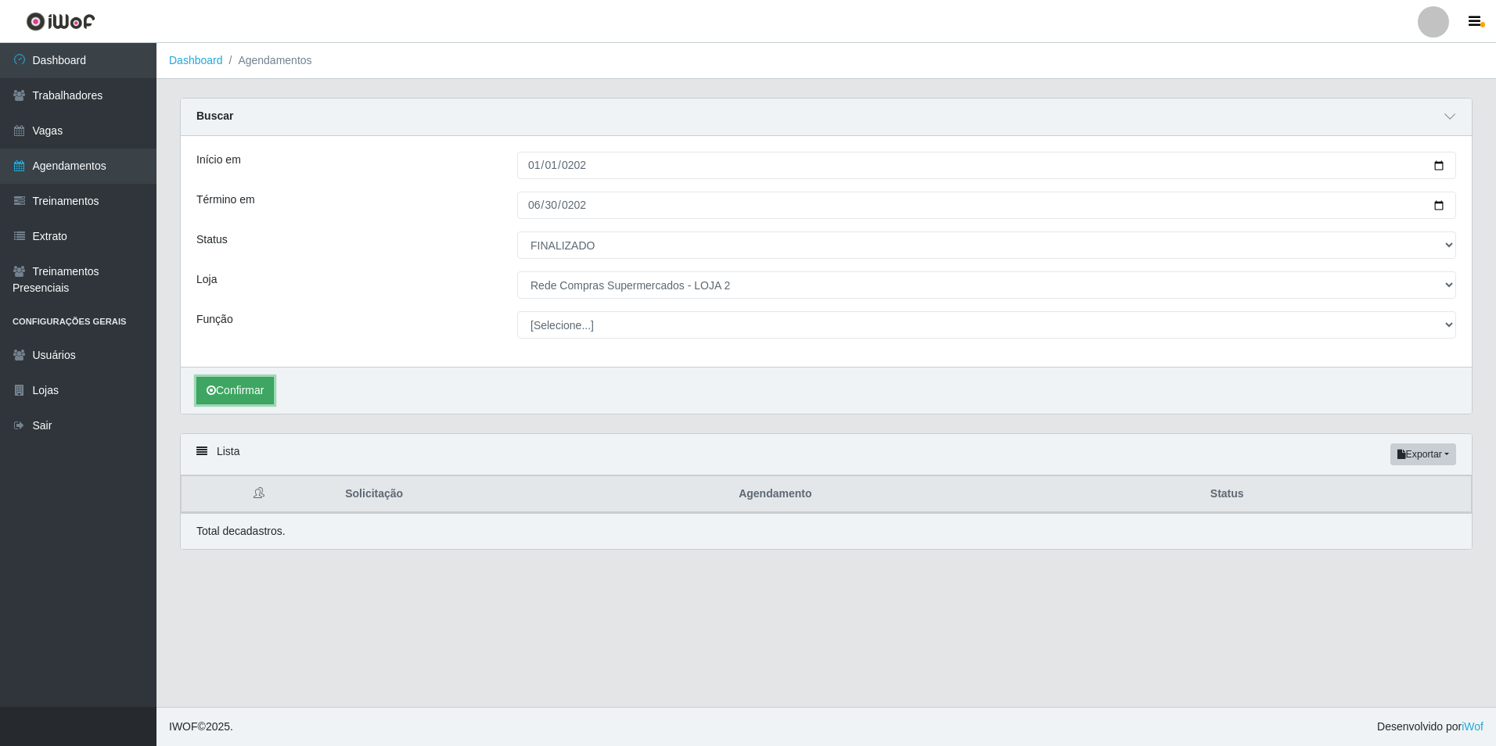
click at [252, 387] on button "Confirmar" at bounding box center [234, 390] width 77 height 27
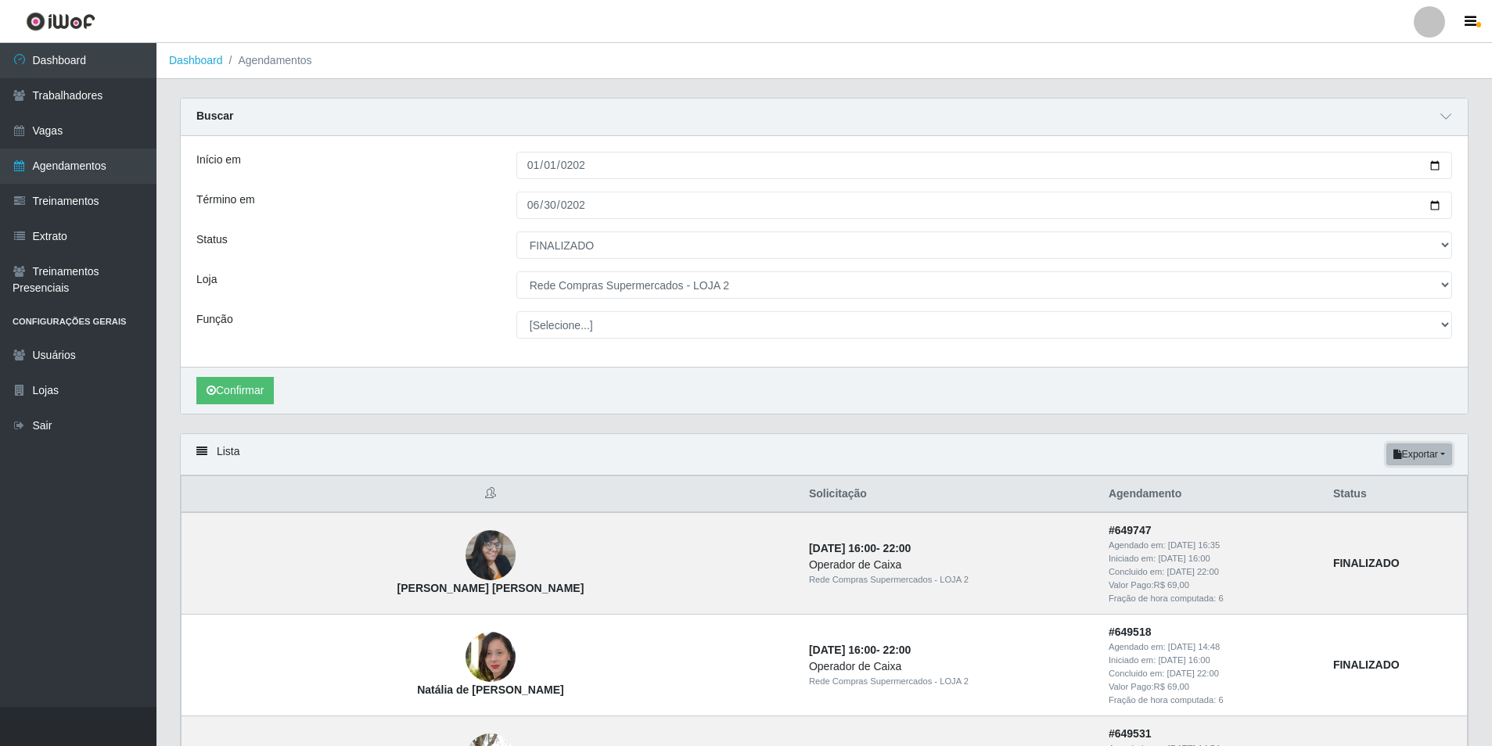
click at [1444, 458] on button "Exportar" at bounding box center [1419, 455] width 66 height 22
click at [1382, 514] on button "Excel" at bounding box center [1391, 517] width 124 height 32
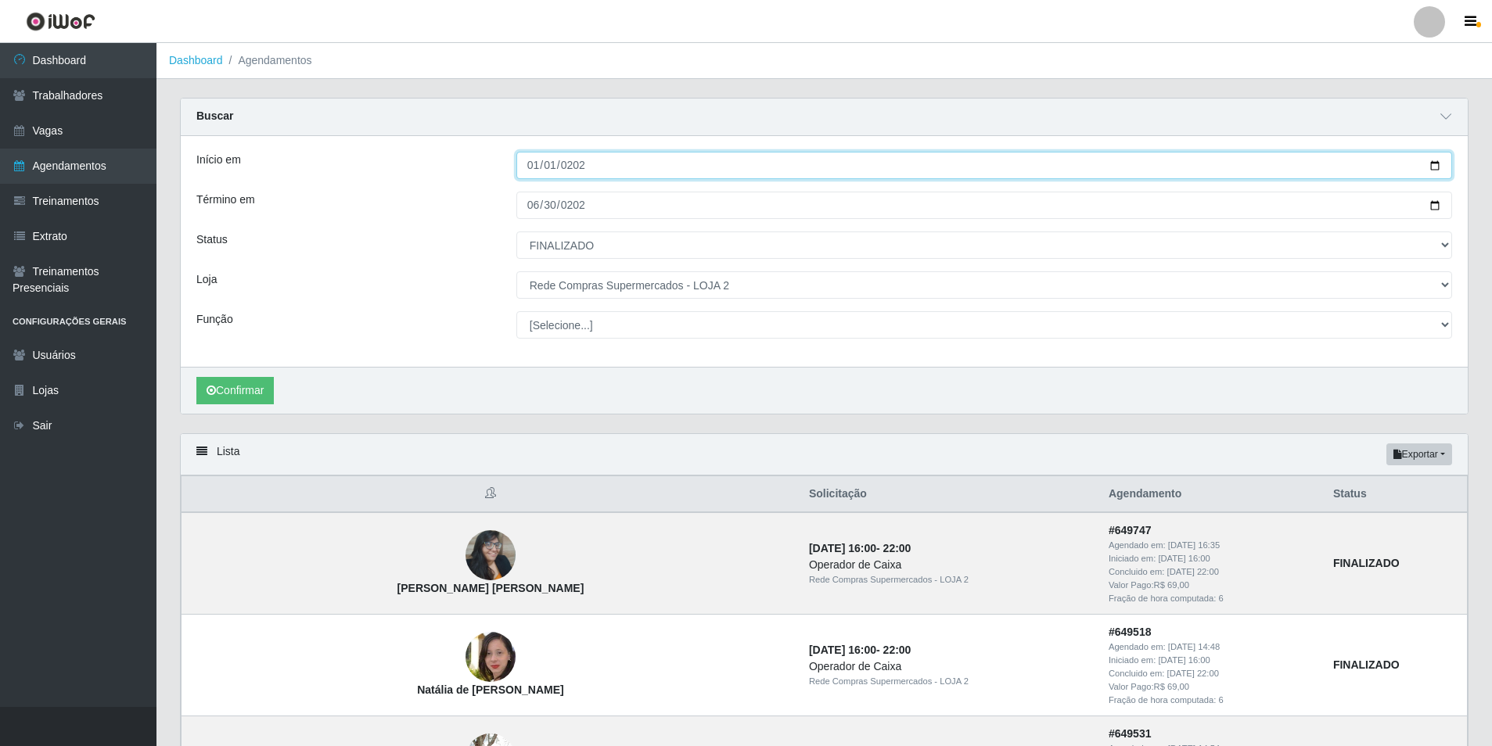
click at [530, 167] on input "[DATE]" at bounding box center [984, 165] width 936 height 27
type input "[DATE]"
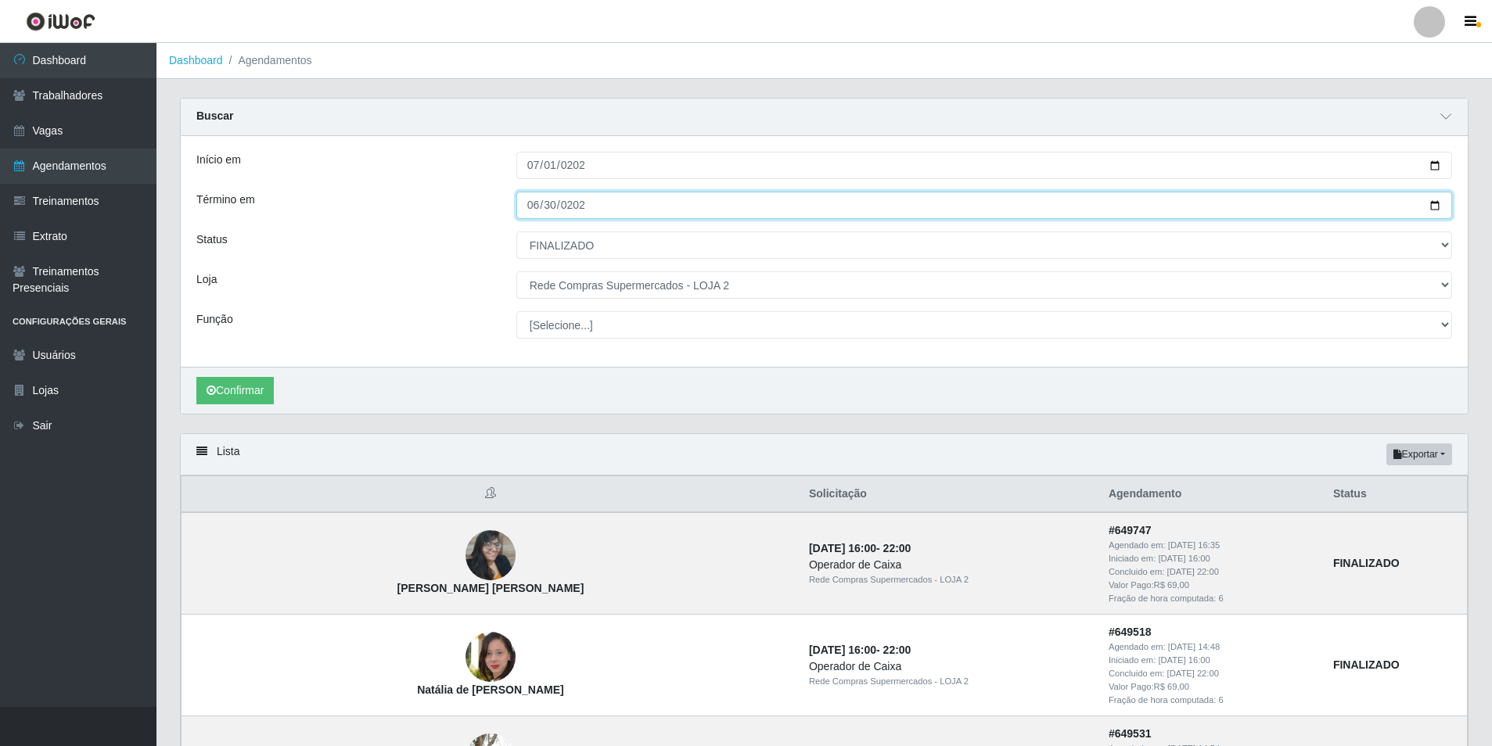
click at [537, 203] on input "[DATE]" at bounding box center [984, 205] width 936 height 27
type input "[DATE]"
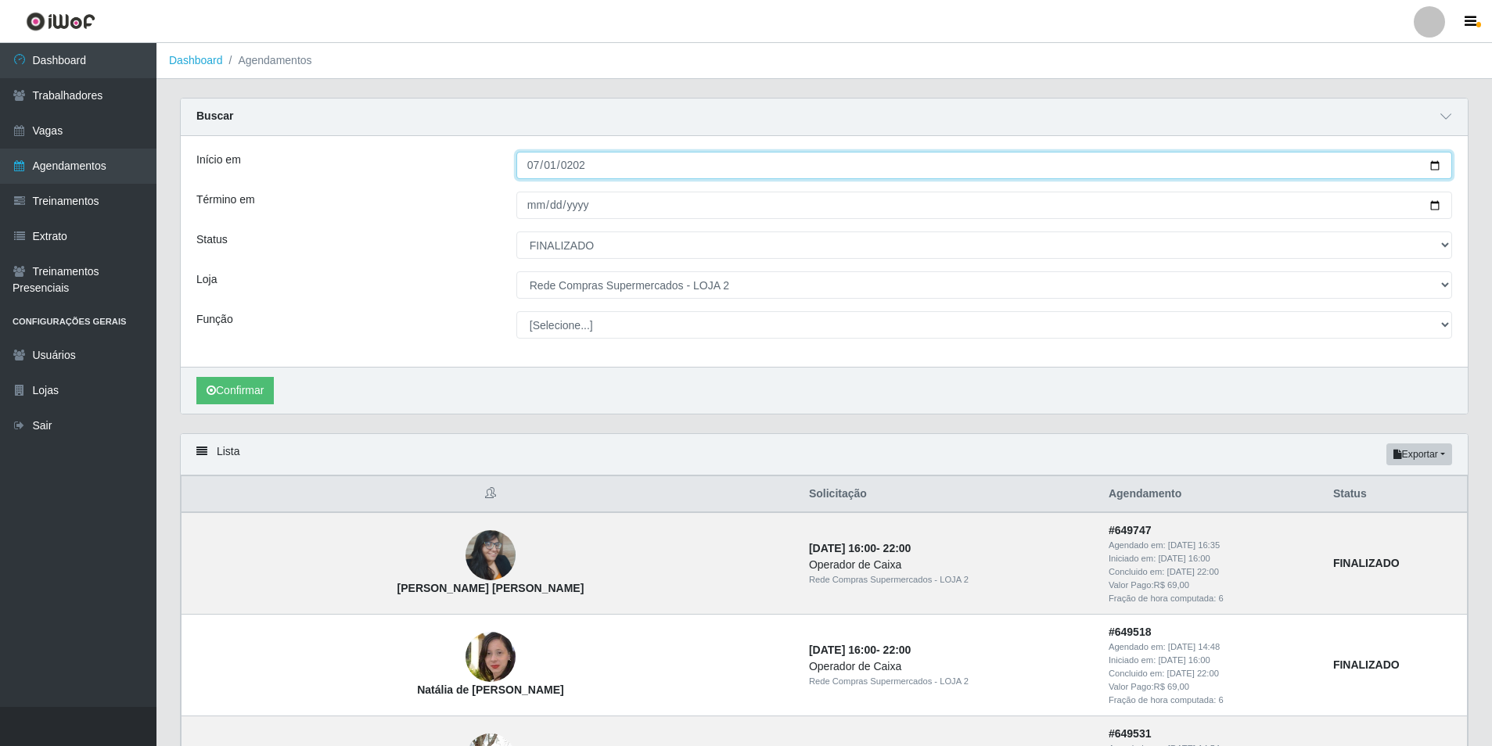
click at [535, 165] on input "[DATE]" at bounding box center [984, 165] width 936 height 27
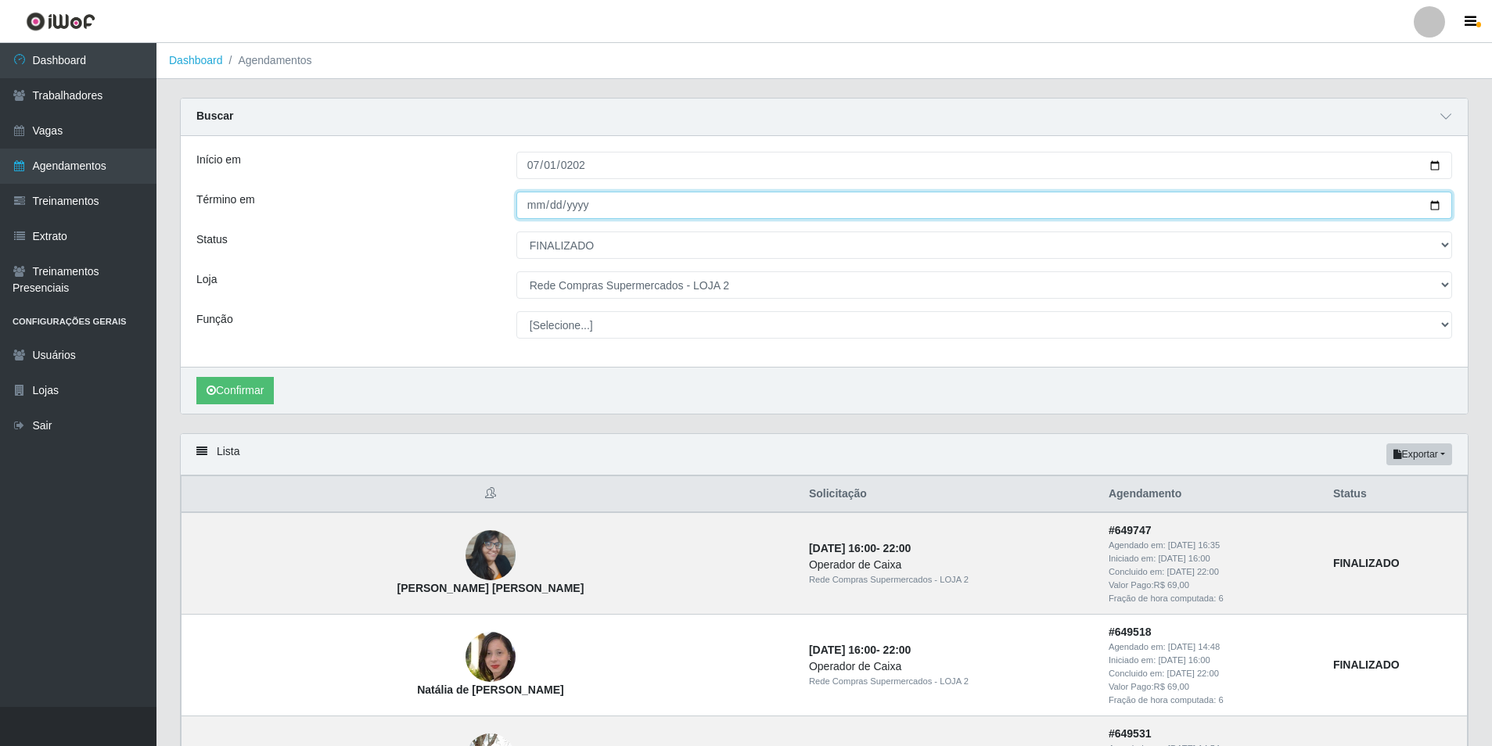
click at [533, 208] on input "Término em" at bounding box center [984, 205] width 936 height 27
click at [552, 207] on input "Término em" at bounding box center [984, 205] width 936 height 27
type input "[DATE]"
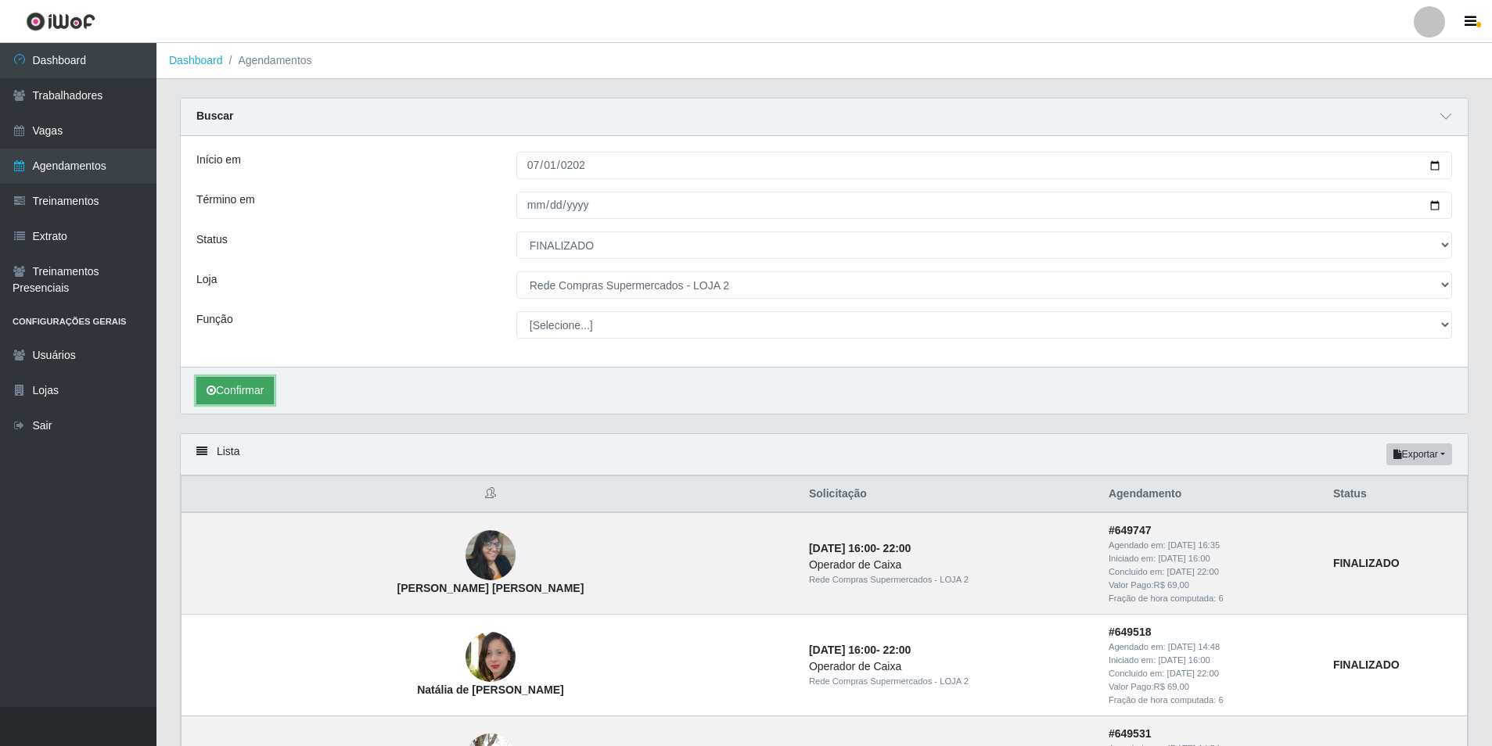
click at [246, 394] on button "Confirmar" at bounding box center [234, 390] width 77 height 27
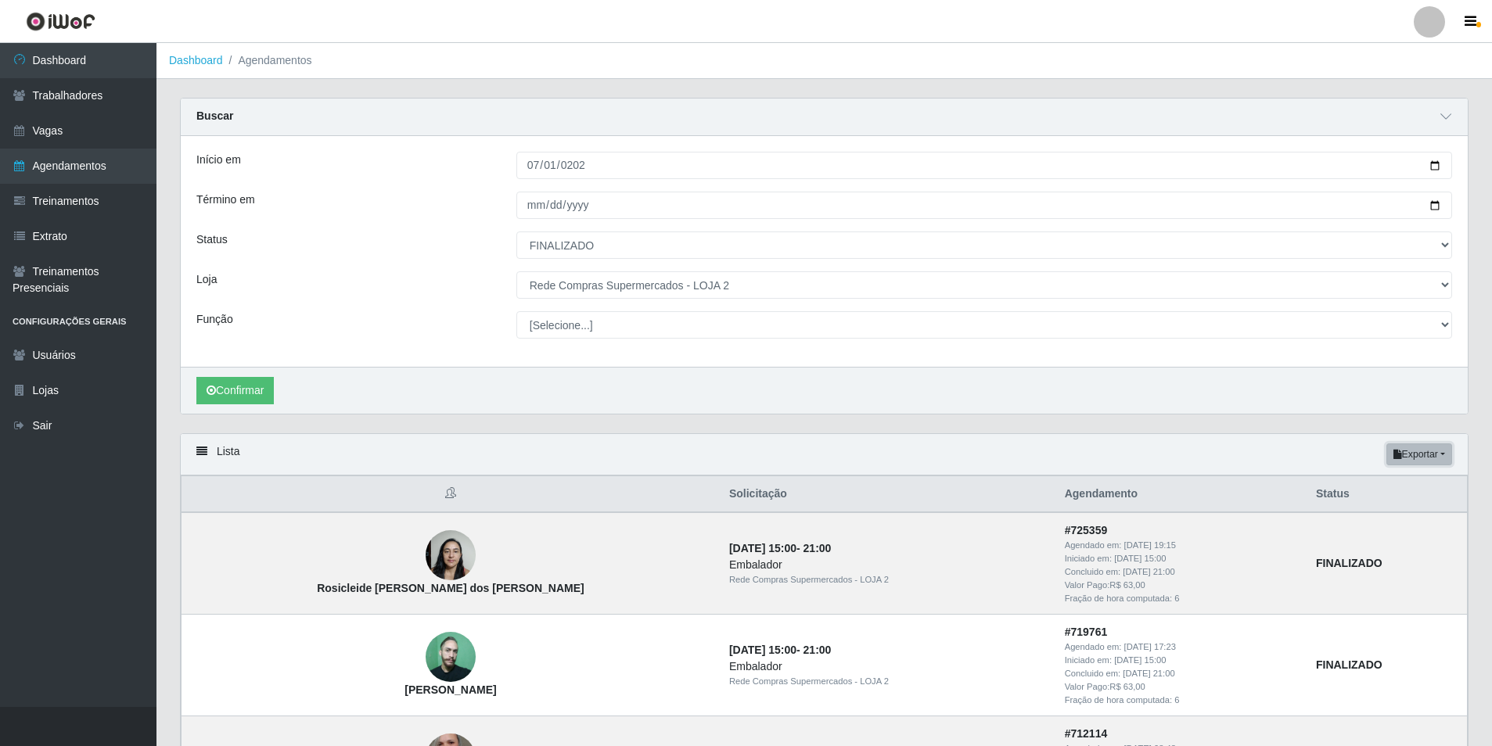
click at [1448, 454] on button "Exportar" at bounding box center [1419, 455] width 66 height 22
click at [1378, 516] on button "Excel" at bounding box center [1391, 517] width 124 height 32
